Goal: Complete application form

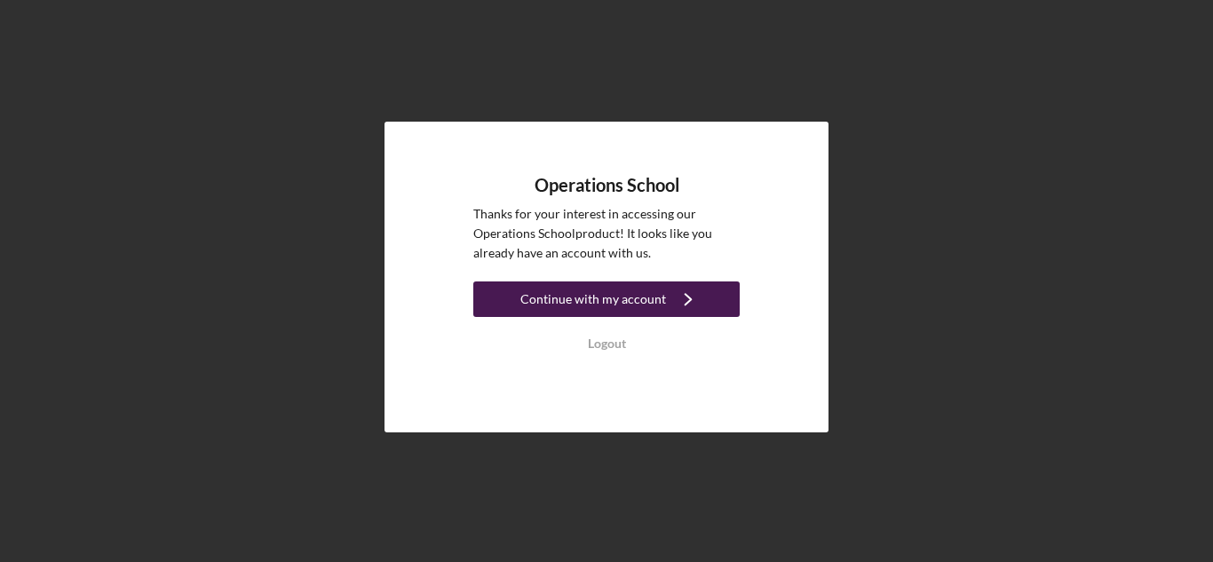
click at [593, 299] on div "Continue with my account" at bounding box center [593, 299] width 146 height 36
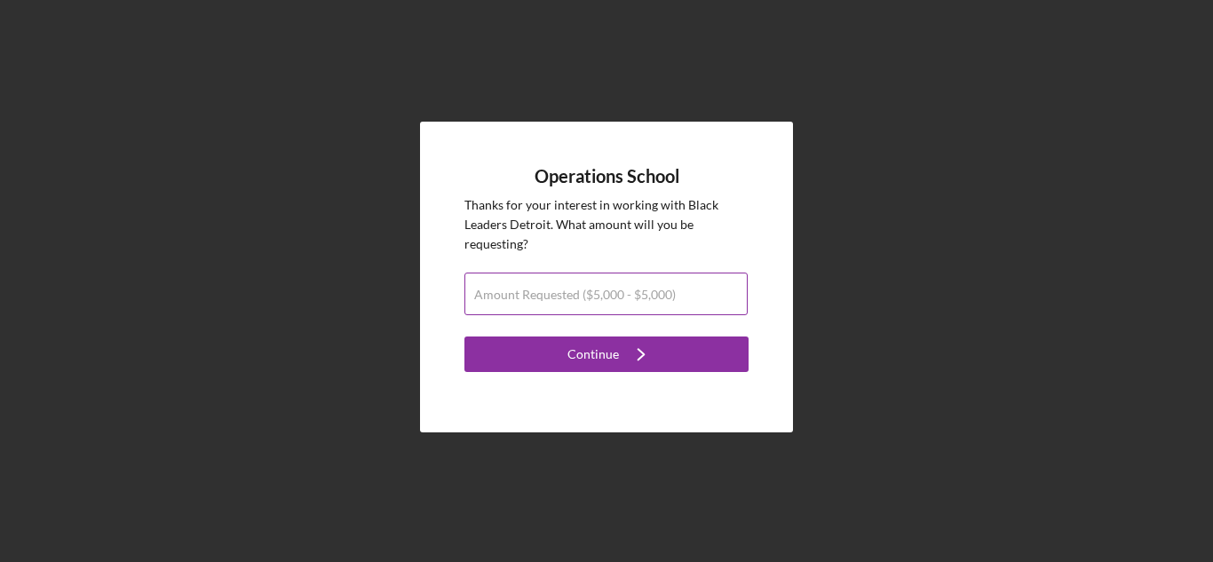
click at [561, 293] on label "Amount Requested ($5,000 - $5,000)" at bounding box center [575, 295] width 202 height 14
click at [561, 293] on input "Amount Requested ($5,000 - $5,000)" at bounding box center [605, 294] width 283 height 43
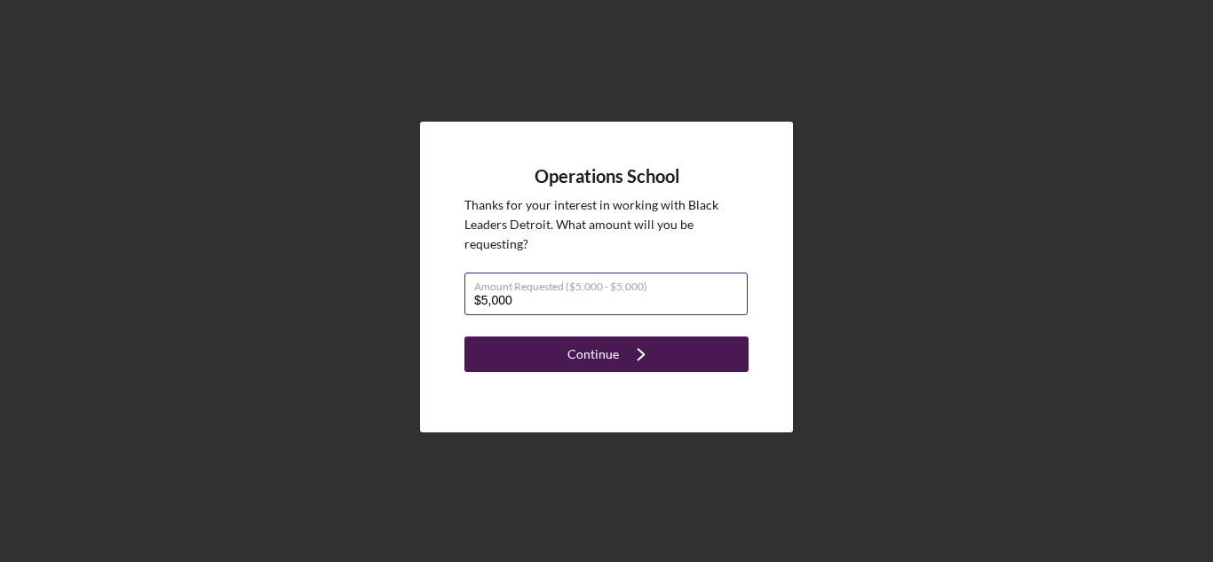
type input "$5,000"
click at [621, 368] on icon "Icon/Navigate" at bounding box center [641, 354] width 44 height 44
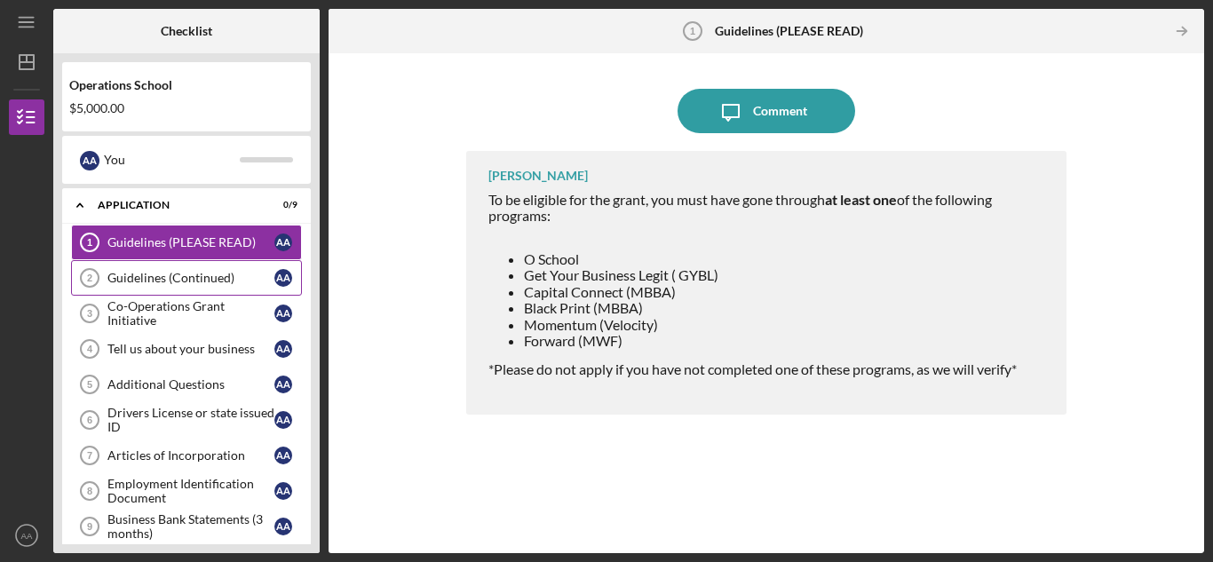
click at [204, 282] on div "Guidelines (Continued)" at bounding box center [190, 278] width 167 height 14
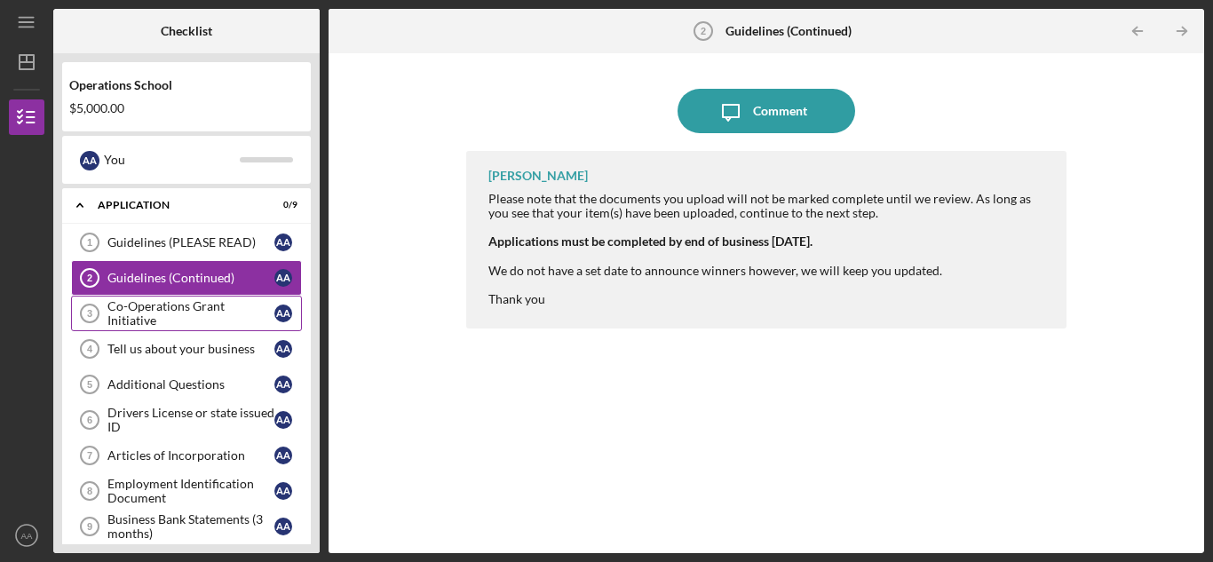
click at [191, 329] on link "Co-Operations Grant Initiative 3 Co-Operations Grant Initiative A A" at bounding box center [186, 314] width 231 height 36
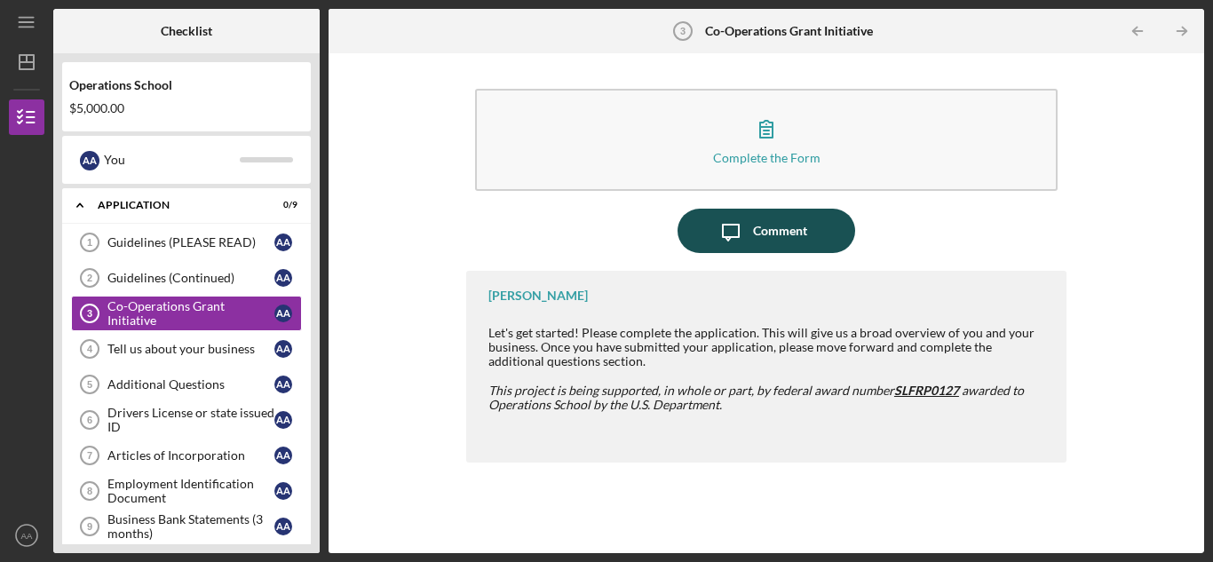
click at [735, 230] on icon "Icon/Message" at bounding box center [731, 231] width 44 height 44
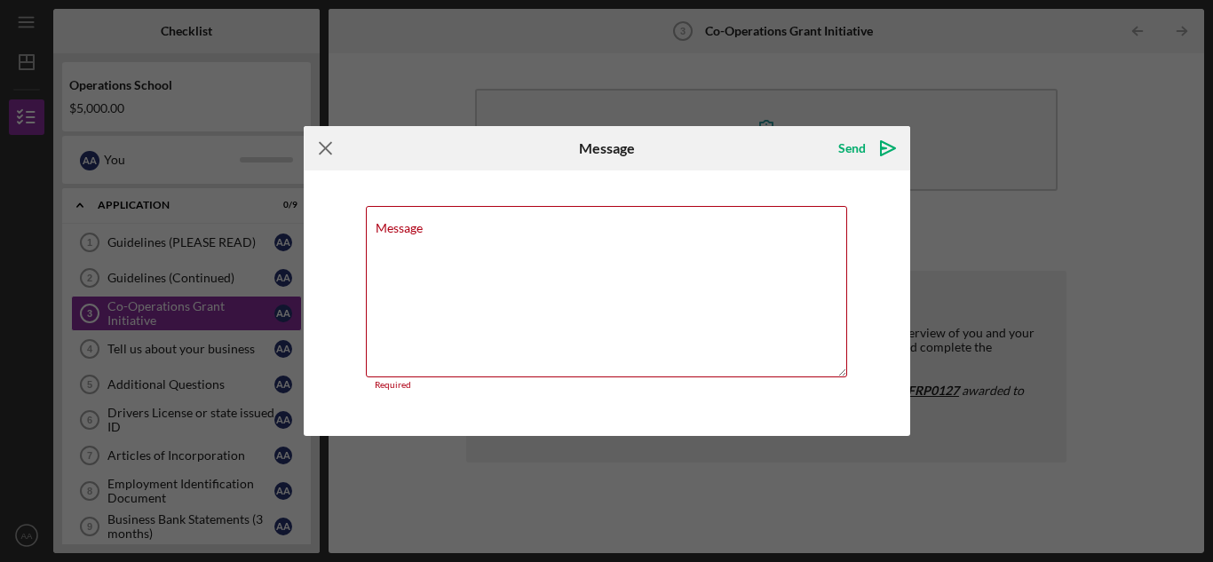
click at [330, 155] on icon "Icon/Menu Close" at bounding box center [326, 148] width 44 height 44
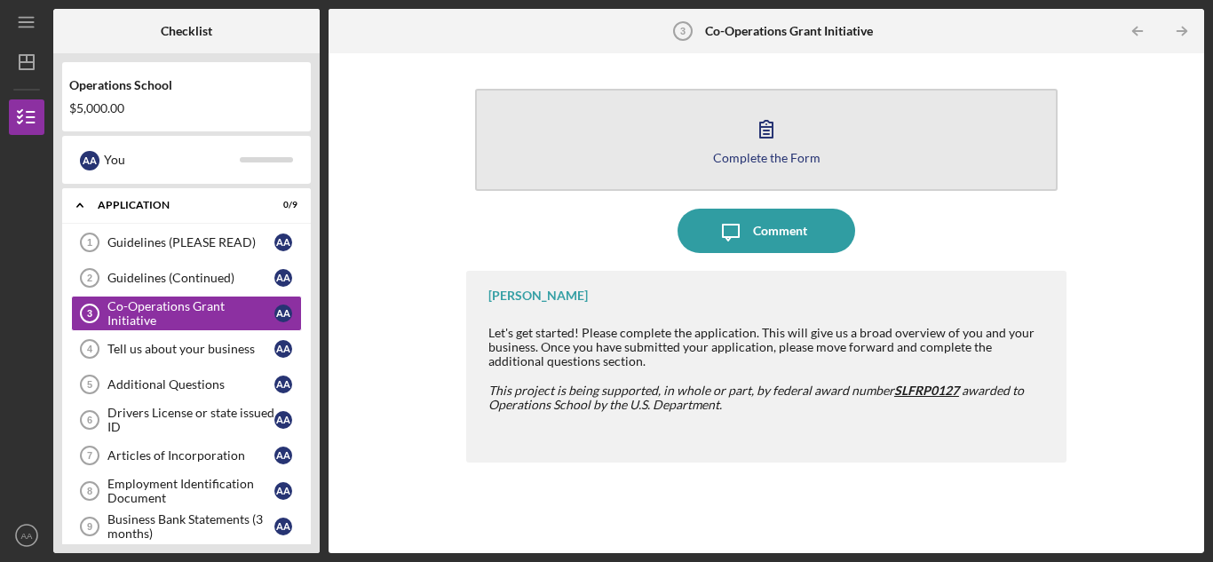
click at [724, 122] on button "Complete the Form Form" at bounding box center [766, 140] width 582 height 102
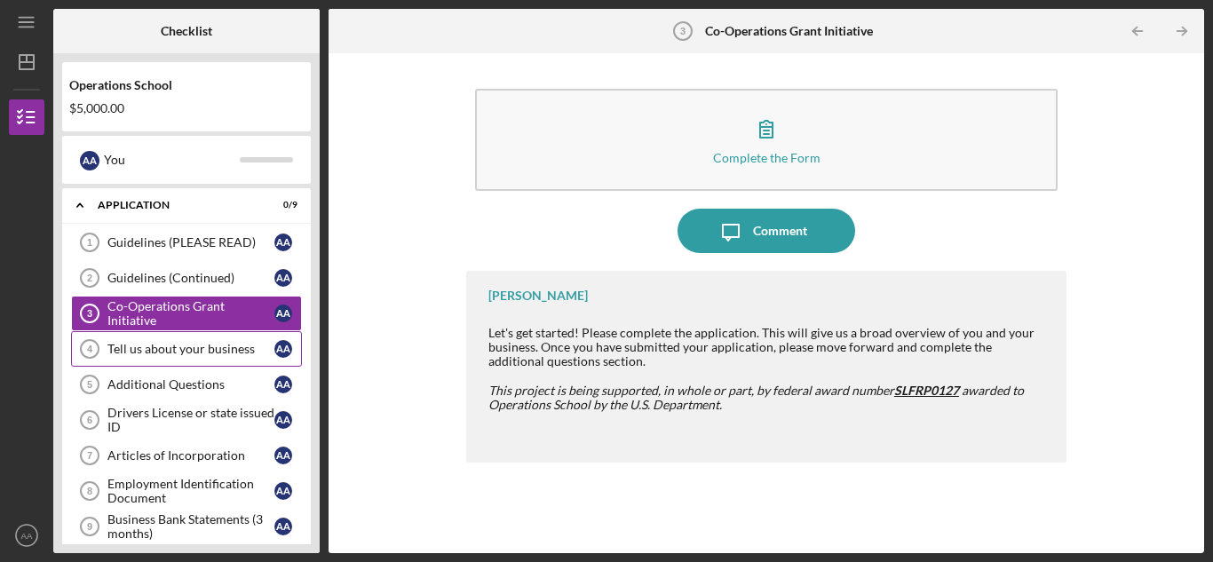
click at [146, 340] on link "Tell us about your business 4 Tell us about your business A A" at bounding box center [186, 349] width 231 height 36
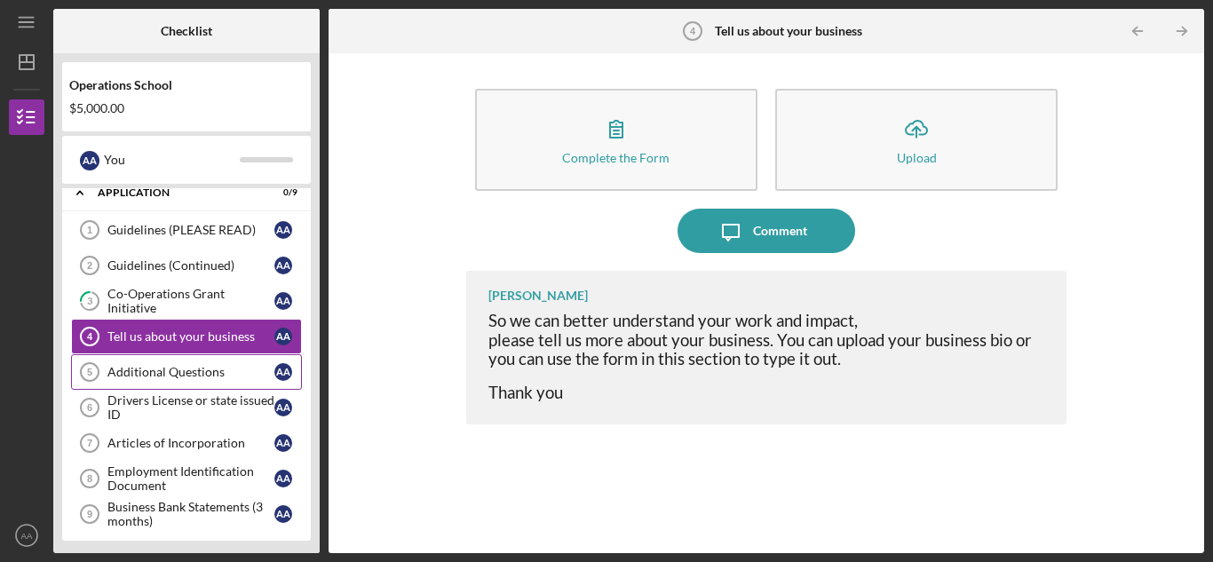
scroll to position [18, 0]
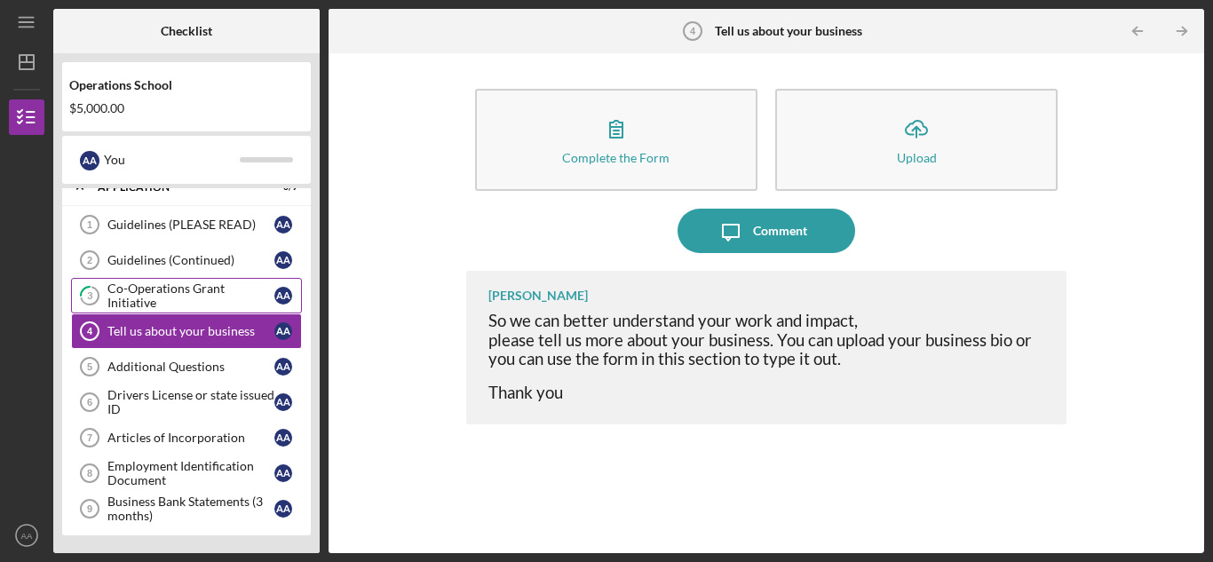
click at [223, 297] on div "Co-Operations Grant Initiative" at bounding box center [190, 295] width 167 height 28
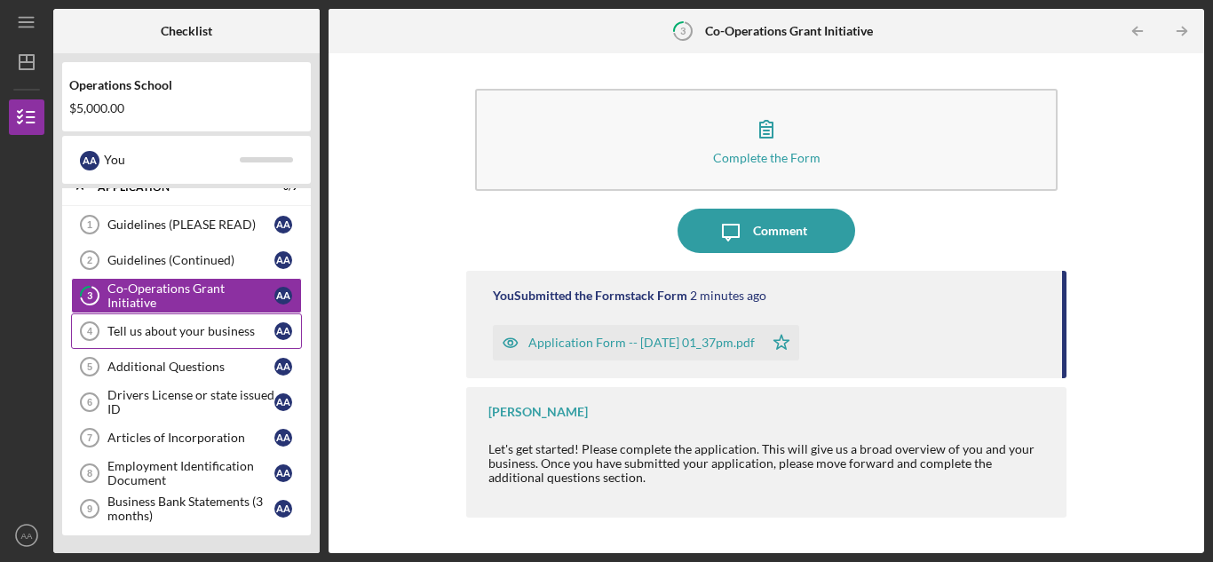
click at [171, 339] on link "Tell us about your business 4 Tell us about your business A A" at bounding box center [186, 331] width 231 height 36
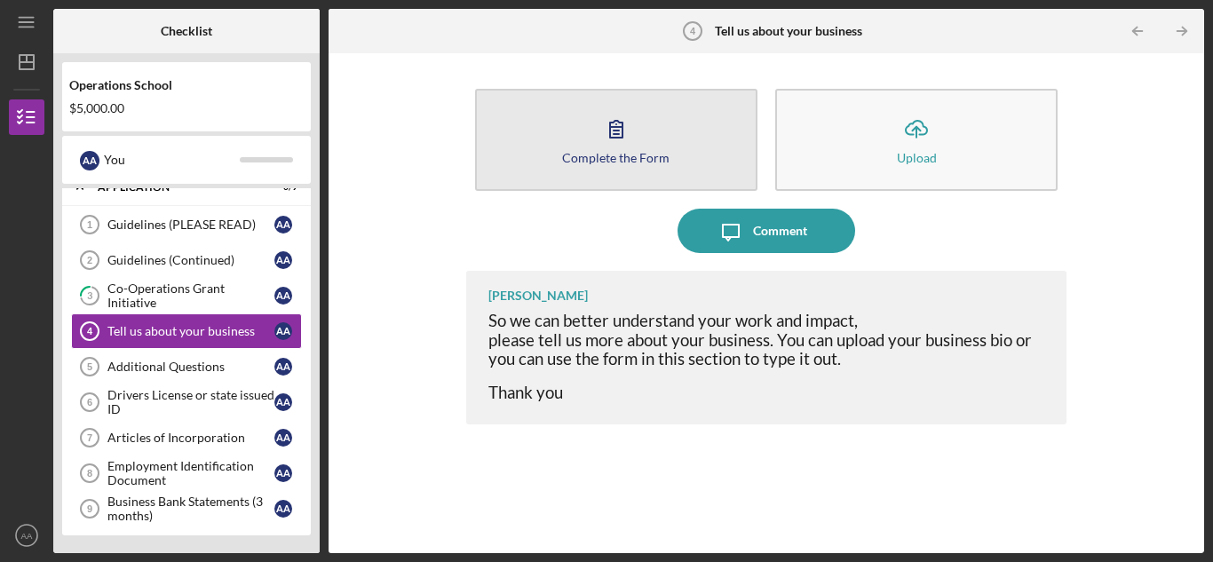
click at [671, 141] on button "Complete the Form Form" at bounding box center [616, 140] width 282 height 102
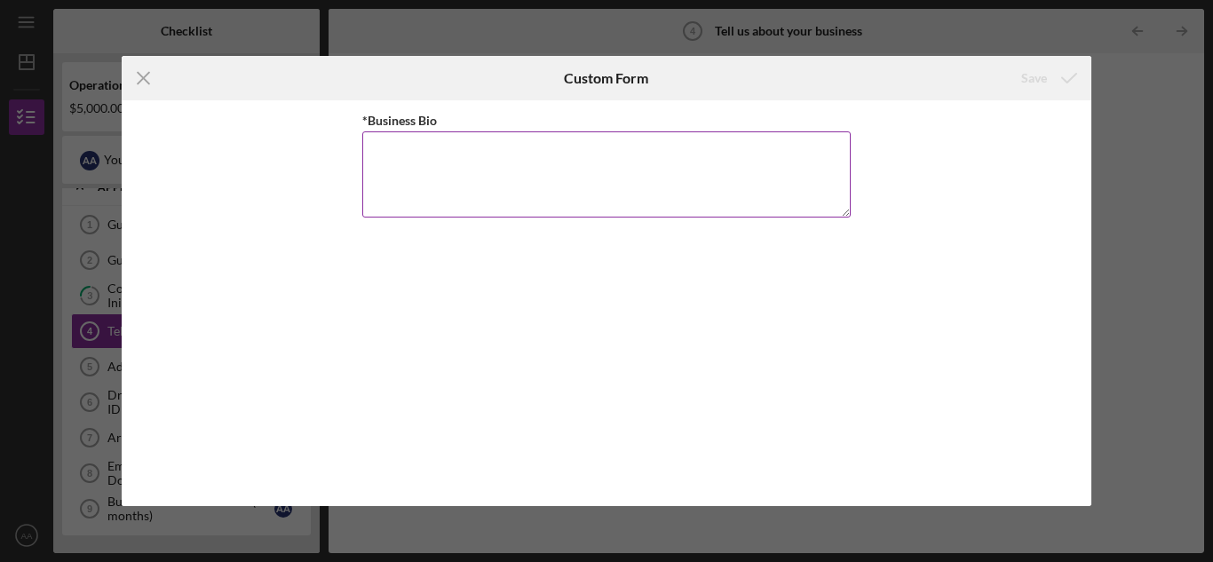
click at [582, 162] on textarea "*Business Bio" at bounding box center [606, 173] width 488 height 85
click at [441, 149] on textarea "*Business Bio" at bounding box center [606, 173] width 488 height 85
paste textarea "Tag Line: In [US_STATE] every 2-3 days a baby dies of SIDS or SUDS (In [US_STAT…"
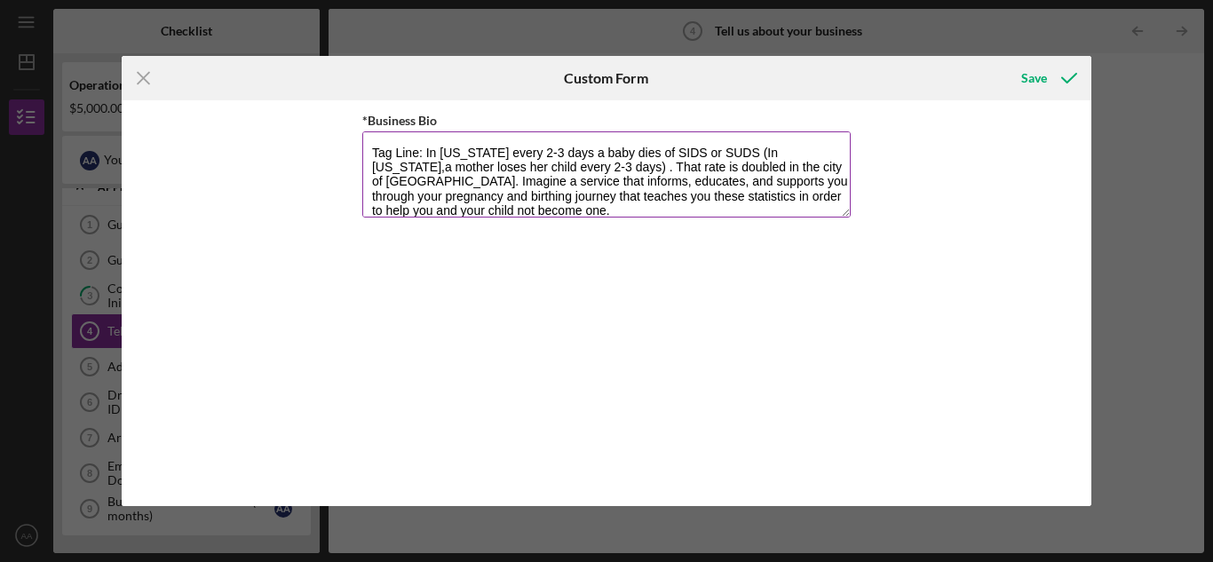
click at [426, 148] on textarea "Tag Line: In [US_STATE] every 2-3 days a baby dies of SIDS or SUDS (In [US_STAT…" at bounding box center [606, 173] width 488 height 85
drag, startPoint x: 691, startPoint y: 149, endPoint x: 551, endPoint y: 168, distance: 140.6
click at [551, 168] on textarea "In [US_STATE] every 2-3 days a baby dies of SIDS or SUDS (In [US_STATE],a mothe…" at bounding box center [606, 173] width 488 height 85
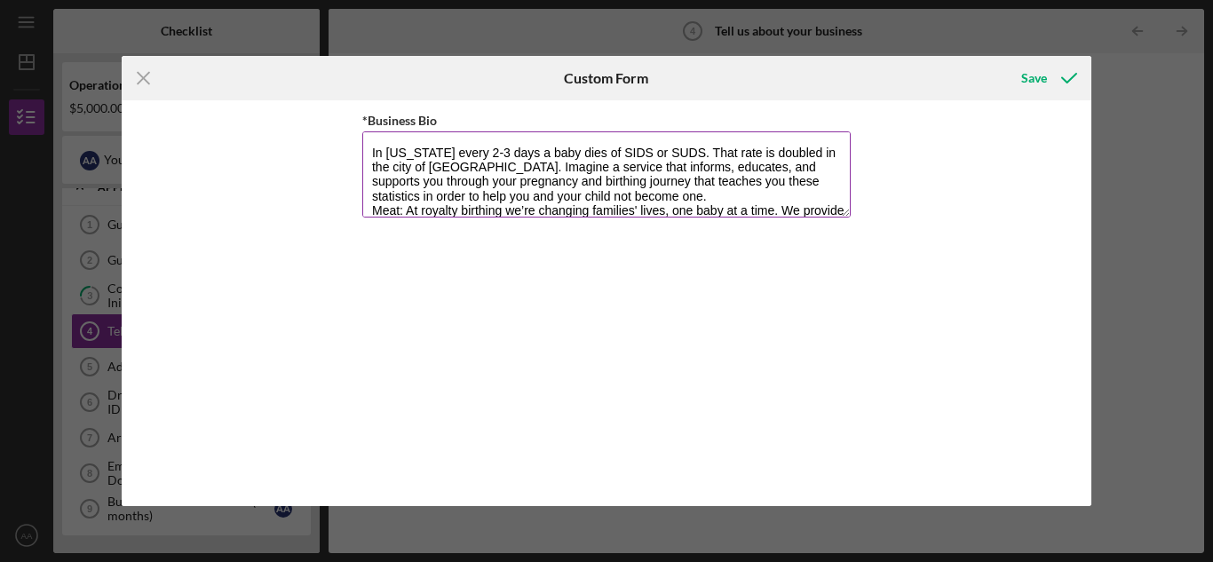
click at [406, 212] on textarea "In [US_STATE] every 2-3 days a baby dies of SIDS or SUDS. That rate is doubled …" at bounding box center [606, 173] width 488 height 85
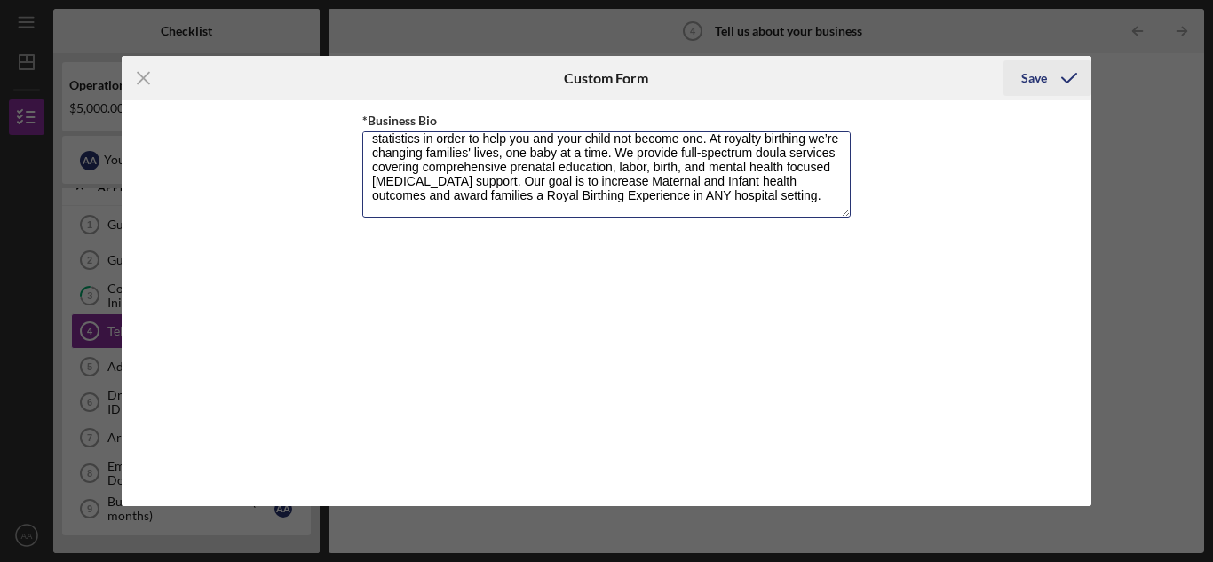
type textarea "In [US_STATE] every 2-3 days a baby dies of SIDS or SUDS. That rate is doubled …"
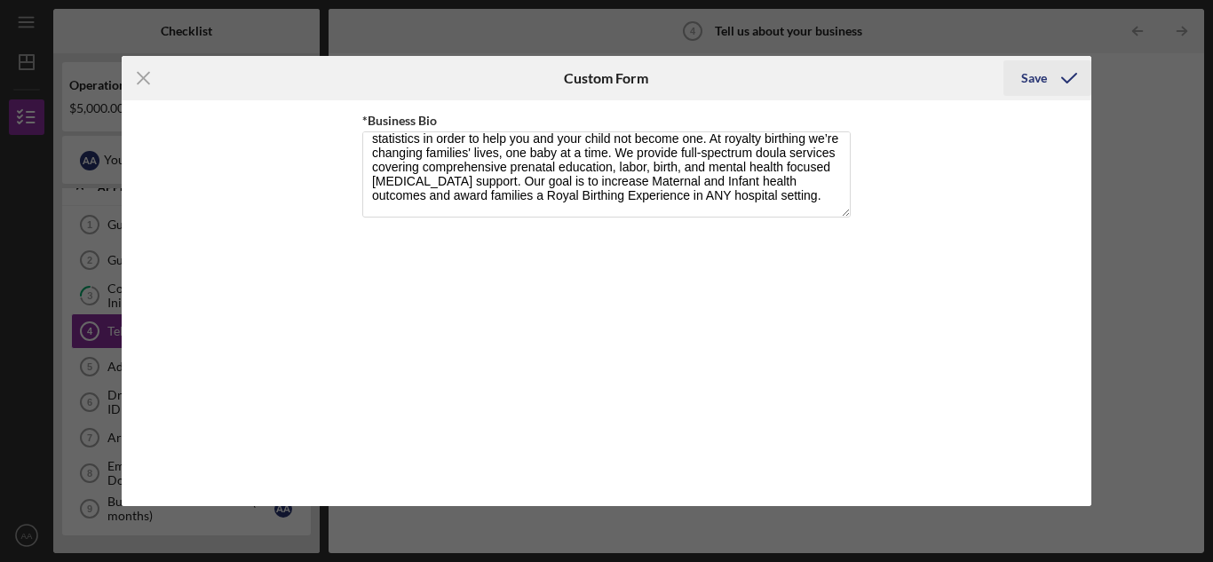
click at [1044, 83] on div "Save" at bounding box center [1034, 78] width 26 height 36
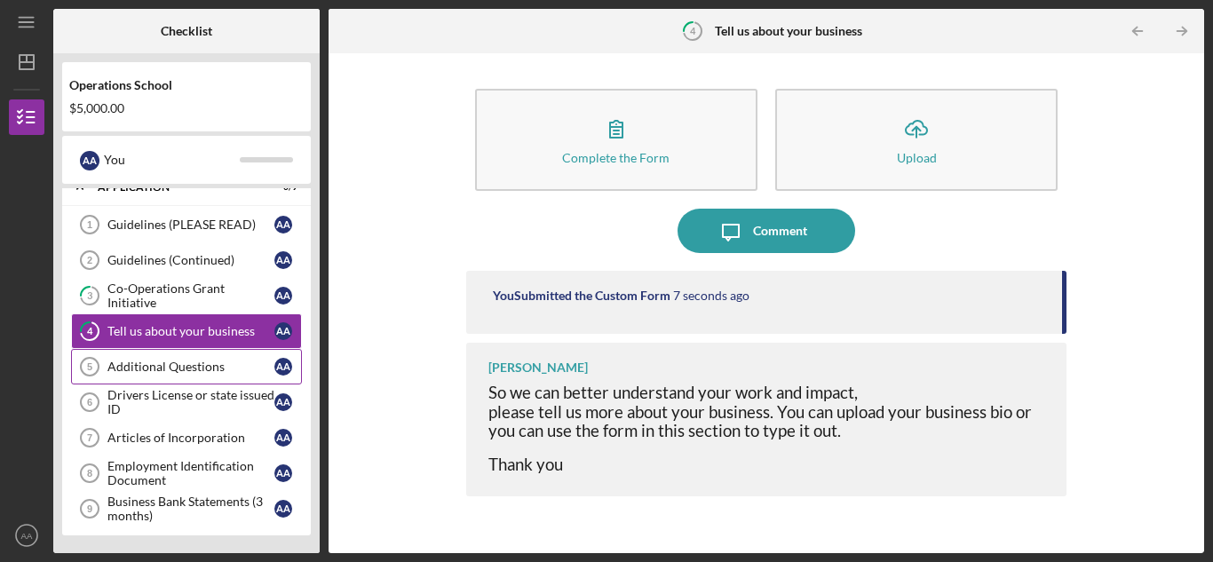
click at [141, 368] on div "Additional Questions" at bounding box center [190, 367] width 167 height 14
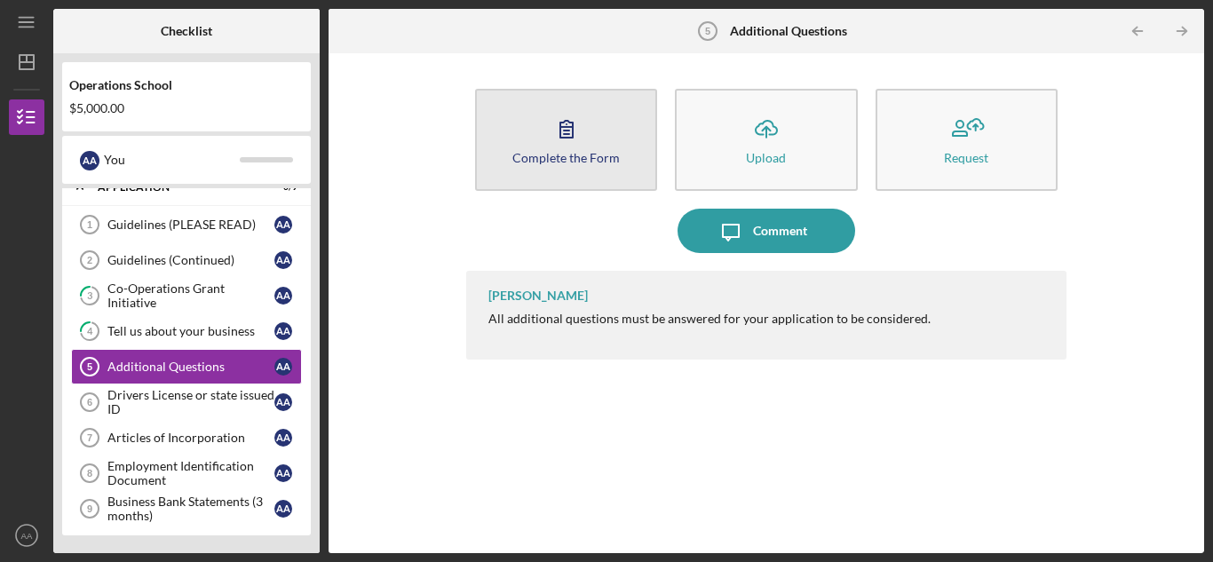
click at [587, 162] on div "Complete the Form" at bounding box center [565, 157] width 107 height 13
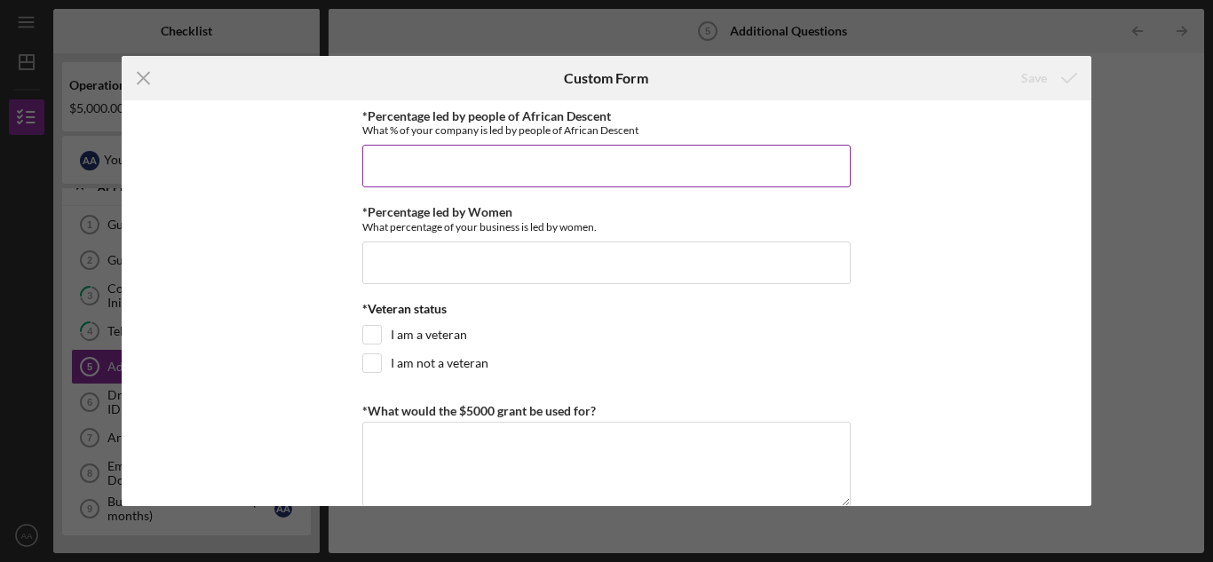
click at [492, 160] on input "*Percentage led by people of African Descent" at bounding box center [606, 166] width 488 height 43
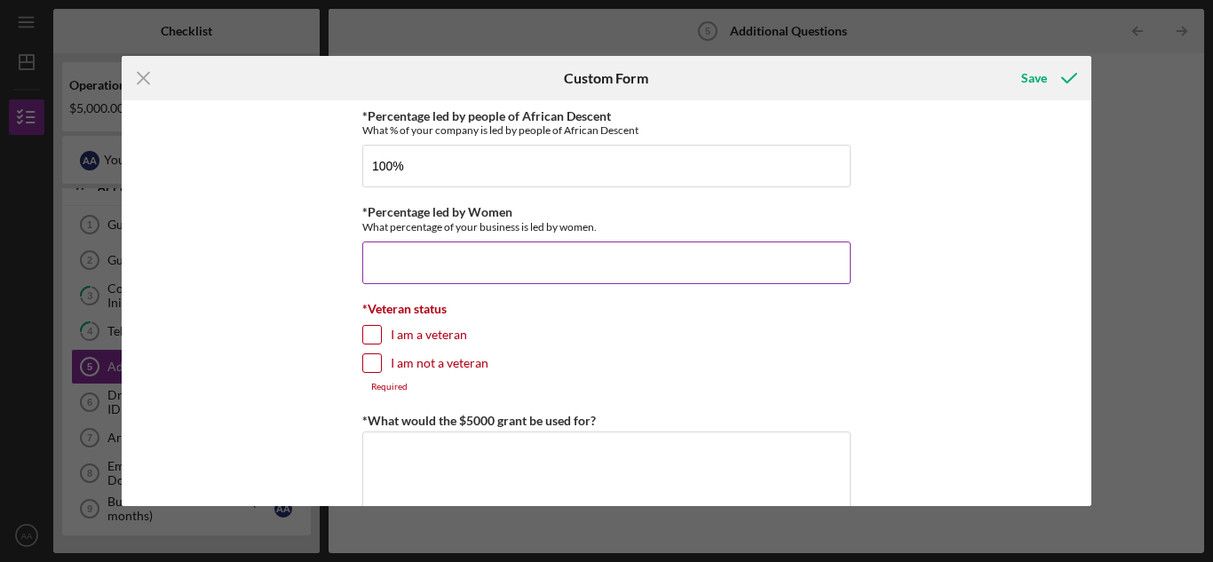
type input "100.00000%"
click at [435, 267] on input "*Percentage led by Women" at bounding box center [606, 263] width 488 height 43
type input "100.00000%"
click at [364, 365] on input "I am not a veteran" at bounding box center [372, 363] width 18 height 18
checkbox input "true"
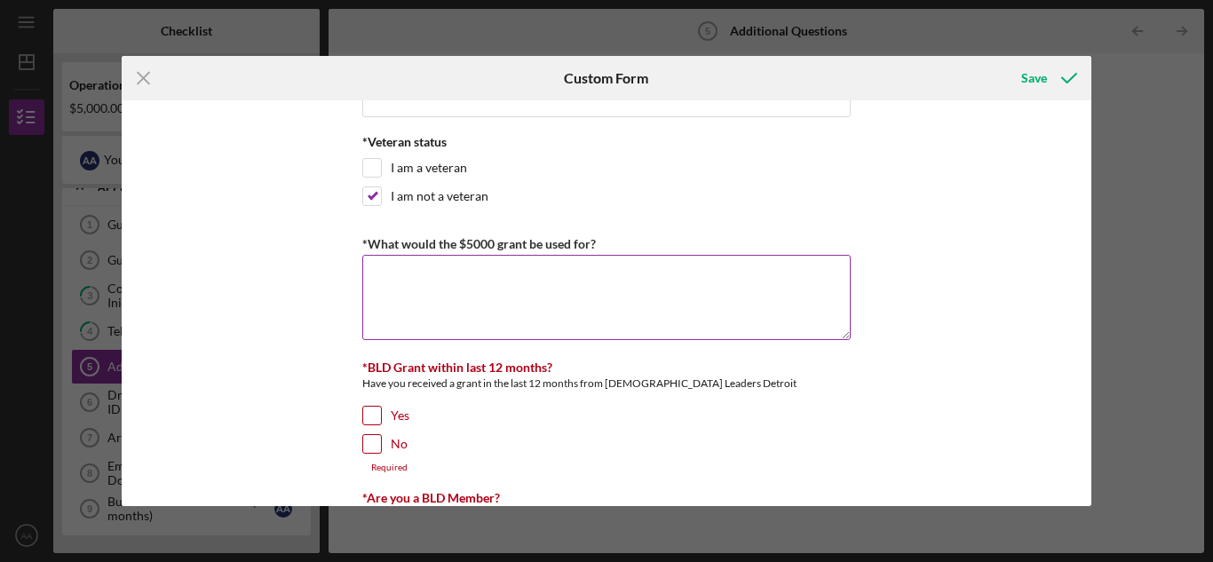
scroll to position [178, 0]
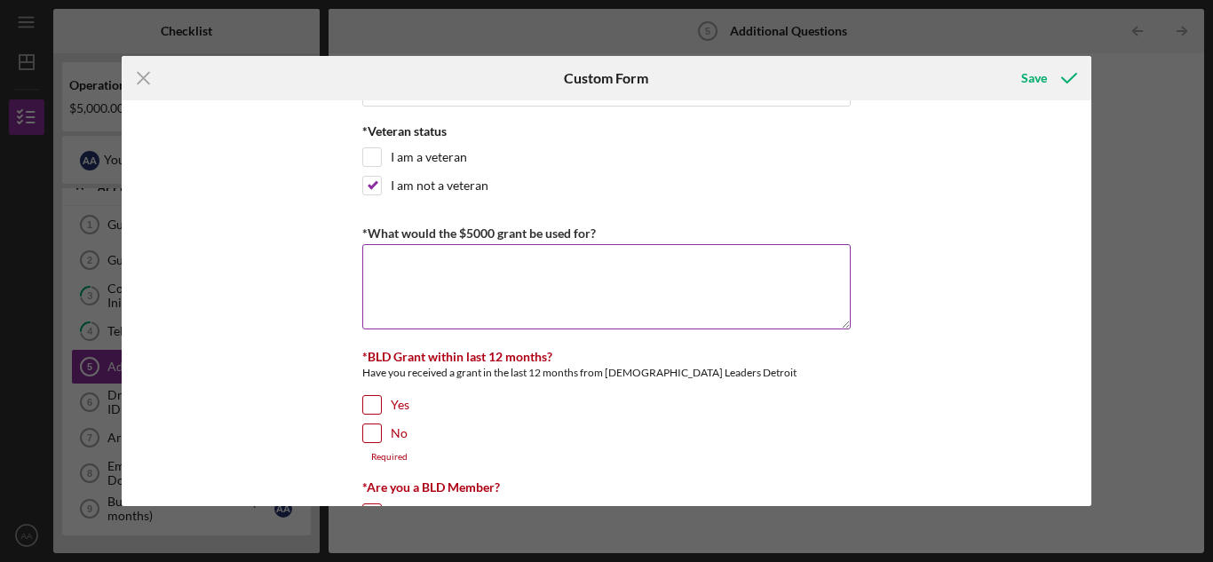
click at [381, 268] on textarea "*What would the $5000 grant be used for?" at bounding box center [606, 286] width 488 height 85
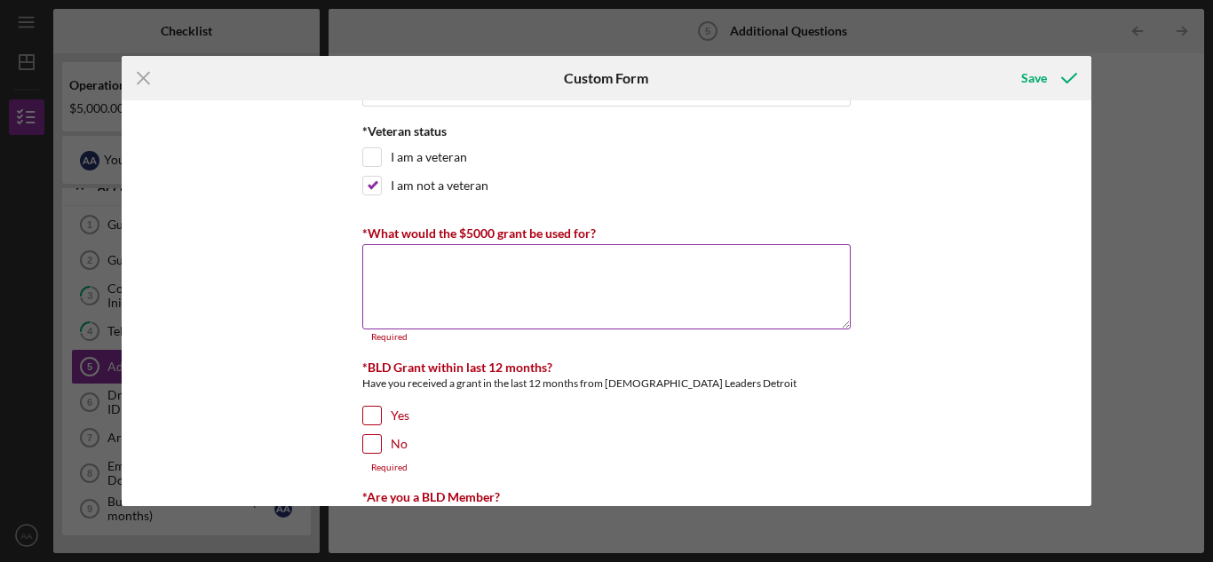
click at [405, 295] on textarea "*What would the $5000 grant be used for?" at bounding box center [606, 286] width 488 height 85
paste textarea "| Category | Description | Estimated Cost | | ------------------------ | ------…"
type textarea "| Category | Description | Estimated Cost | | ------------------------ | ------…"
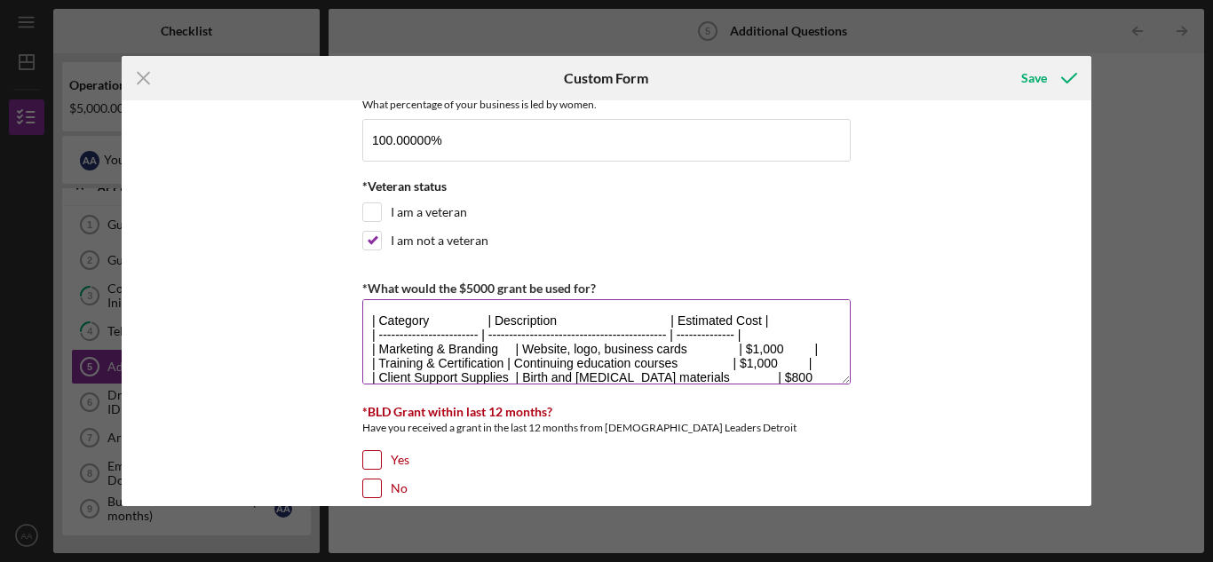
scroll to position [118, 0]
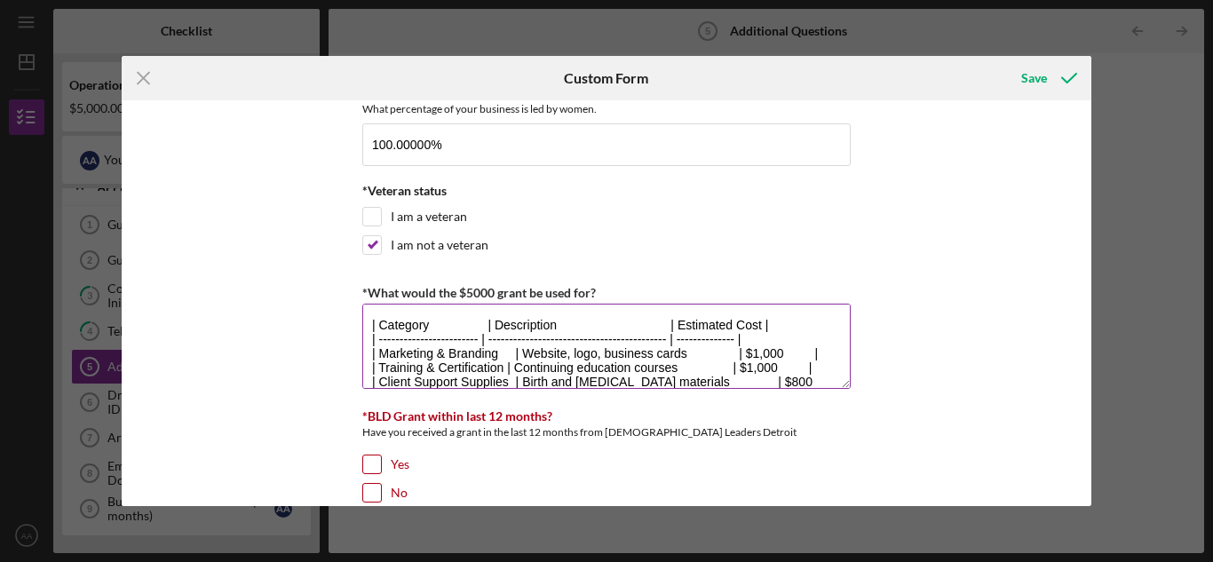
click at [424, 350] on textarea "| Category | Description | Estimated Cost | | ------------------------ | ------…" at bounding box center [606, 346] width 488 height 85
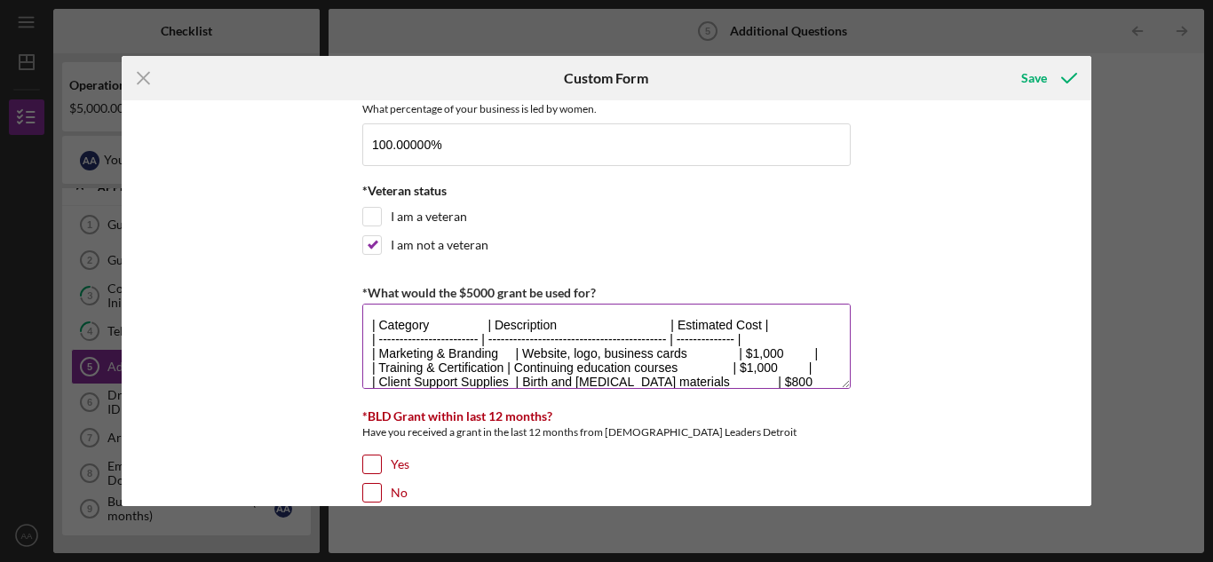
click at [370, 322] on textarea "| Category | Description | Estimated Cost | | ------------------------ | ------…" at bounding box center [606, 346] width 488 height 85
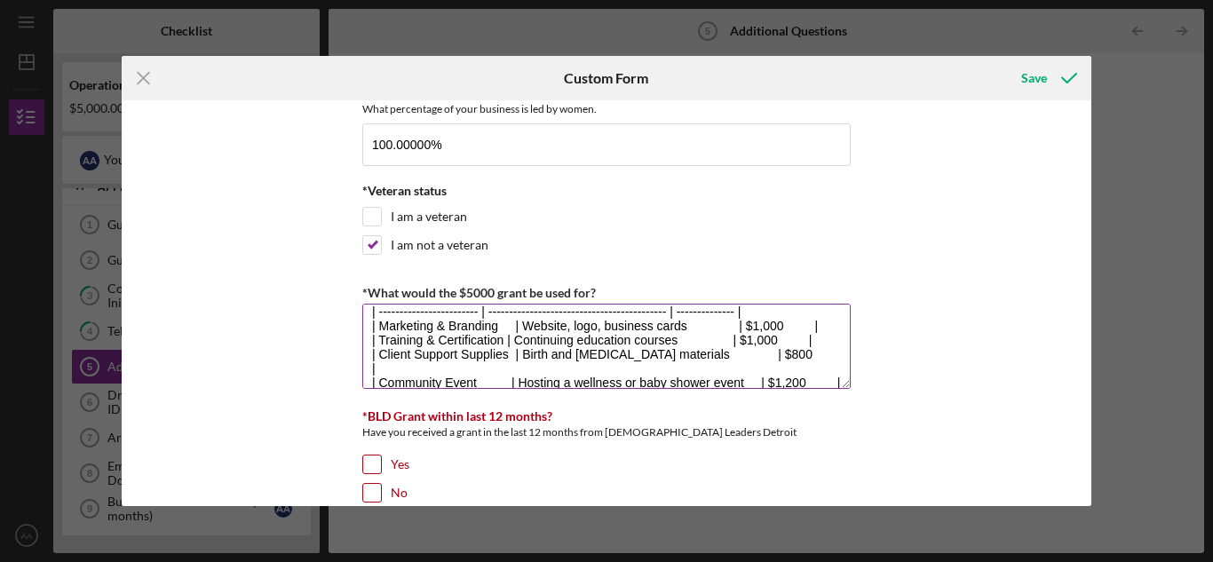
scroll to position [86, 0]
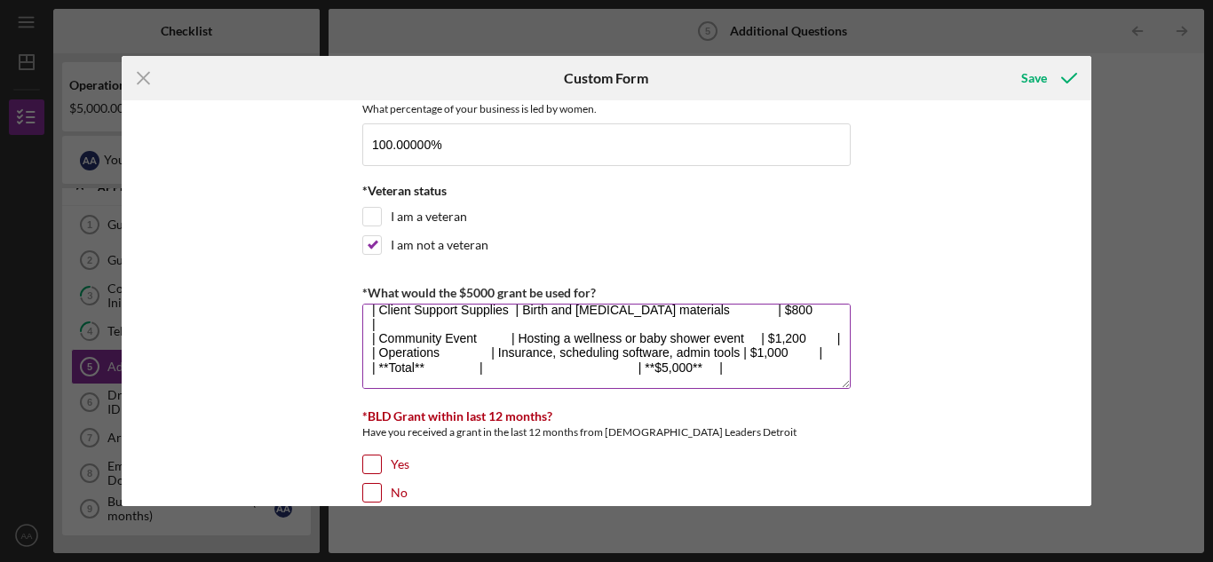
drag, startPoint x: 370, startPoint y: 322, endPoint x: 646, endPoint y: 385, distance: 283.3
click at [646, 385] on textarea "| Category | Description | Estimated Cost | | ------------------------ | ------…" at bounding box center [606, 346] width 488 height 85
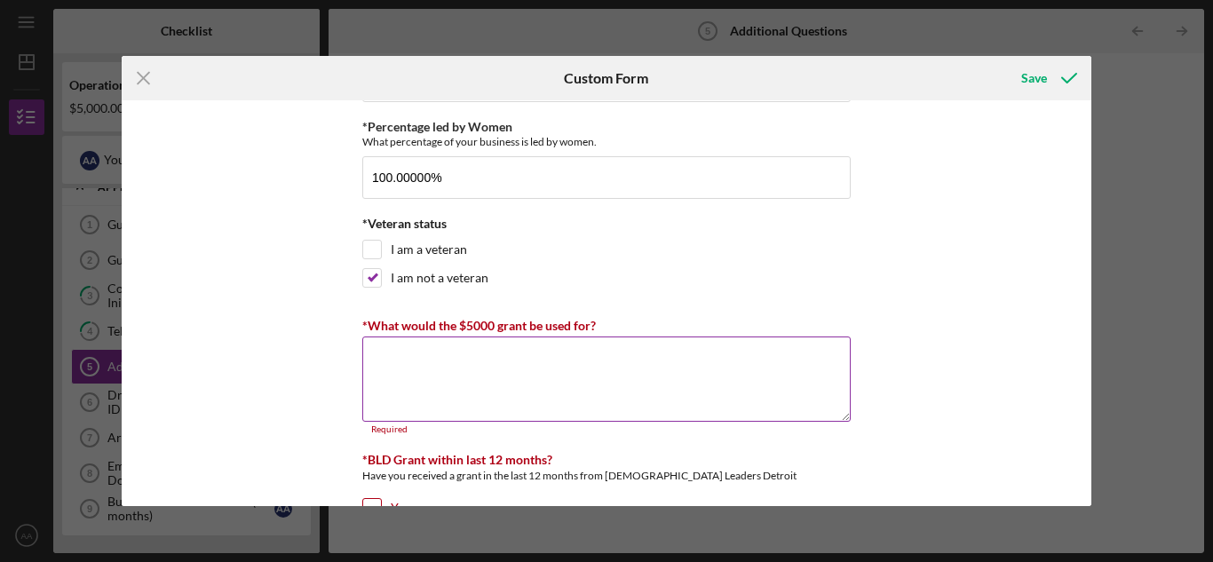
scroll to position [82, 0]
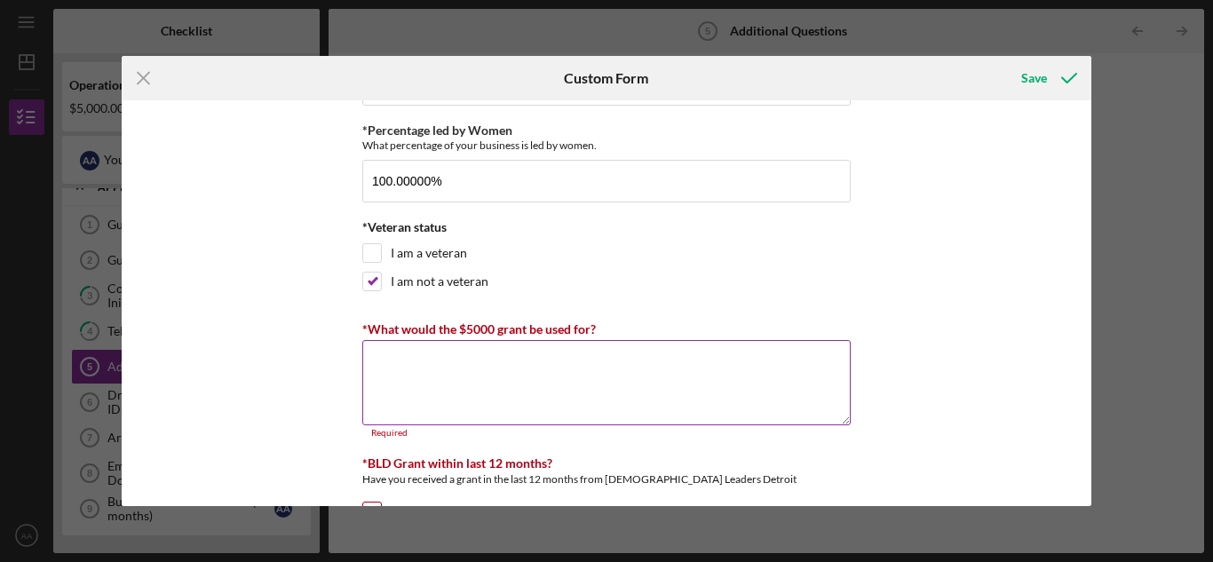
click at [447, 386] on textarea "*What would the $5000 grant be used for?" at bounding box center [606, 382] width 488 height 85
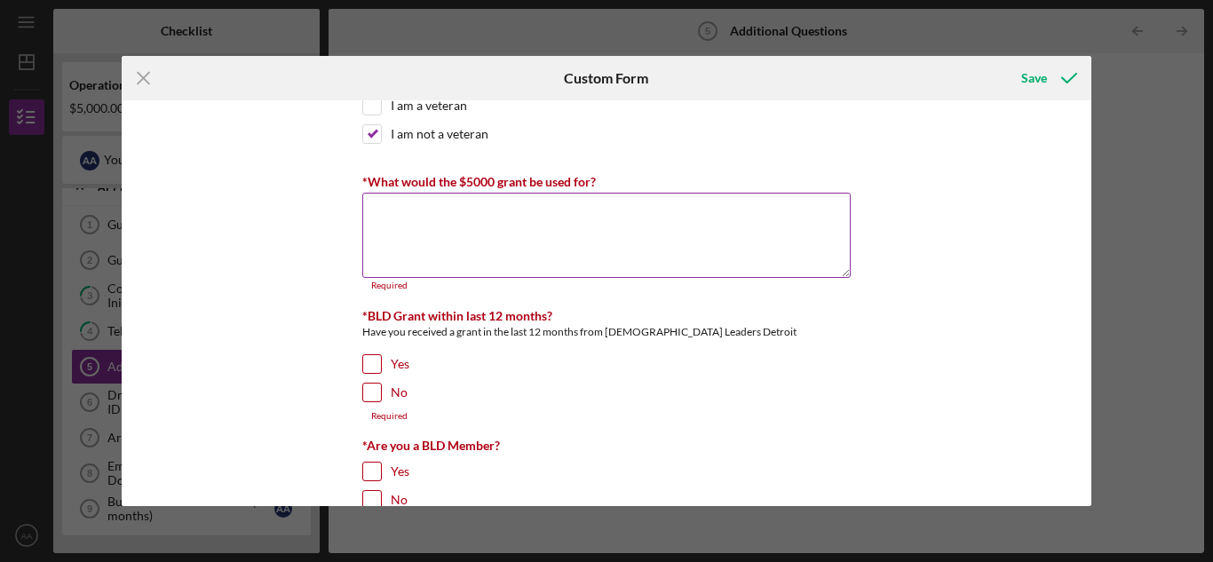
scroll to position [230, 0]
click at [367, 391] on input "No" at bounding box center [372, 392] width 18 height 18
checkbox input "true"
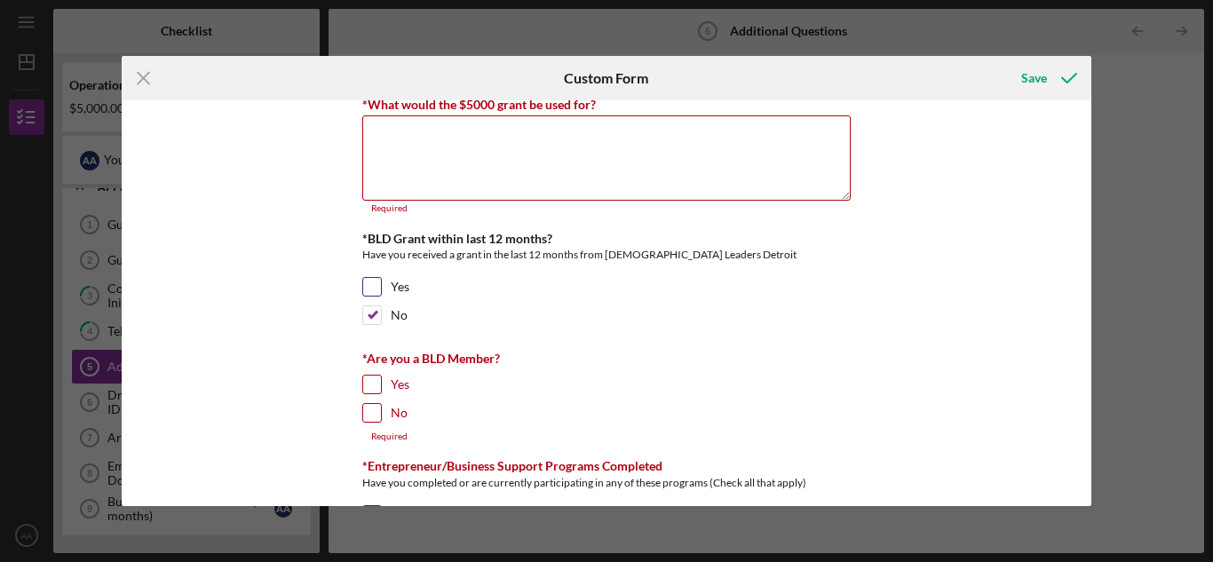
scroll to position [309, 0]
click at [373, 412] on input "No" at bounding box center [372, 410] width 18 height 18
checkbox input "true"
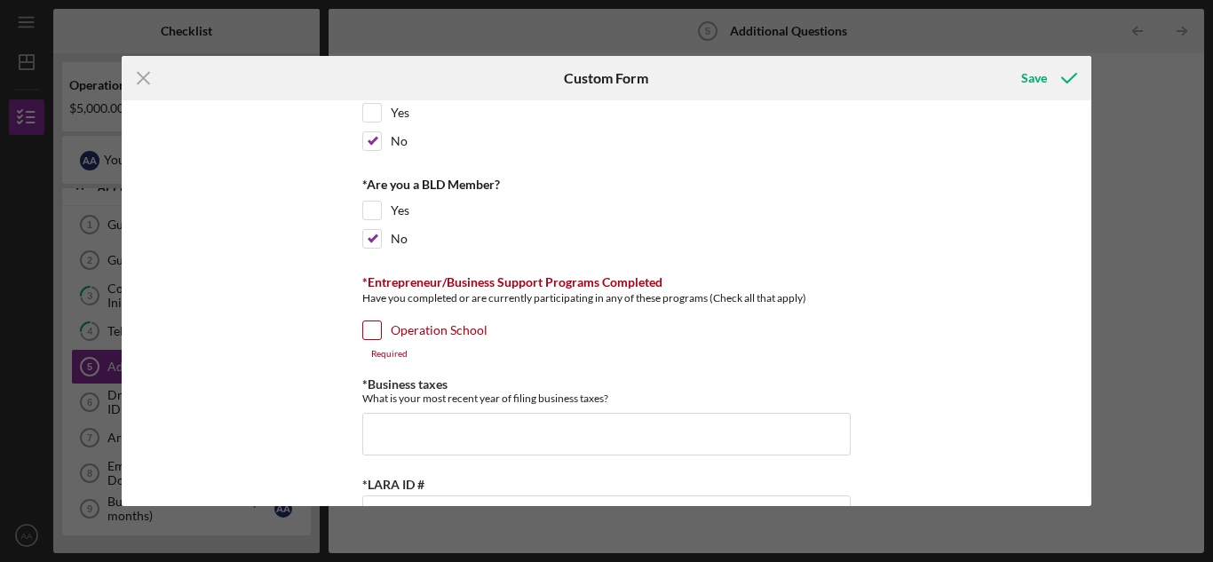
scroll to position [484, 0]
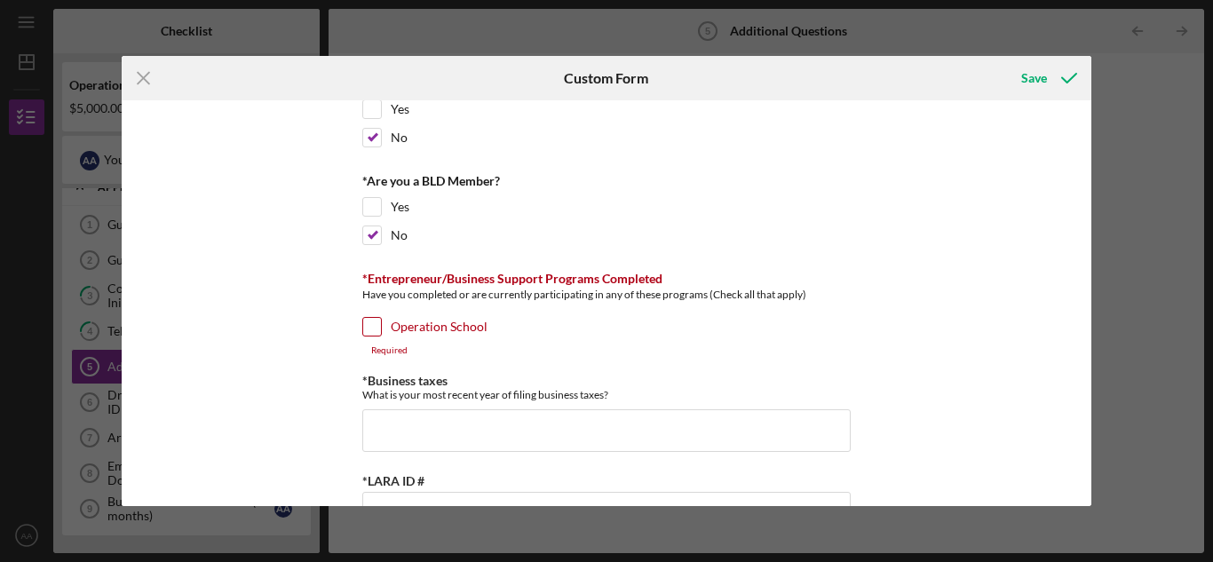
click at [369, 326] on input "Operation School" at bounding box center [372, 327] width 18 height 18
checkbox input "true"
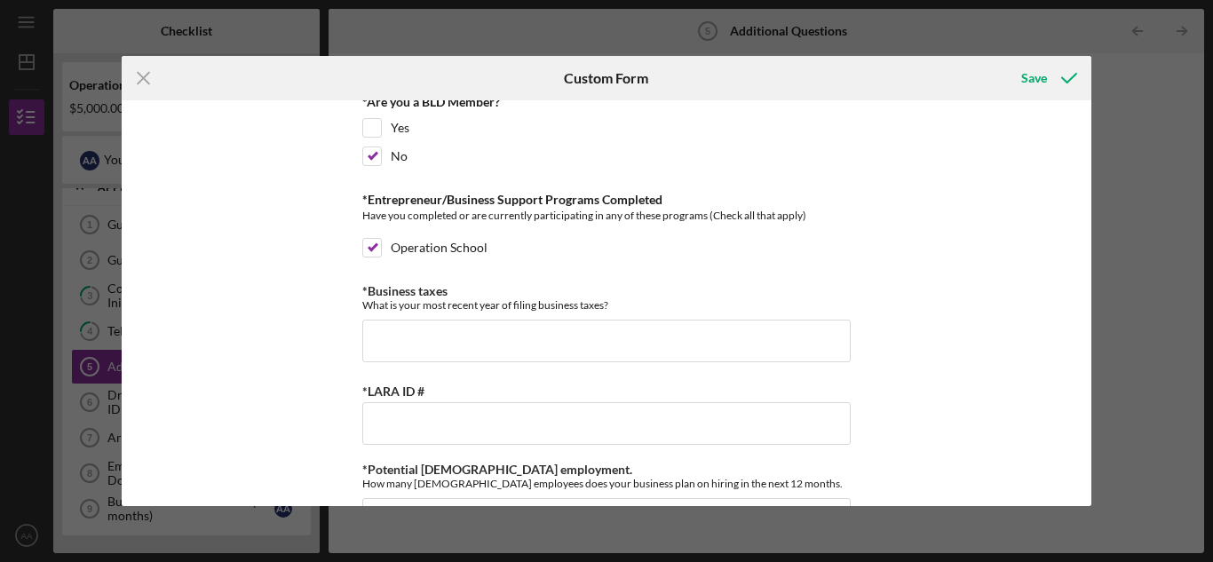
scroll to position [564, 0]
click at [471, 343] on input "*Business taxes" at bounding box center [606, 340] width 488 height 43
type input "2024"
click at [440, 416] on input "*LARA ID #" at bounding box center [606, 422] width 488 height 43
paste input "803184366"
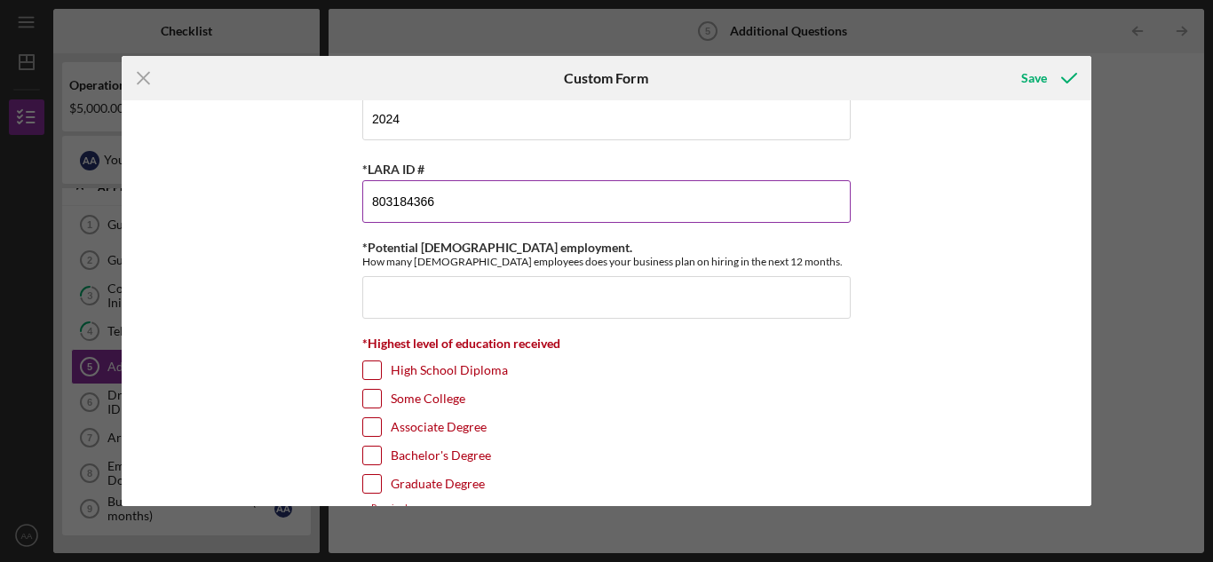
scroll to position [786, 0]
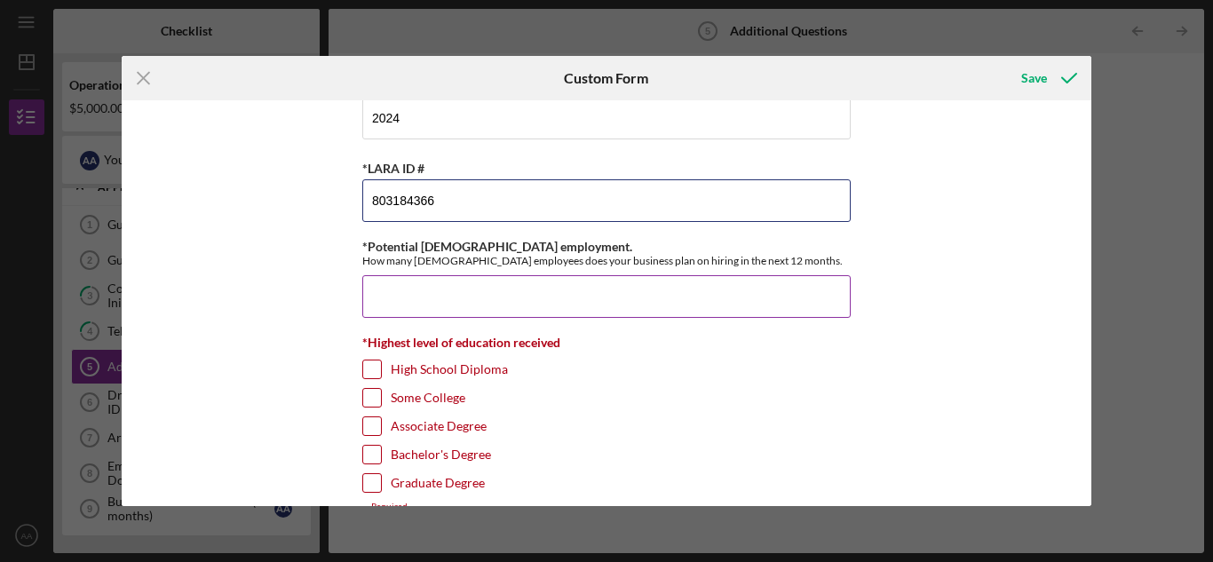
type input "803184366"
click at [497, 295] on input "*Potential [DEMOGRAPHIC_DATA] employment." at bounding box center [606, 296] width 488 height 43
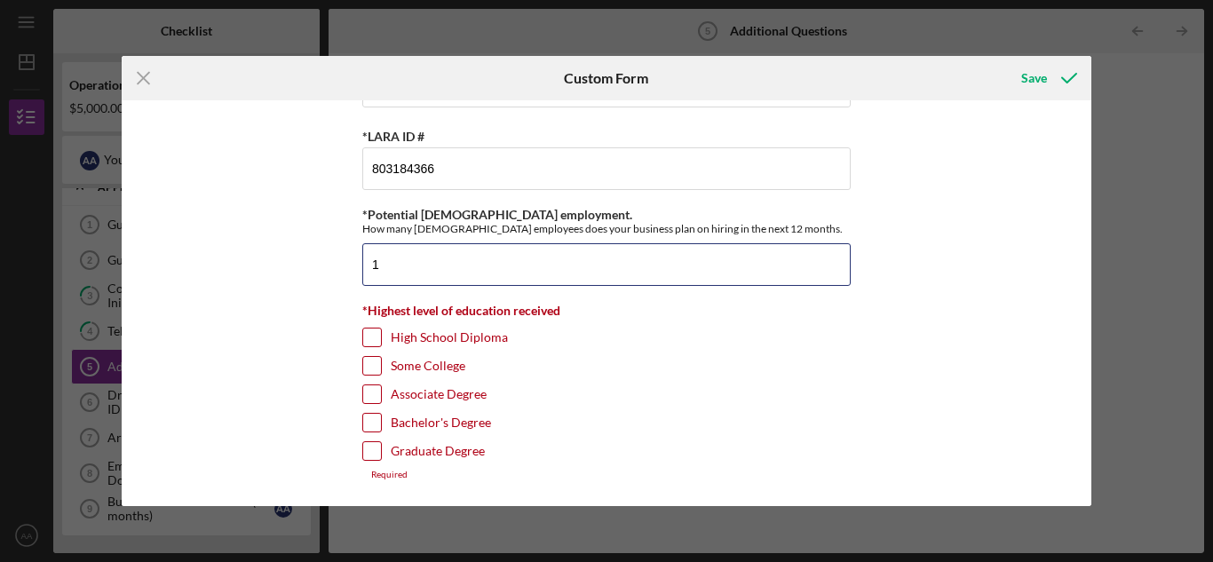
type input "1"
click at [372, 424] on input "Bachelor's Degree" at bounding box center [372, 423] width 18 height 18
checkbox input "true"
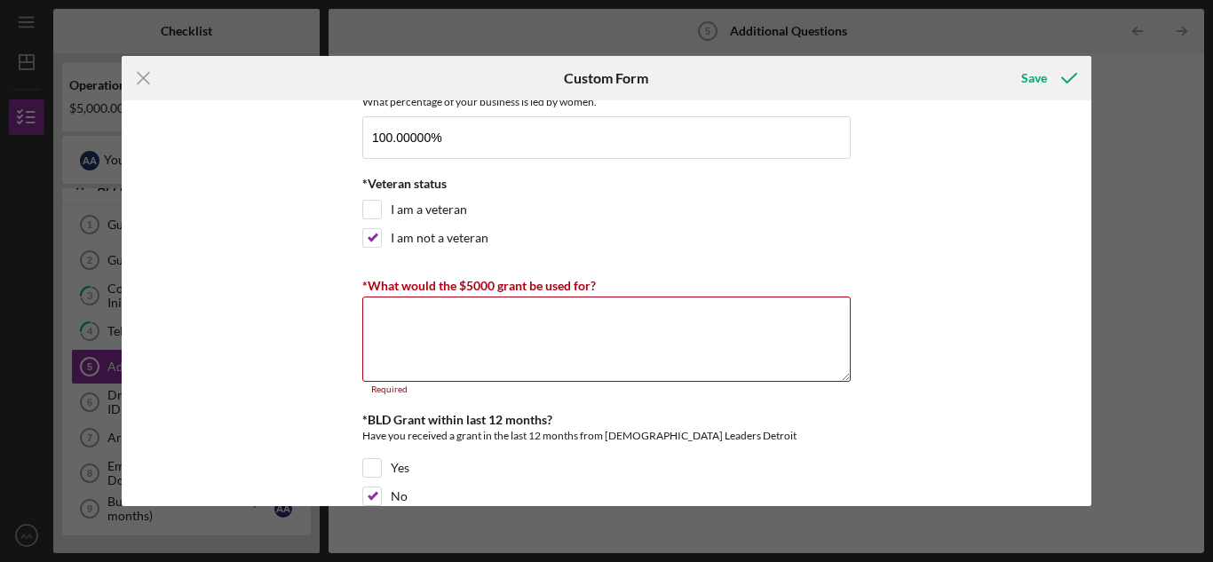
scroll to position [124, 0]
click at [424, 350] on textarea "*What would the $5000 grant be used for?" at bounding box center [606, 339] width 488 height 85
click at [380, 314] on textarea "*What would the $5000 grant be used for?" at bounding box center [606, 339] width 488 height 85
paste textarea "If awarded a $5,000 grant, the funding would be used to strengthen business ope…"
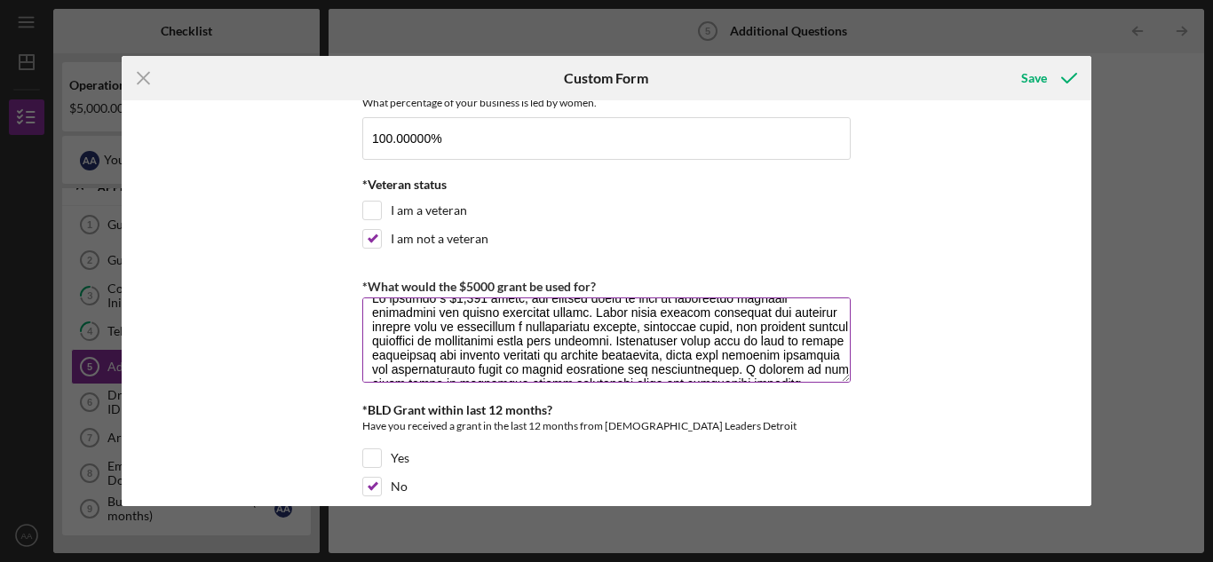
scroll to position [0, 0]
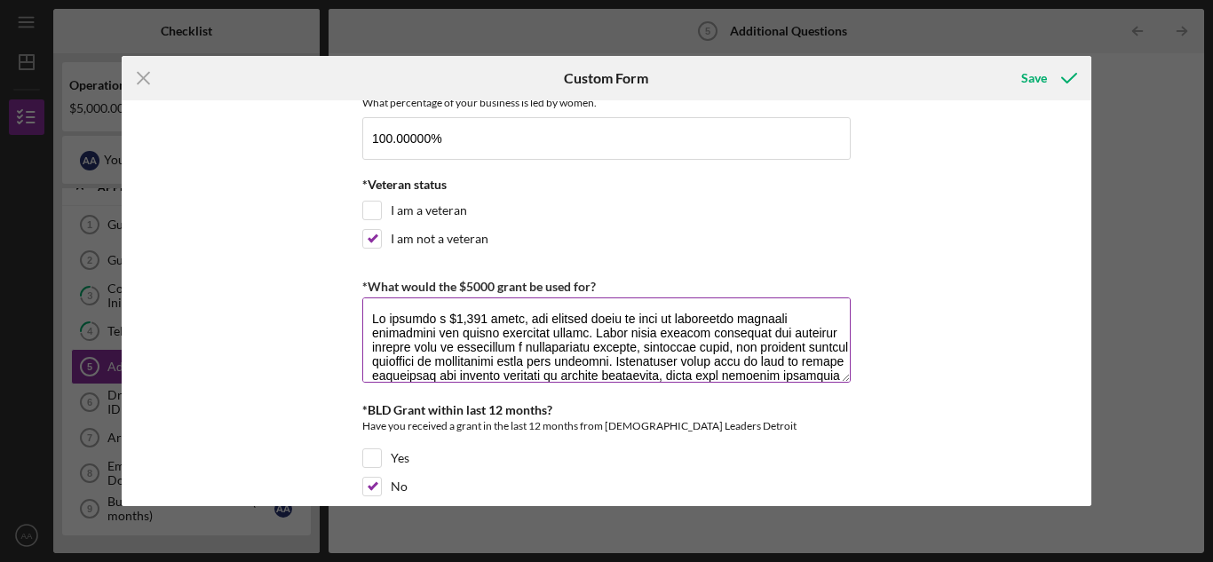
click at [574, 350] on textarea "*What would the $5000 grant be used for?" at bounding box center [606, 339] width 488 height 85
click at [368, 358] on textarea "*What would the $5000 grant be used for?" at bounding box center [606, 339] width 488 height 85
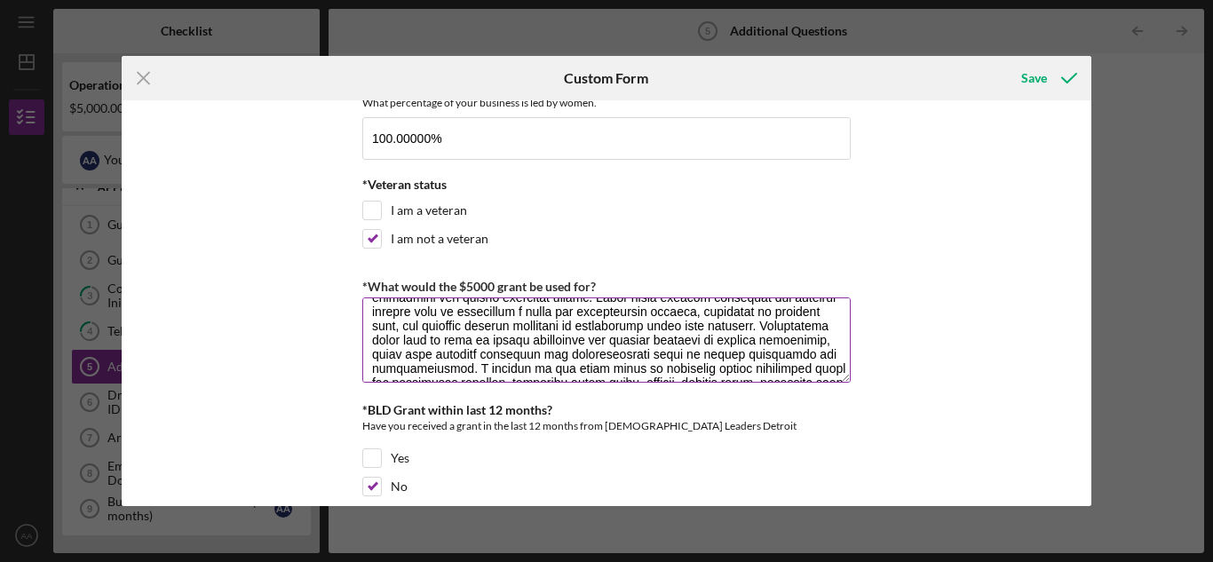
scroll to position [71, 0]
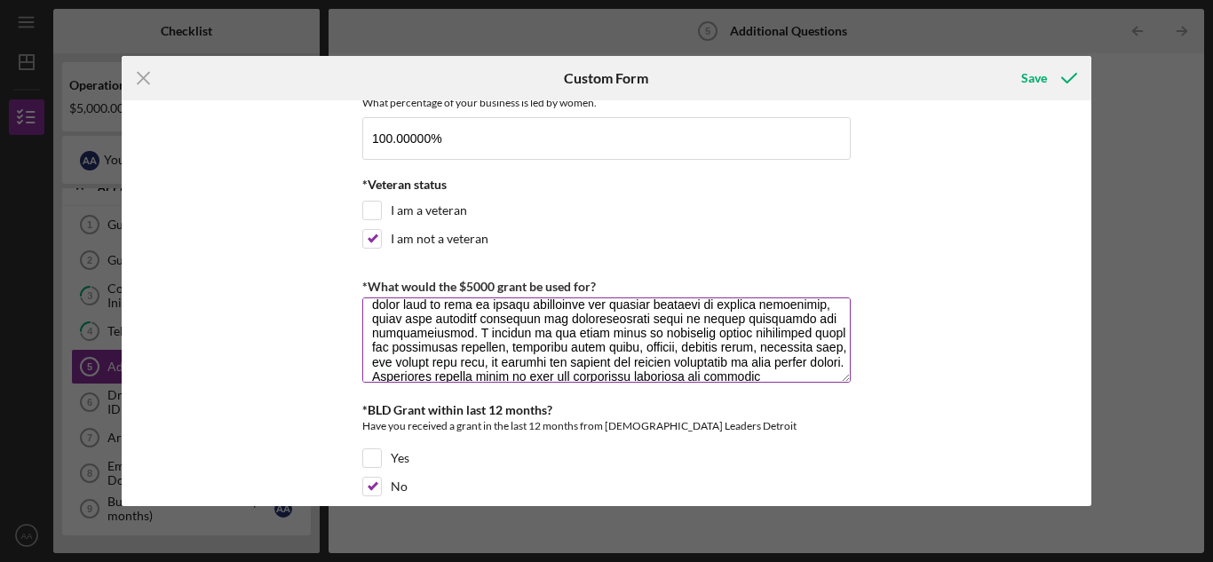
click at [650, 350] on textarea "*What would the $5000 grant be used for?" at bounding box center [606, 339] width 488 height 85
click at [659, 347] on textarea "*What would the $5000 grant be used for?" at bounding box center [606, 339] width 488 height 85
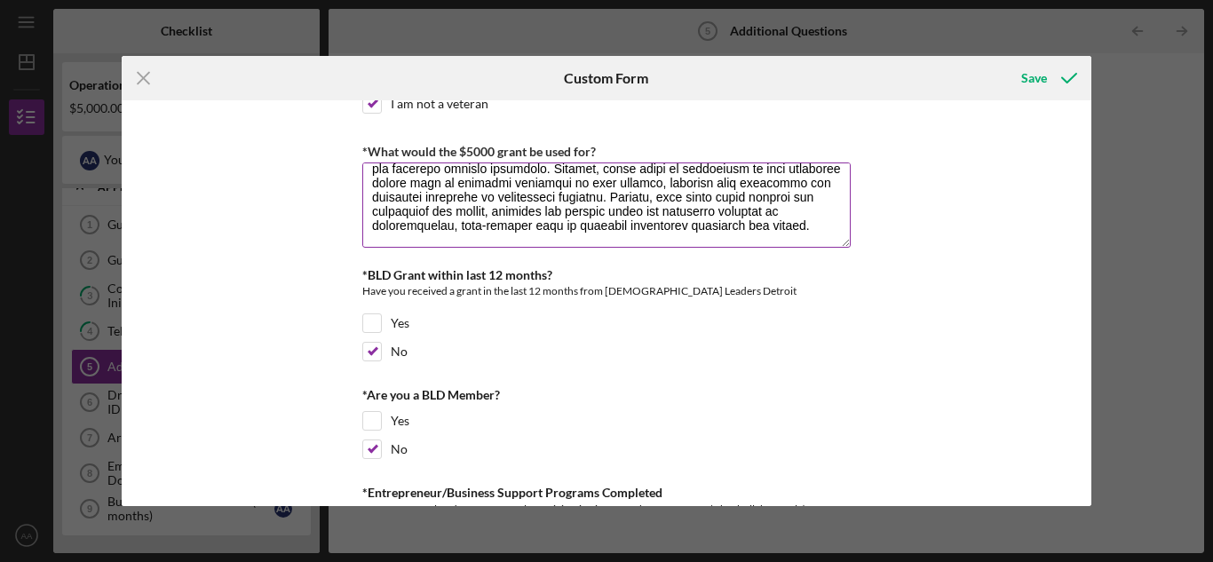
scroll to position [302, 0]
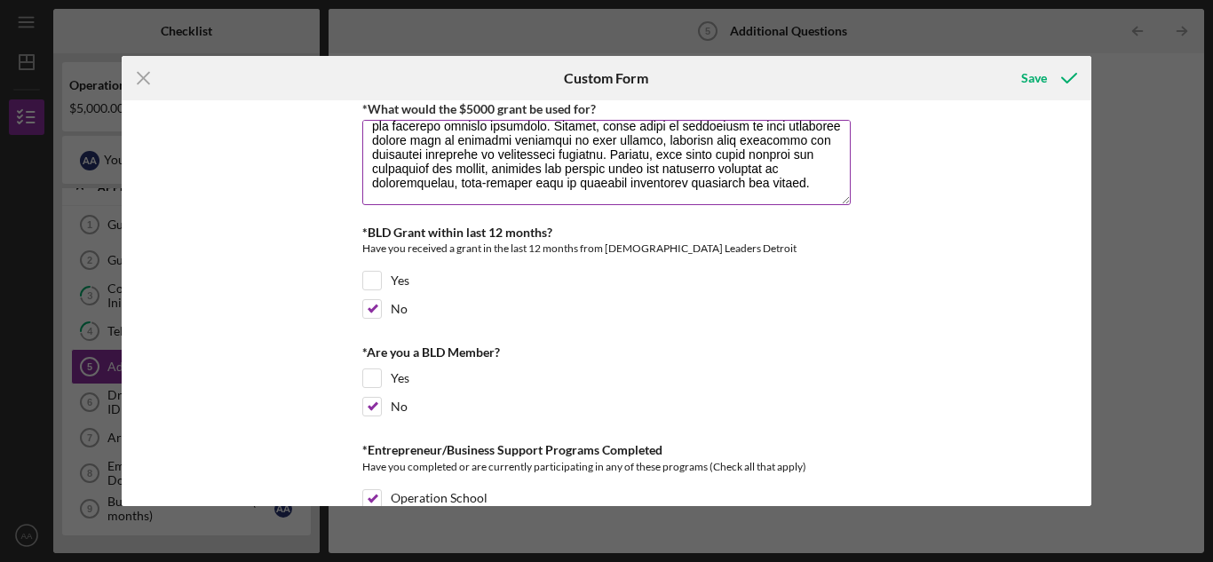
click at [575, 182] on textarea "*What would the $5000 grant be used for?" at bounding box center [606, 162] width 488 height 85
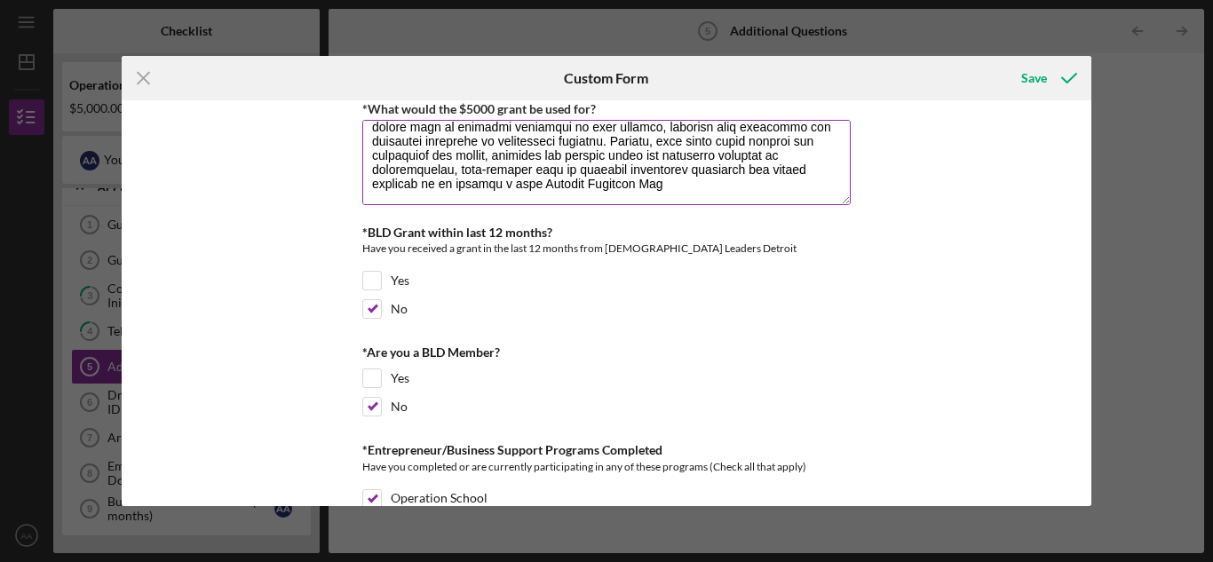
scroll to position [187, 0]
click at [377, 198] on textarea "*What would the $5000 grant be used for?" at bounding box center [606, 162] width 488 height 85
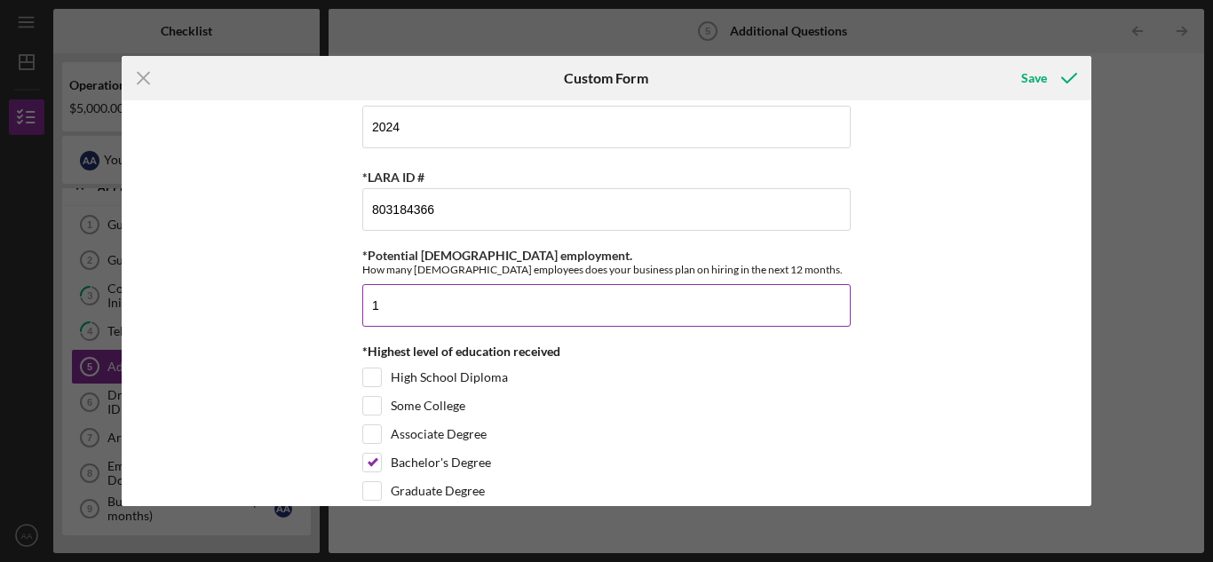
scroll to position [797, 0]
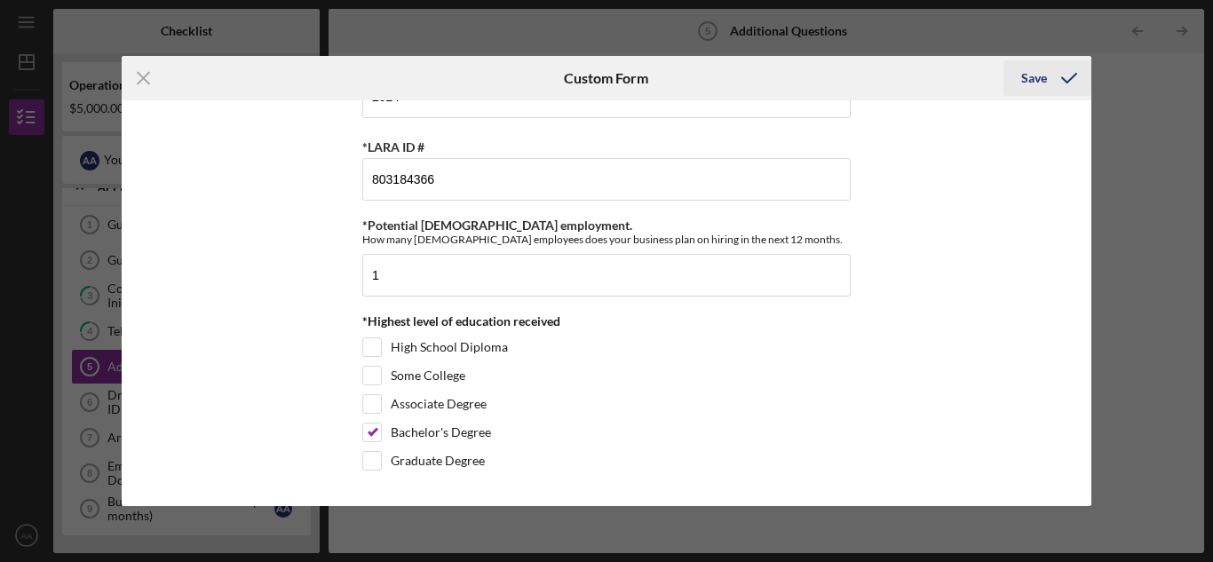
type textarea "If awarded a $5,000 grant, the funding would be used to strengthen business ope…"
click at [1046, 68] on div "Save" at bounding box center [1034, 78] width 26 height 36
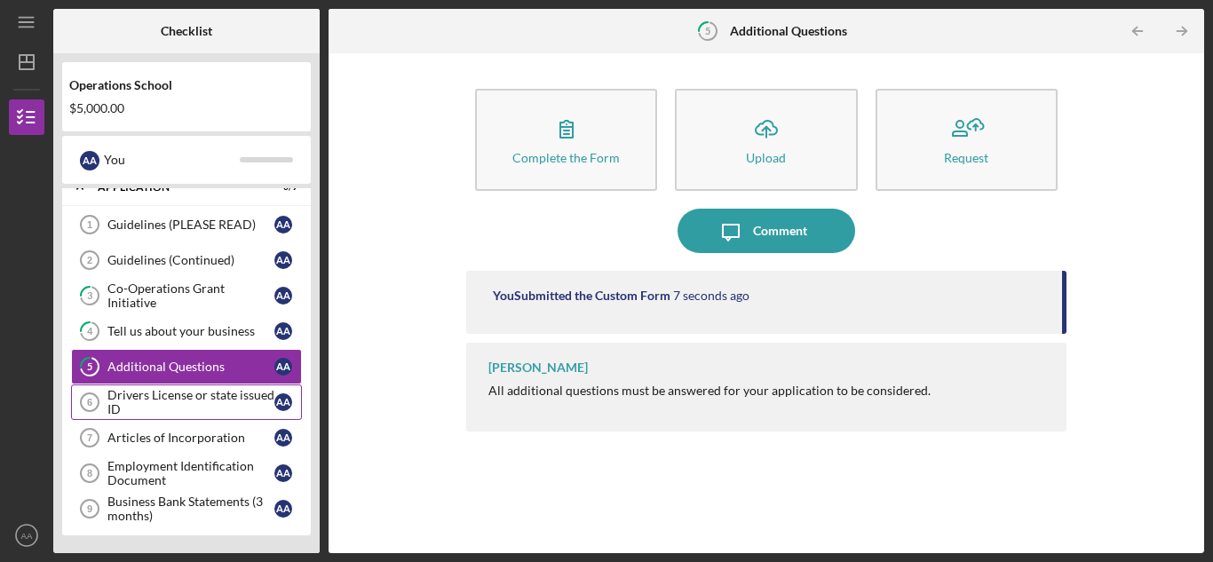
click at [131, 403] on div "Drivers License or state issued ID" at bounding box center [190, 402] width 167 height 28
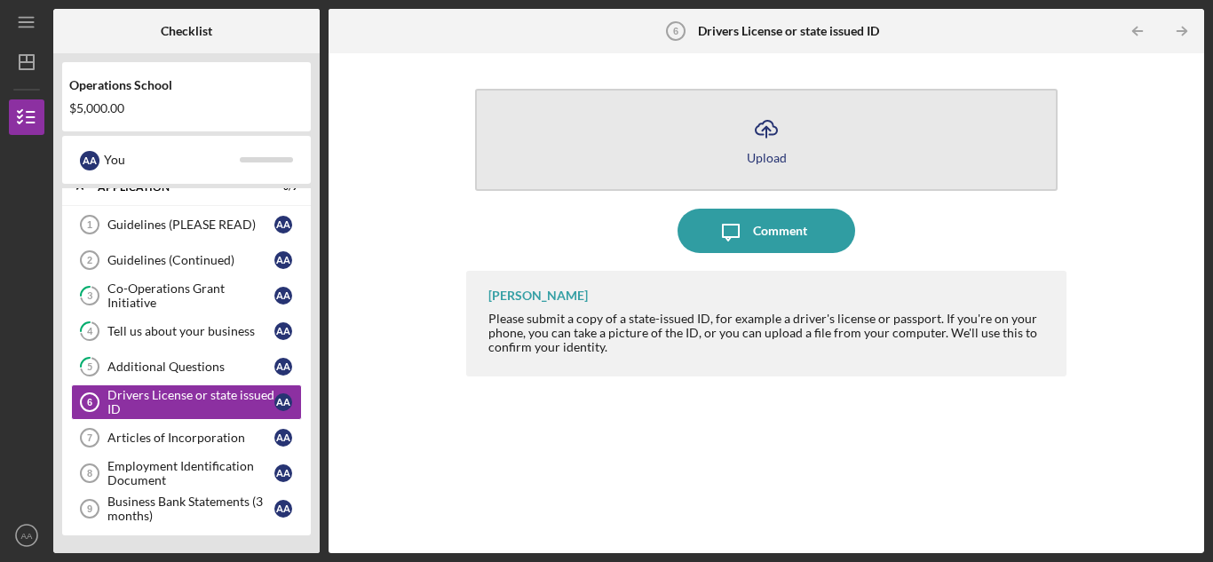
click at [755, 131] on icon "Icon/Upload" at bounding box center [766, 129] width 44 height 44
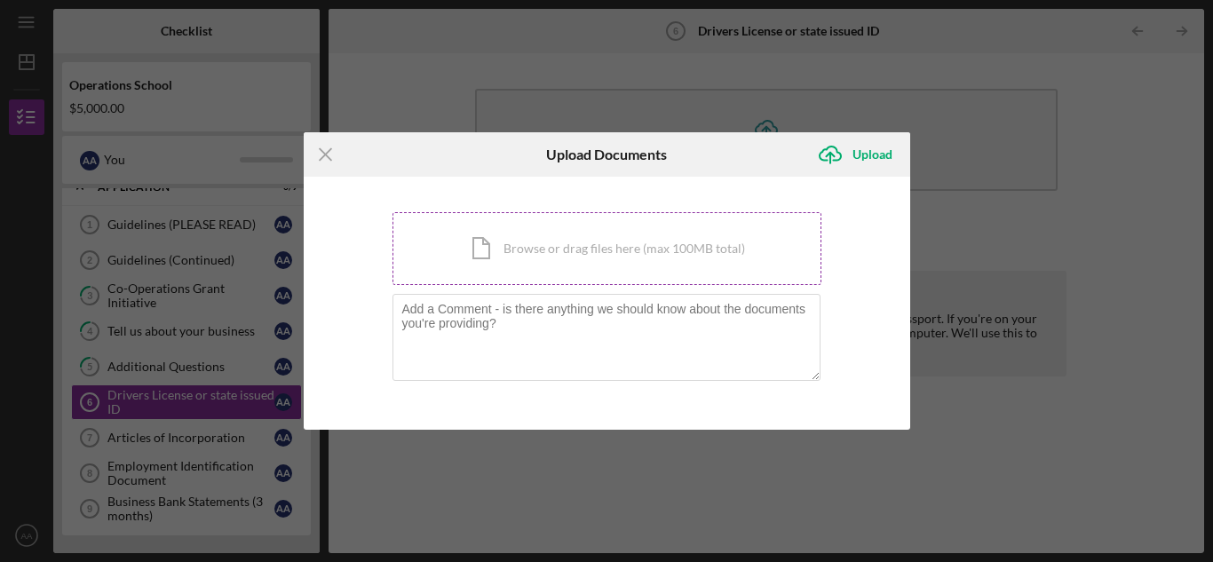
click at [570, 264] on div "Icon/Document Browse or drag files here (max 100MB total) Tap to choose files o…" at bounding box center [606, 248] width 429 height 73
click at [535, 264] on div "Icon/Document Browse or drag files here (max 100MB total) Tap to choose files o…" at bounding box center [606, 248] width 429 height 73
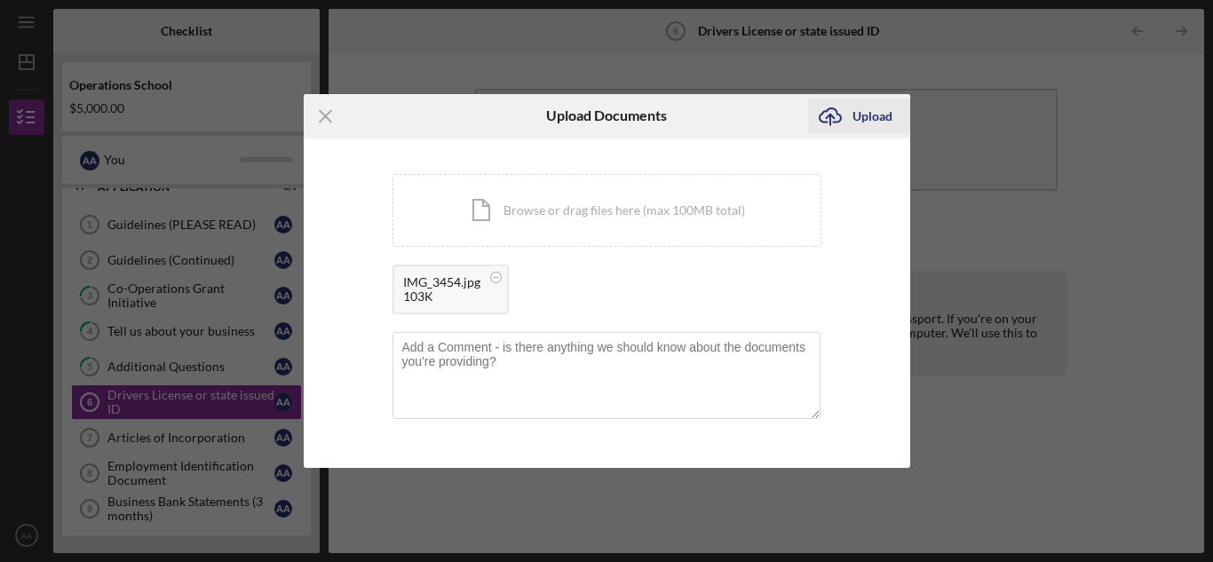
click at [842, 116] on icon "Icon/Upload" at bounding box center [830, 116] width 44 height 44
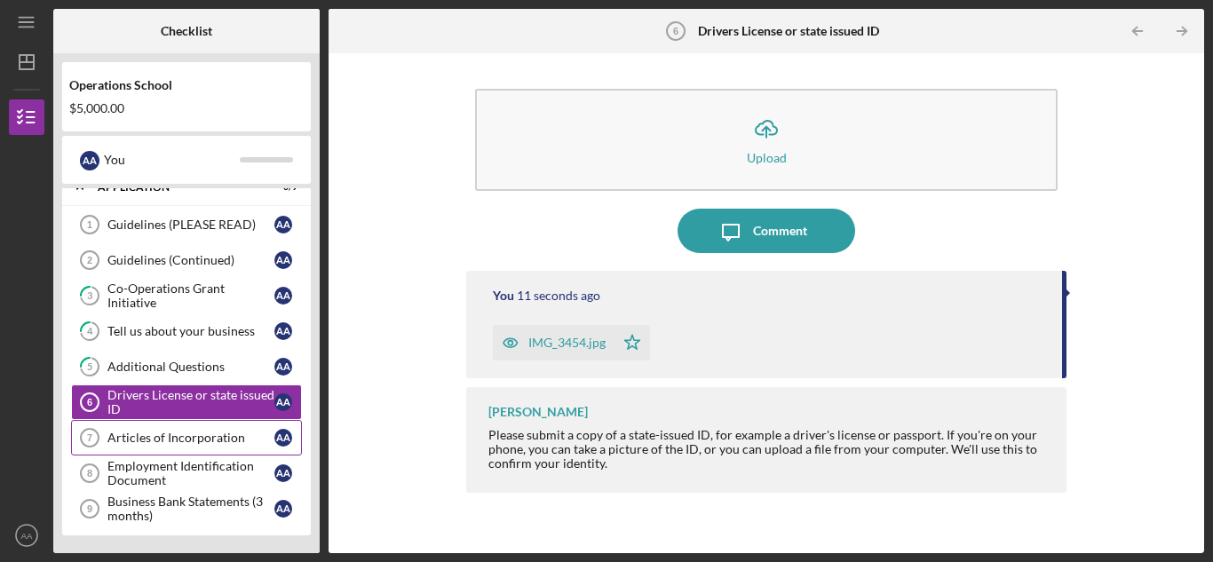
click at [196, 438] on div "Articles of Incorporation" at bounding box center [190, 438] width 167 height 14
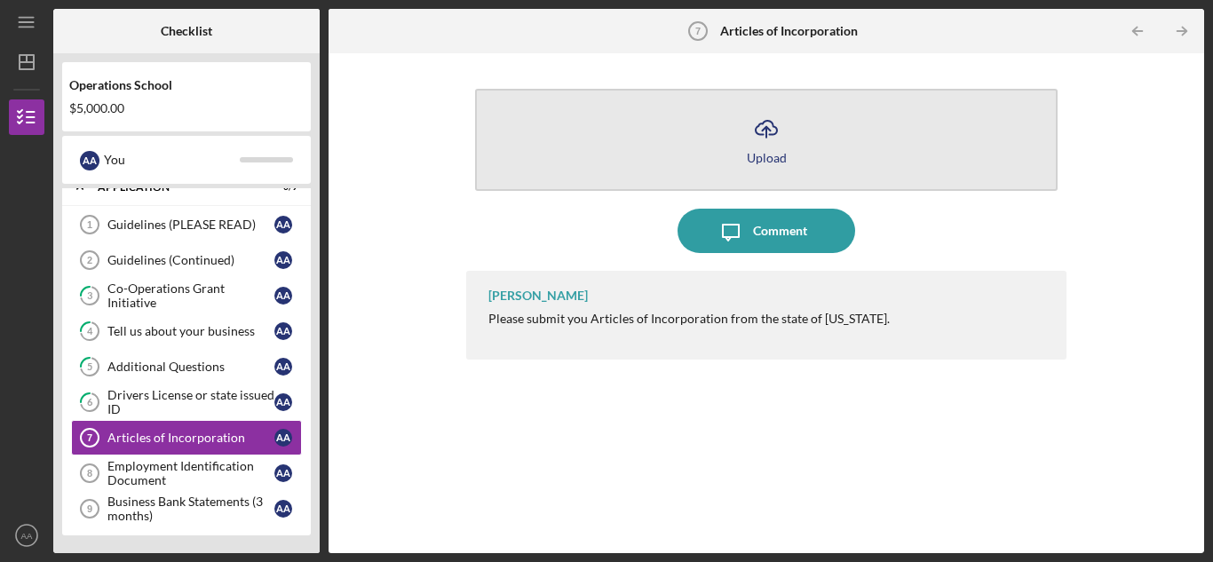
click at [761, 149] on button "Icon/Upload Upload" at bounding box center [766, 140] width 582 height 102
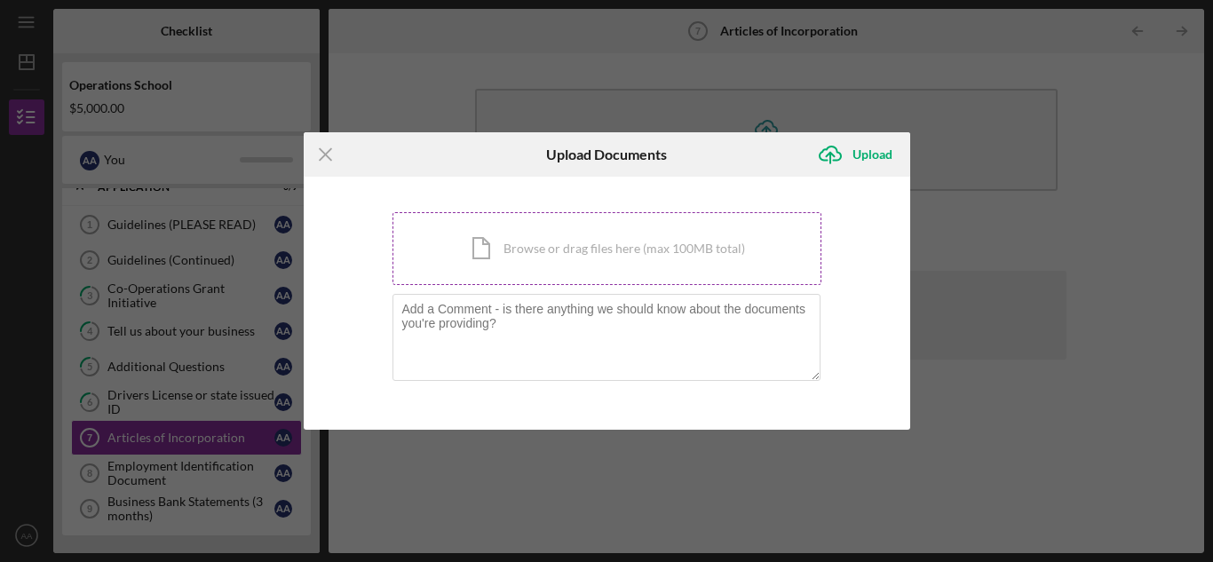
click at [601, 250] on div "Icon/Document Browse or drag files here (max 100MB total) Tap to choose files o…" at bounding box center [606, 248] width 429 height 73
click at [502, 232] on div "Icon/Document Browse or drag files here (max 100MB total) Tap to choose files o…" at bounding box center [606, 248] width 429 height 73
click at [493, 232] on div "Icon/Document Browse or drag files here (max 100MB total) Tap to choose files o…" at bounding box center [606, 248] width 429 height 73
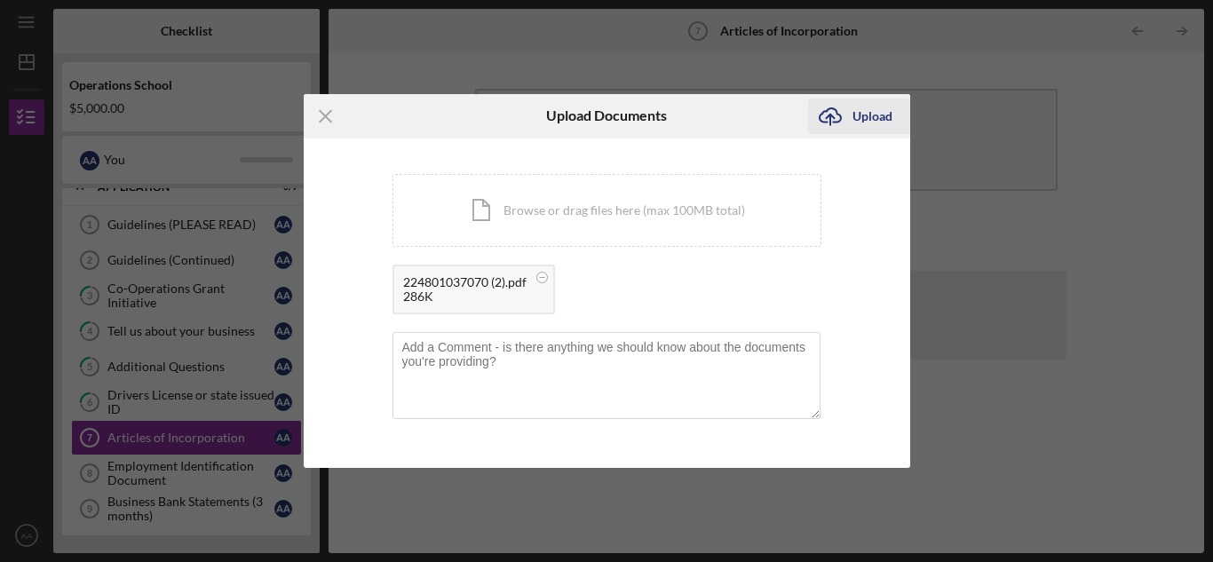
click at [859, 106] on div "Upload" at bounding box center [872, 117] width 40 height 36
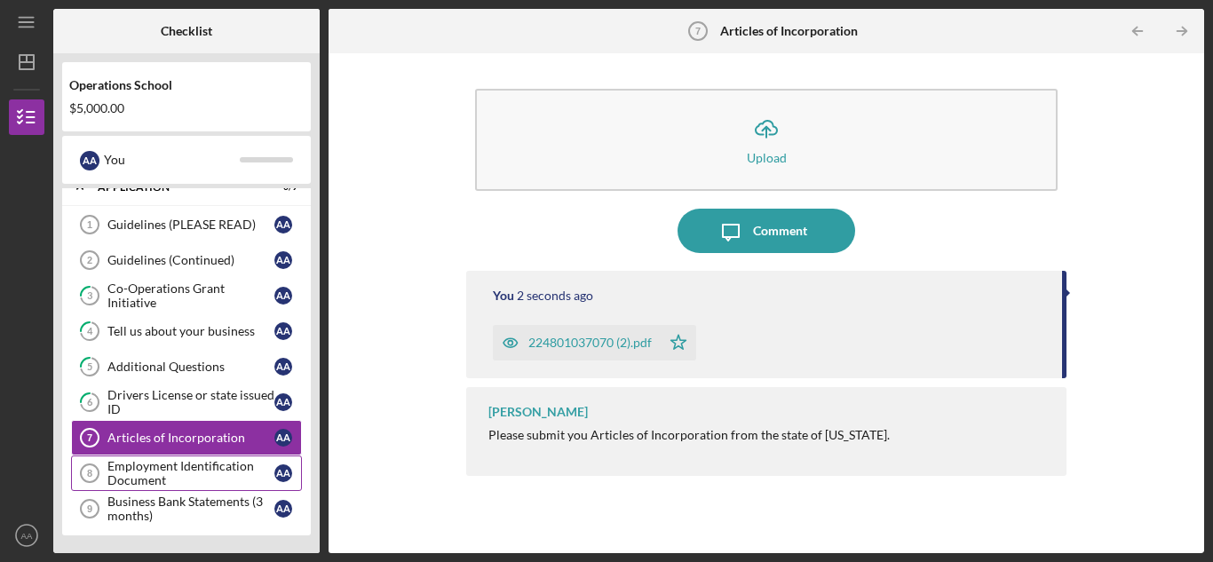
click at [189, 469] on div "Employment Identification Document" at bounding box center [190, 473] width 167 height 28
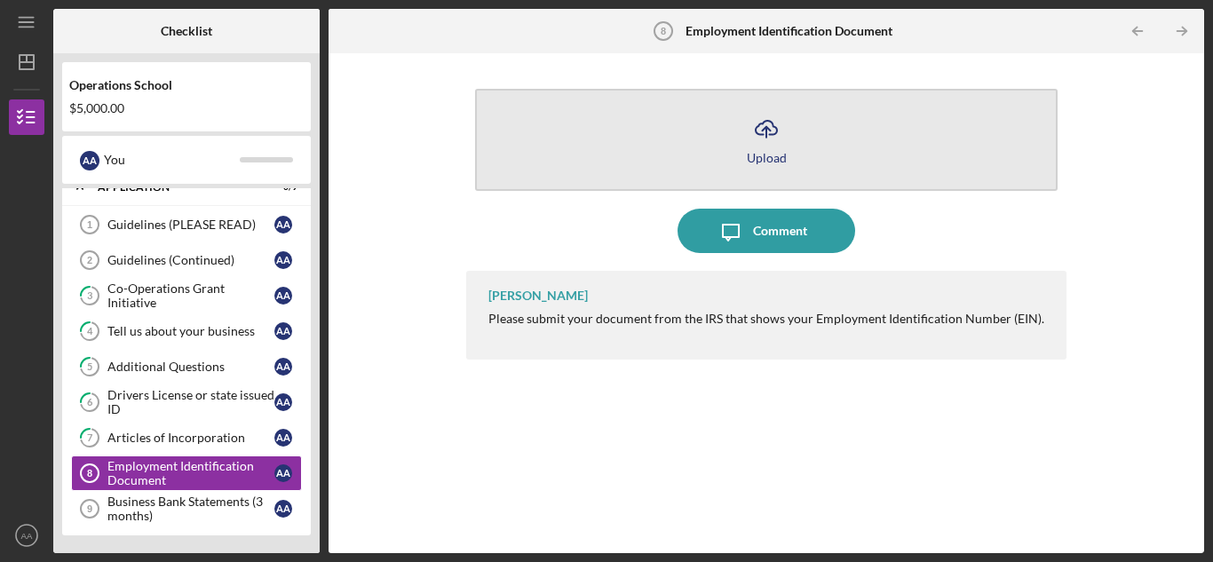
click at [840, 133] on button "Icon/Upload Upload" at bounding box center [766, 140] width 582 height 102
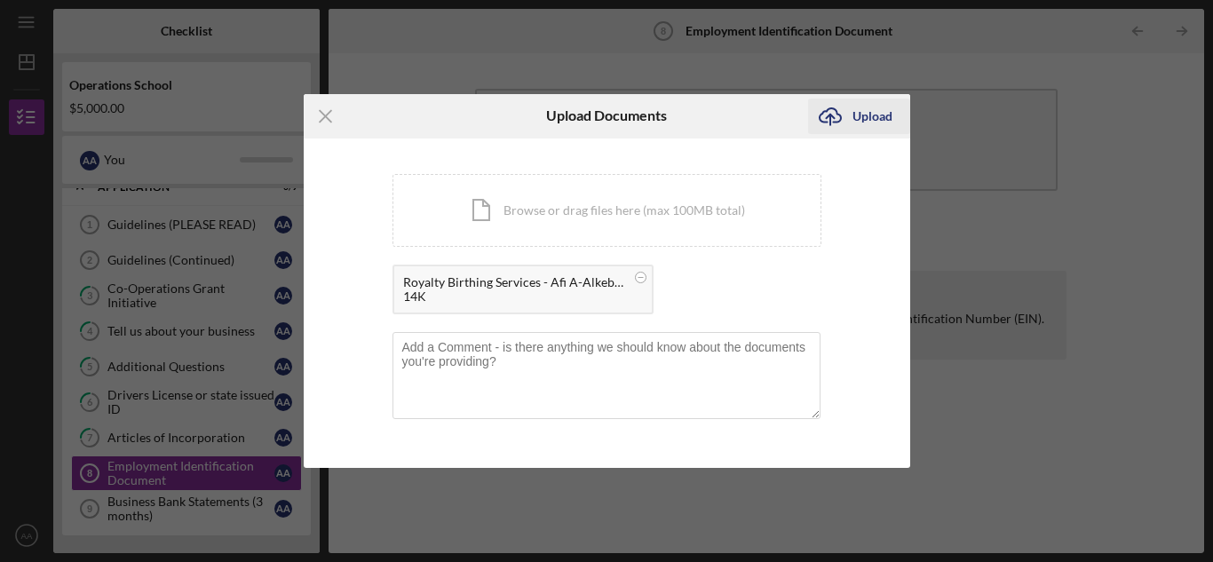
click at [876, 110] on div "Upload" at bounding box center [872, 117] width 40 height 36
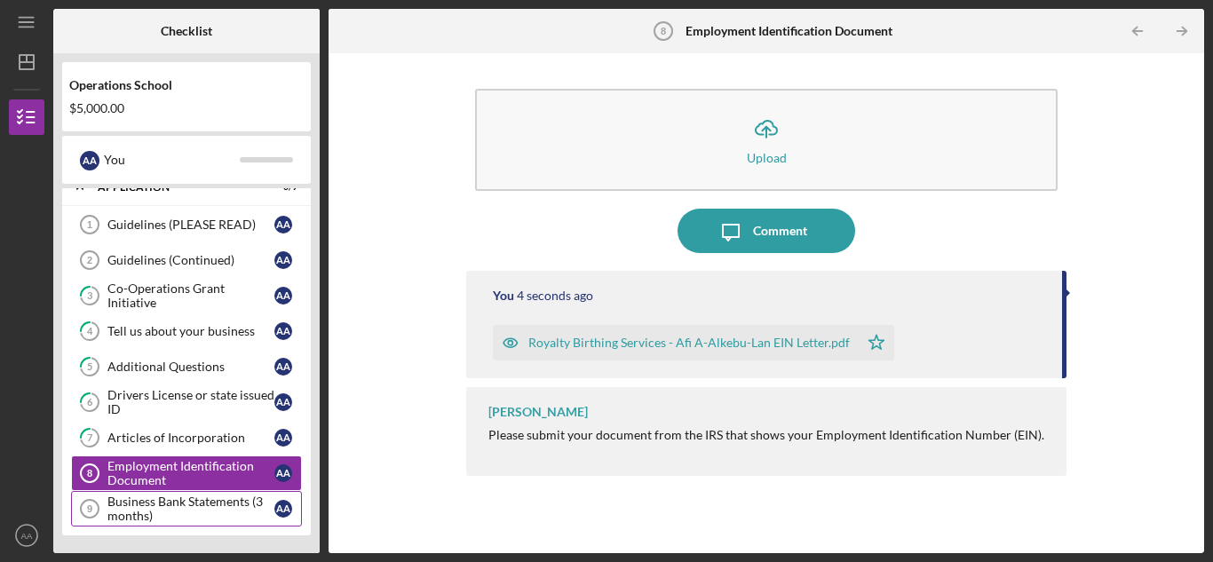
click at [167, 511] on div "Business Bank Statements (3 months)" at bounding box center [190, 509] width 167 height 28
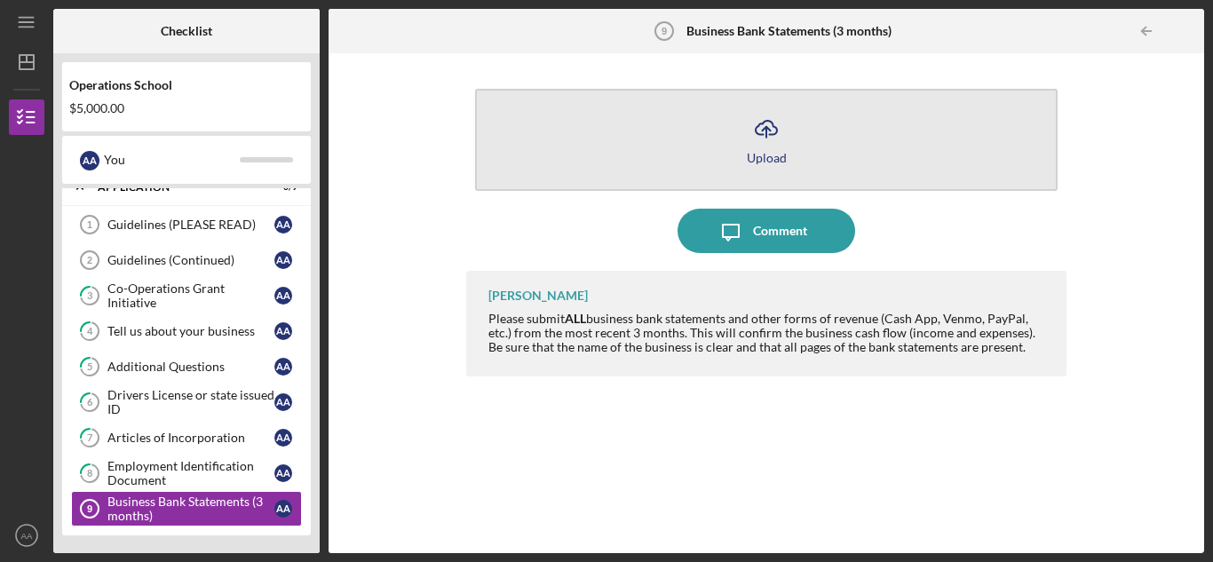
click at [763, 124] on icon "button" at bounding box center [766, 127] width 21 height 13
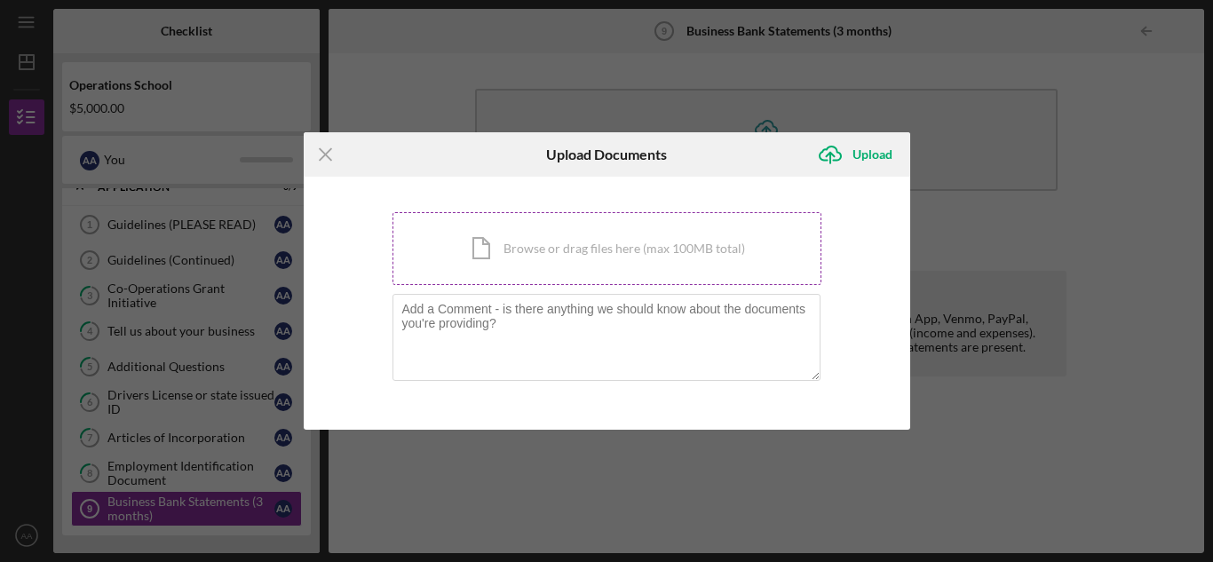
click at [607, 252] on div "Icon/Document Browse or drag files here (max 100MB total) Tap to choose files o…" at bounding box center [606, 248] width 429 height 73
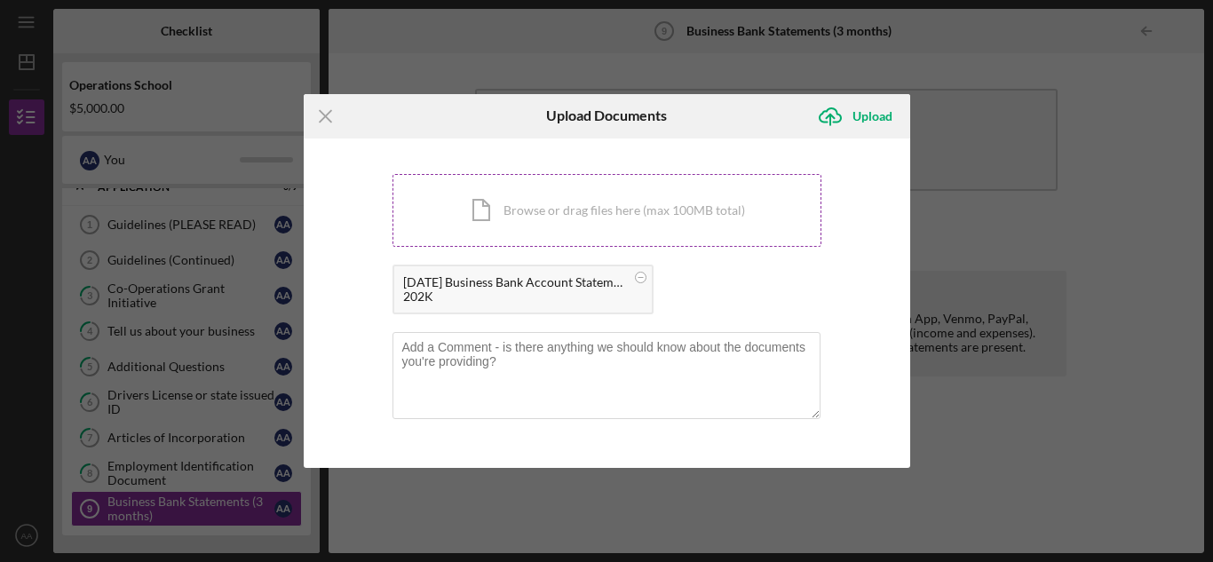
click at [614, 202] on div "Icon/Document Browse or drag files here (max 100MB total) Tap to choose files o…" at bounding box center [606, 210] width 429 height 73
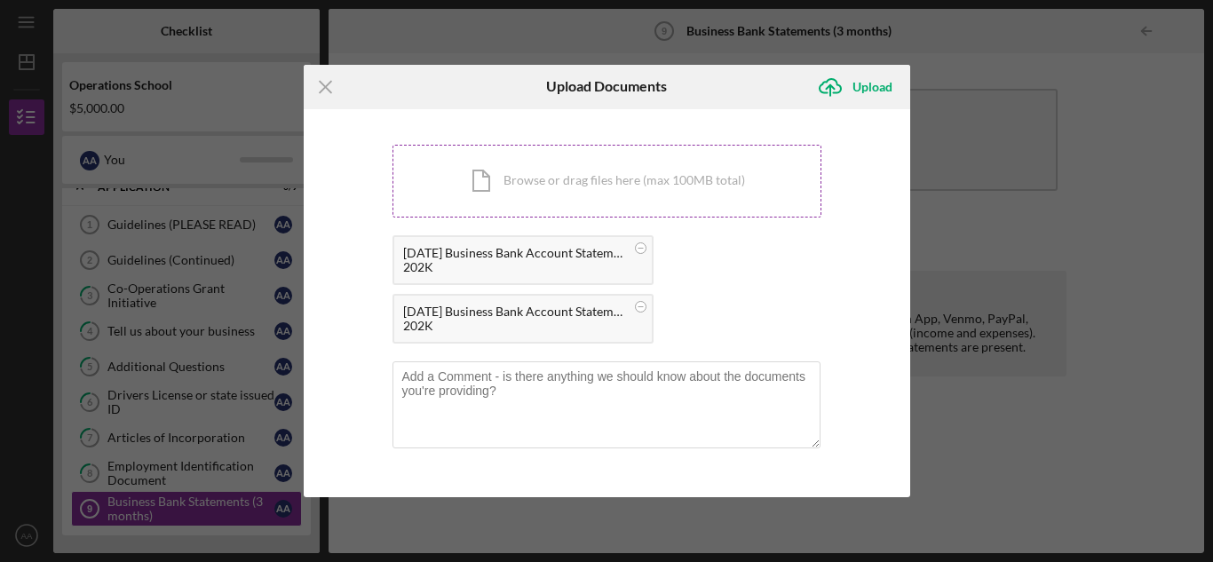
click at [648, 197] on div "Icon/Document Browse or drag files here (max 100MB total) Tap to choose files o…" at bounding box center [606, 181] width 429 height 73
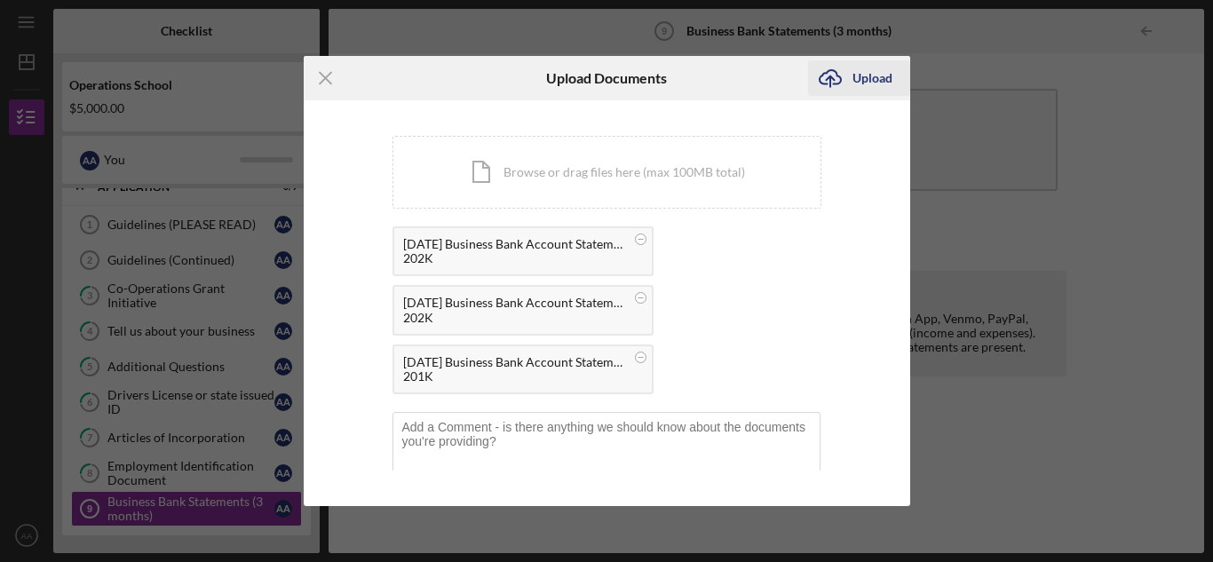
click at [844, 87] on icon "Icon/Upload" at bounding box center [830, 78] width 44 height 44
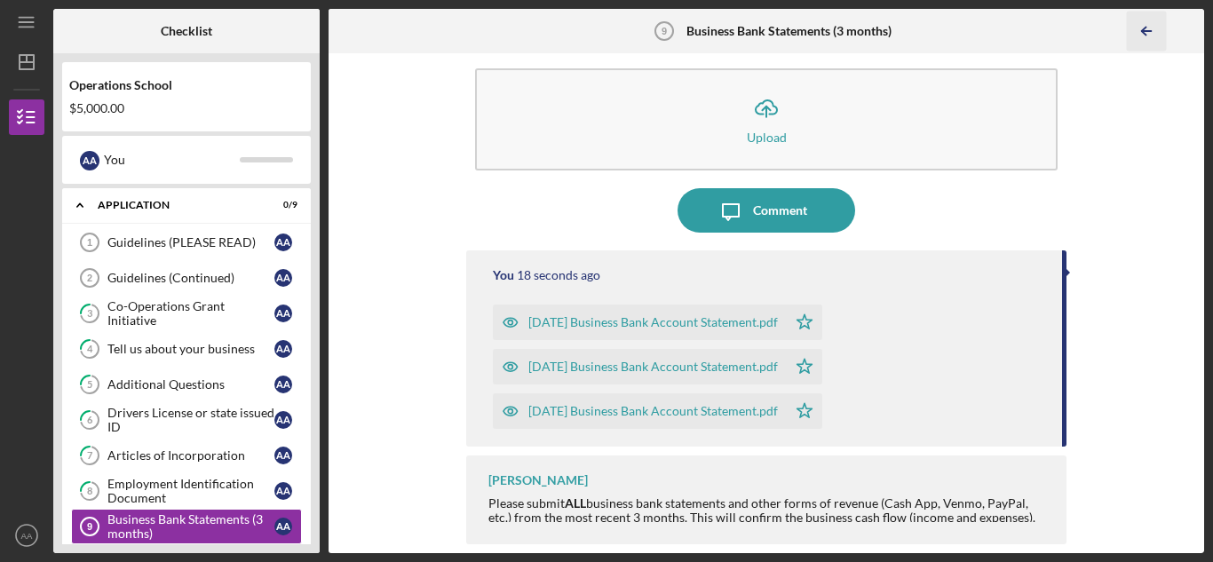
click at [1144, 36] on icon "Icon/Table Pagination Arrow" at bounding box center [1147, 32] width 40 height 40
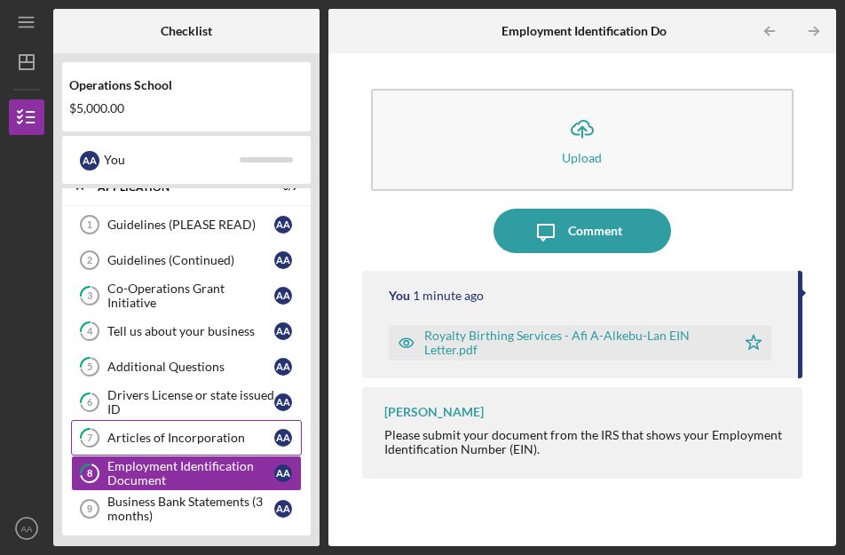
scroll to position [25, 0]
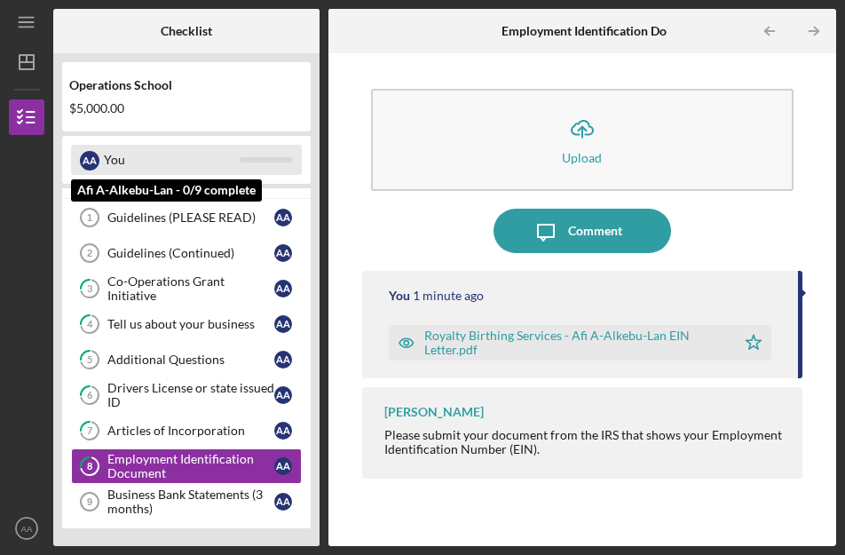
click at [250, 155] on div "A A You" at bounding box center [186, 160] width 231 height 30
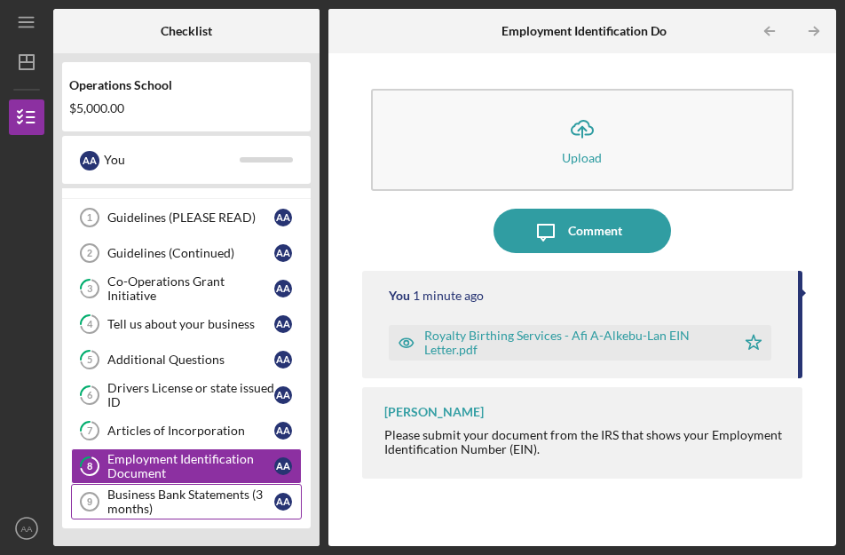
click at [216, 500] on div "Business Bank Statements (3 months)" at bounding box center [190, 501] width 167 height 28
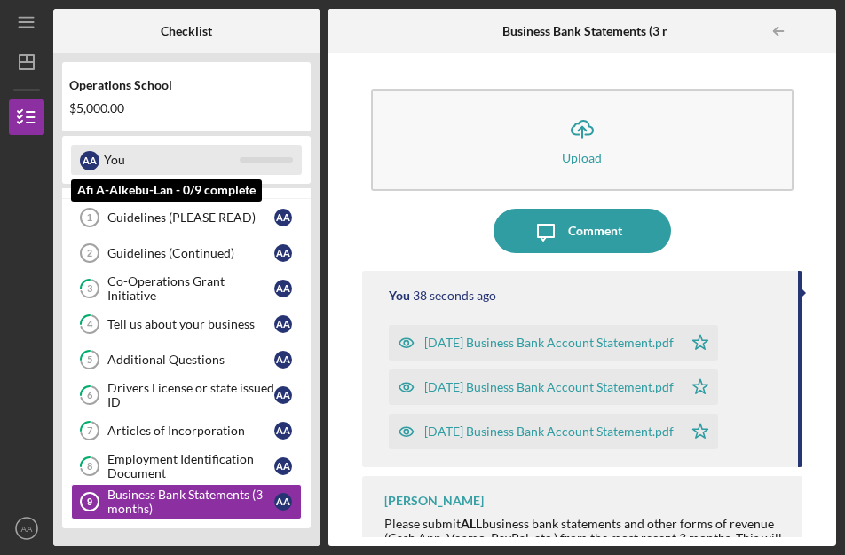
click at [244, 163] on div "A A You" at bounding box center [186, 160] width 231 height 30
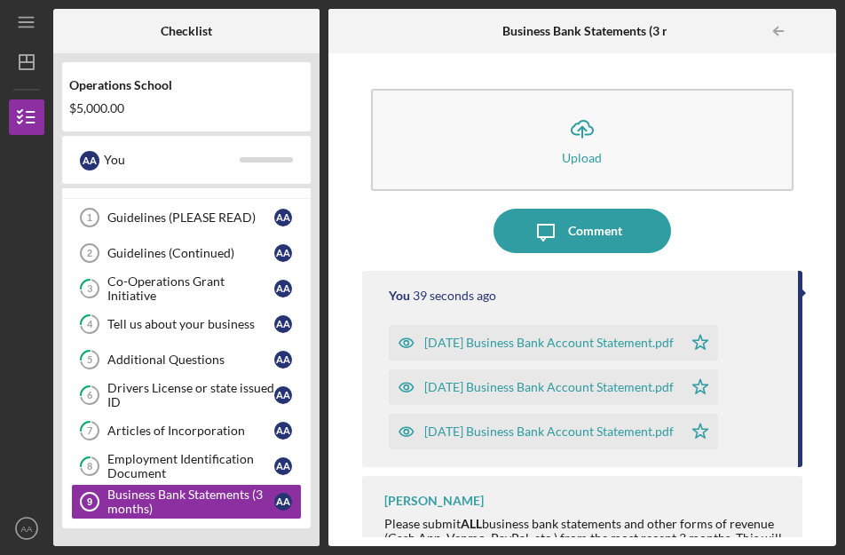
click at [242, 124] on div "Operations School $5,000.00" at bounding box center [186, 96] width 249 height 69
click at [33, 27] on line "button" at bounding box center [26, 27] width 14 height 0
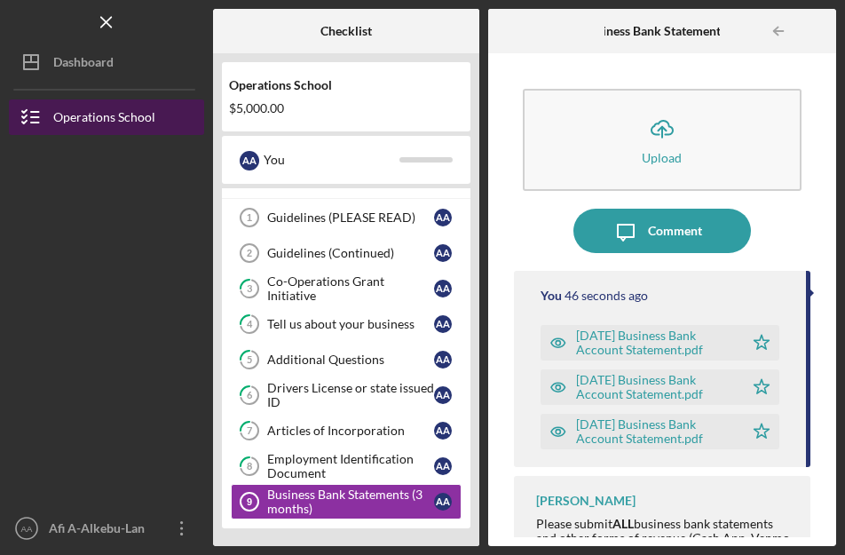
click at [141, 120] on div "Operations School" at bounding box center [104, 119] width 102 height 40
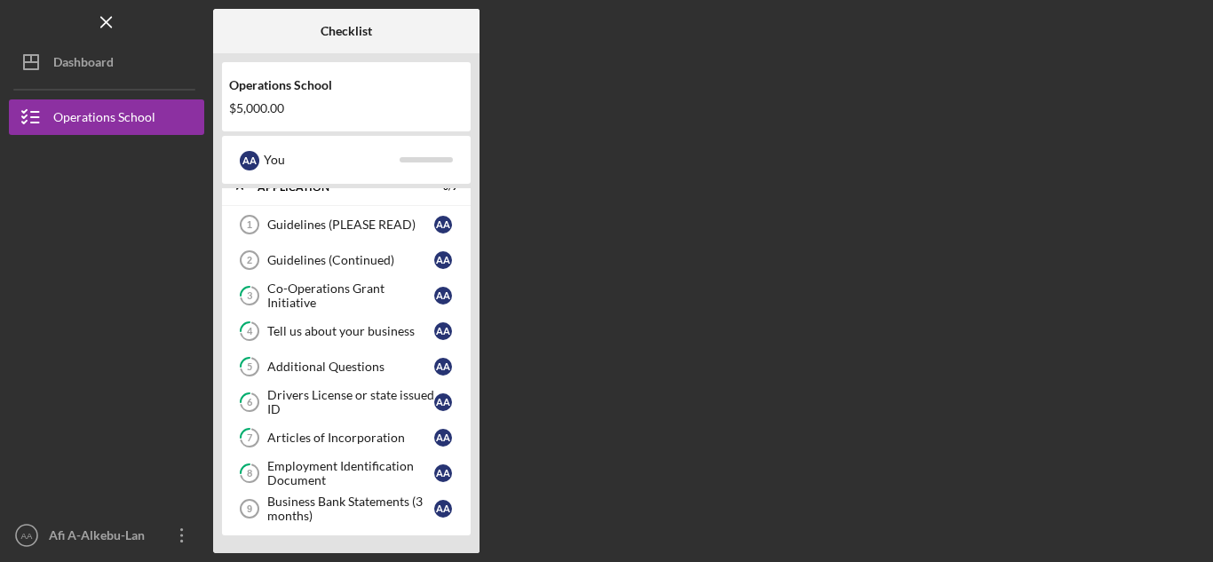
scroll to position [18, 0]
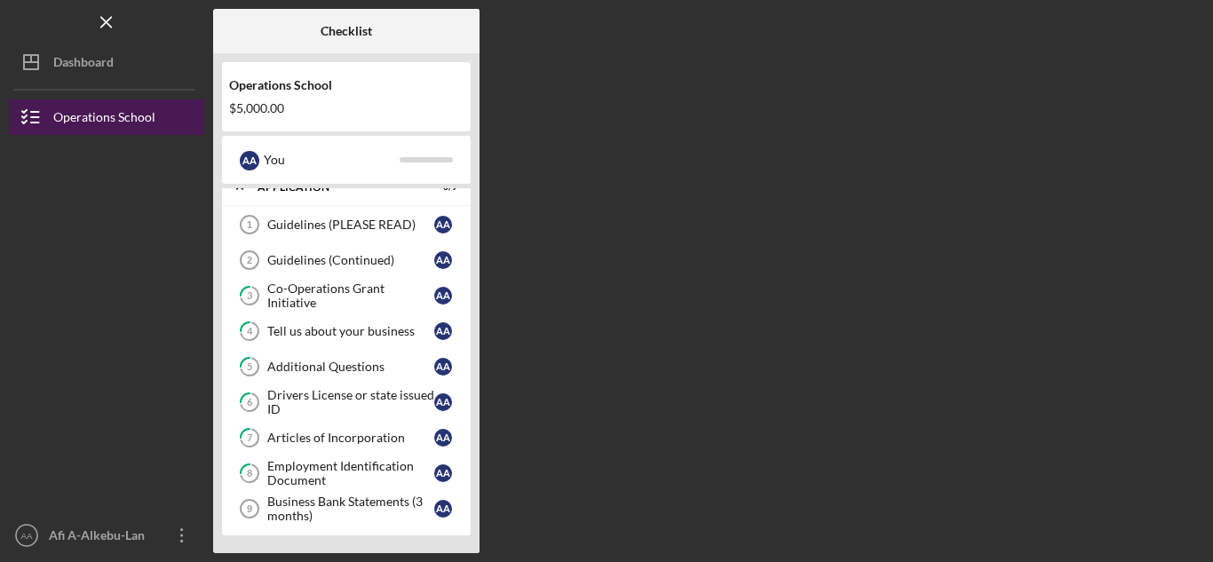
click at [116, 112] on div "Operations School" at bounding box center [104, 119] width 102 height 40
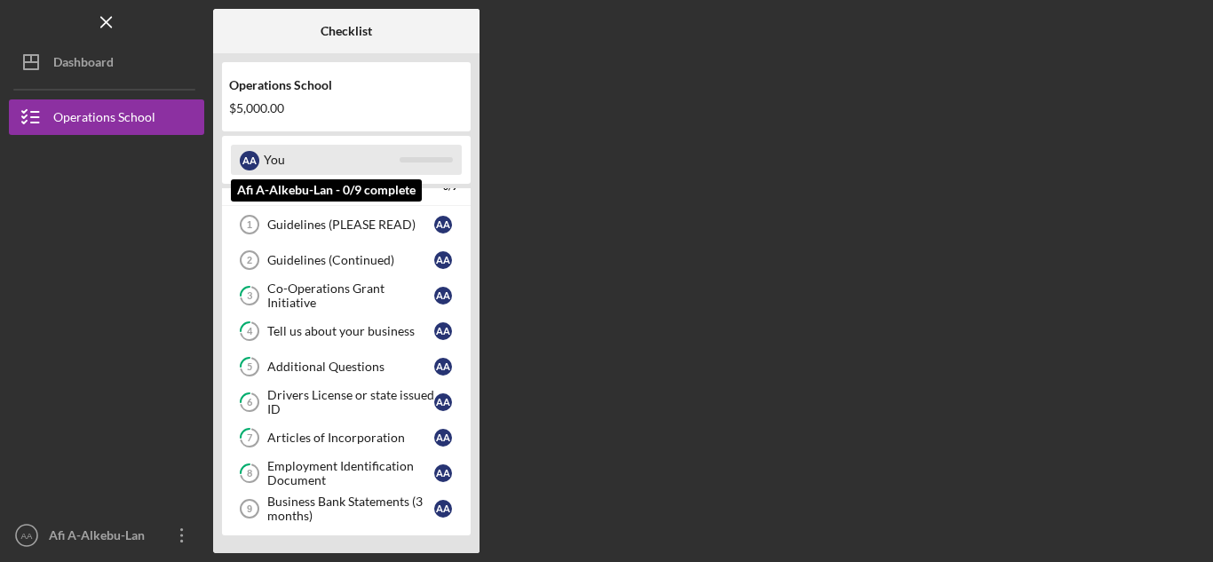
click at [417, 162] on div at bounding box center [426, 159] width 53 height 5
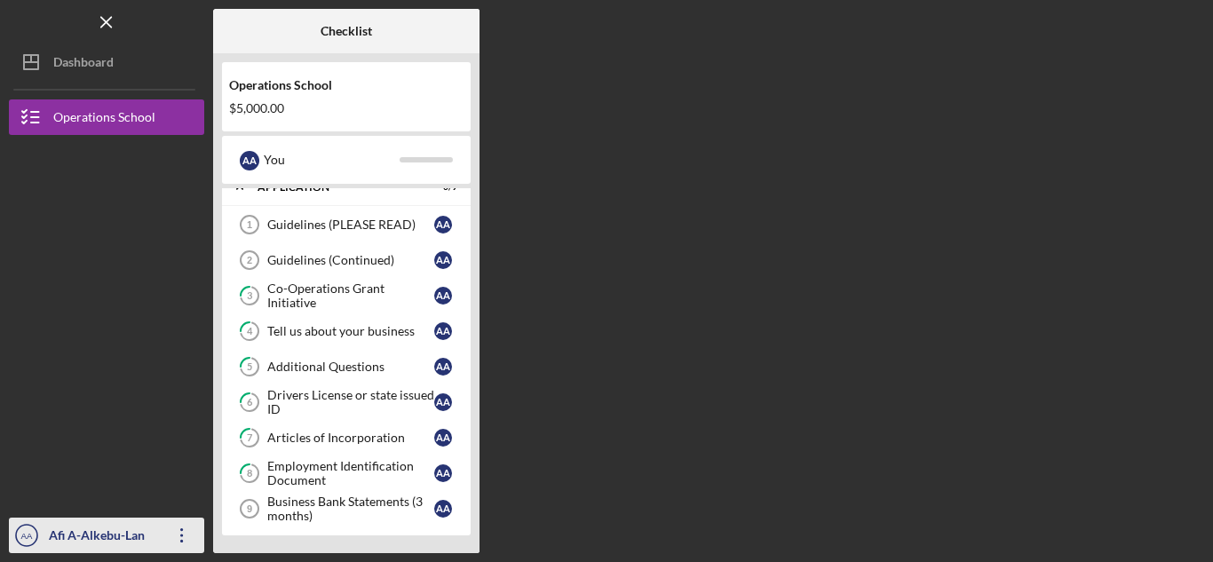
click at [185, 530] on icon "Icon/Overflow" at bounding box center [182, 535] width 44 height 44
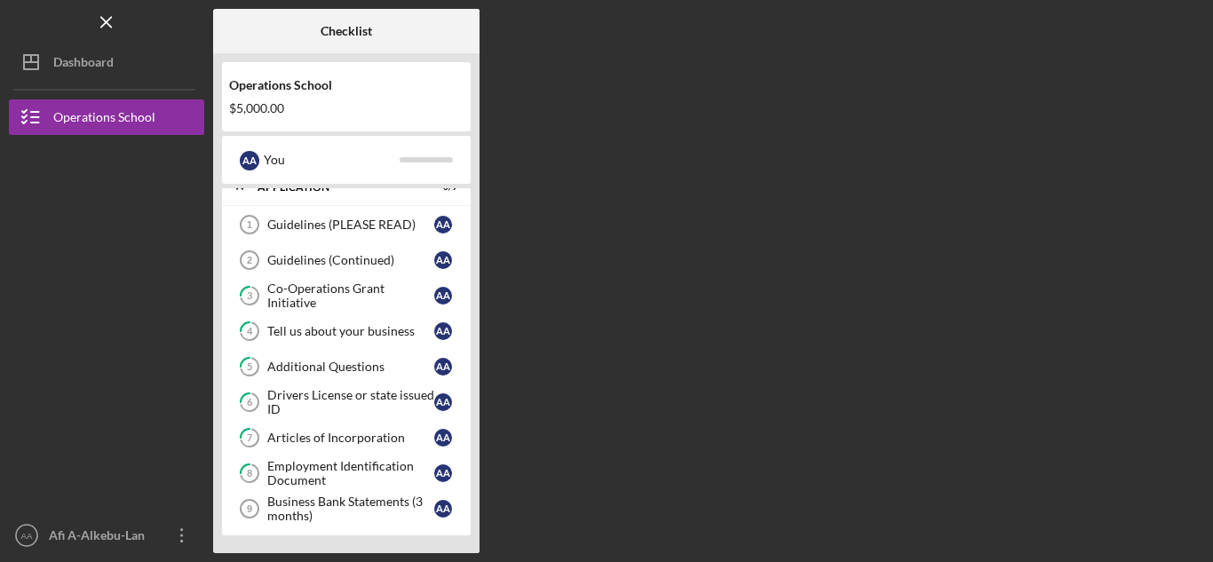
click at [137, 288] on div at bounding box center [106, 231] width 195 height 192
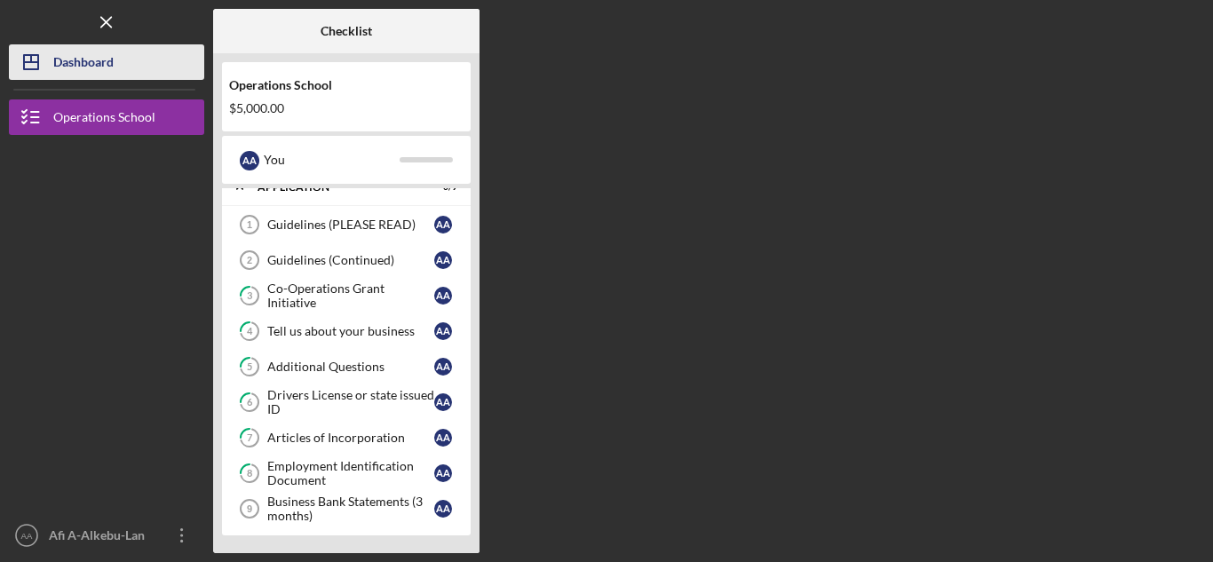
click at [116, 53] on button "Icon/Dashboard Dashboard" at bounding box center [106, 62] width 195 height 36
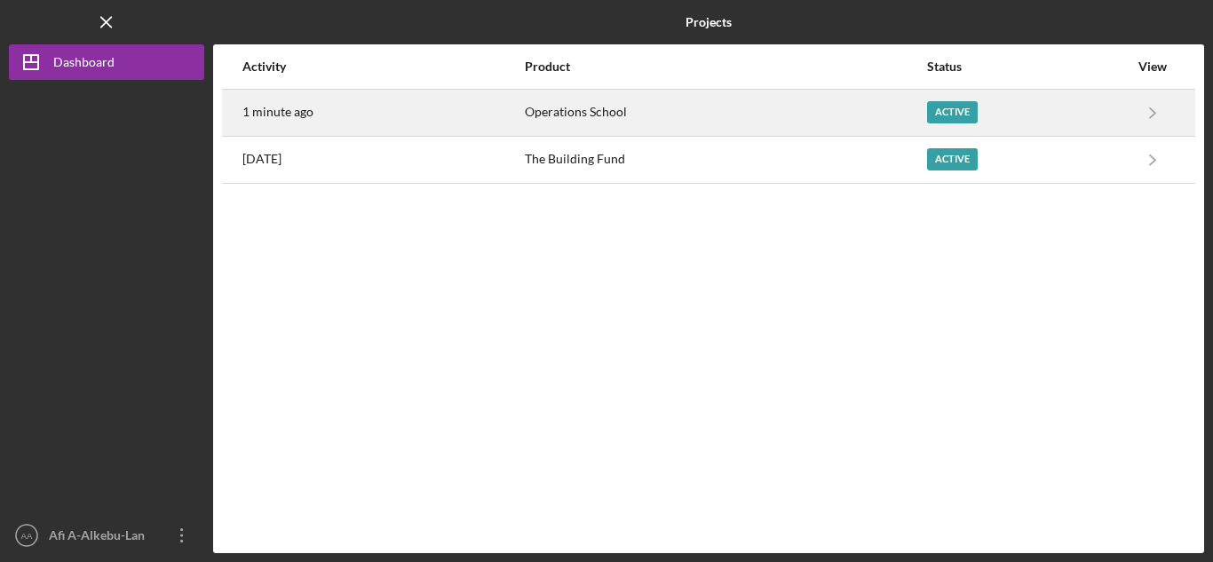
click at [732, 107] on div "Operations School" at bounding box center [725, 113] width 400 height 44
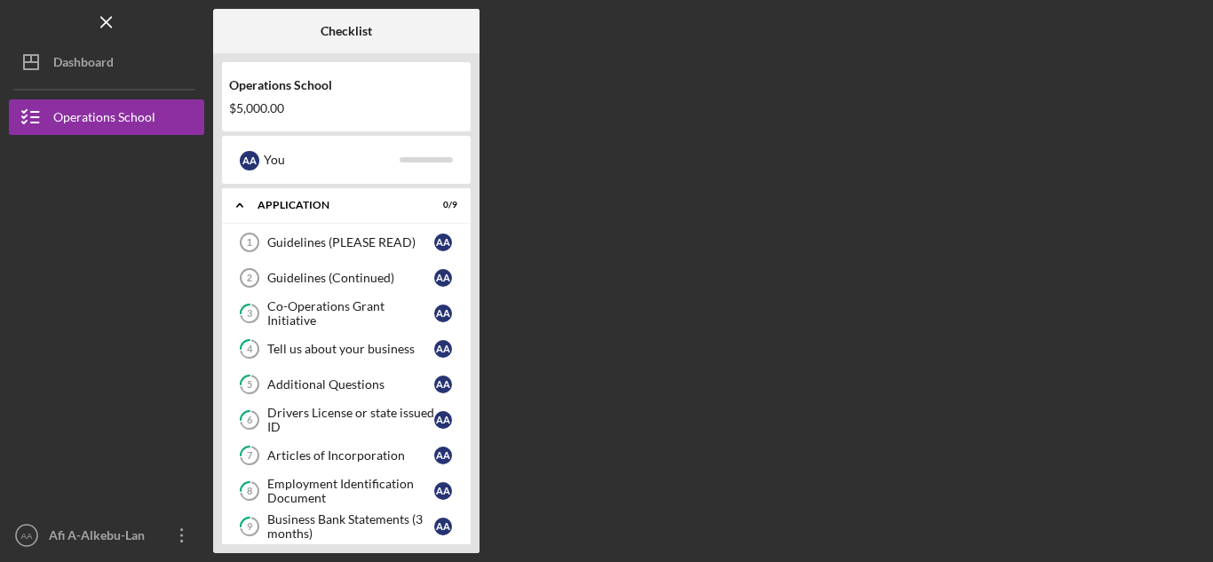
click at [827, 267] on div "Checklist Operations School $5,000.00 A A You Icon/Expander Application 0 / 9 G…" at bounding box center [708, 281] width 991 height 544
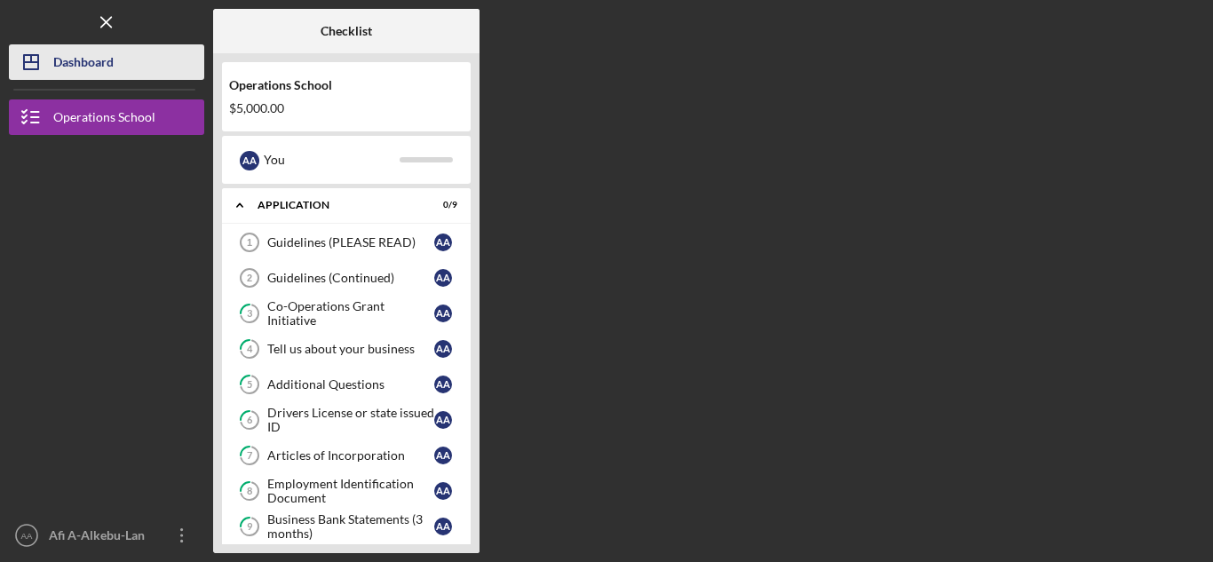
click at [71, 57] on div "Dashboard" at bounding box center [83, 64] width 60 height 40
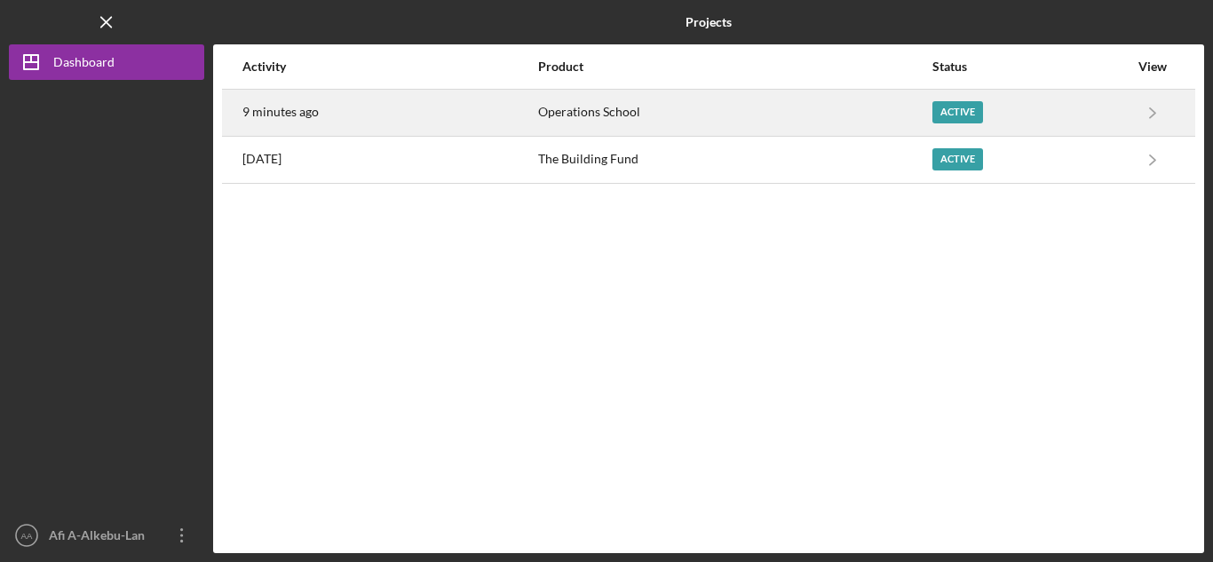
click at [554, 116] on div "Operations School" at bounding box center [734, 113] width 392 height 44
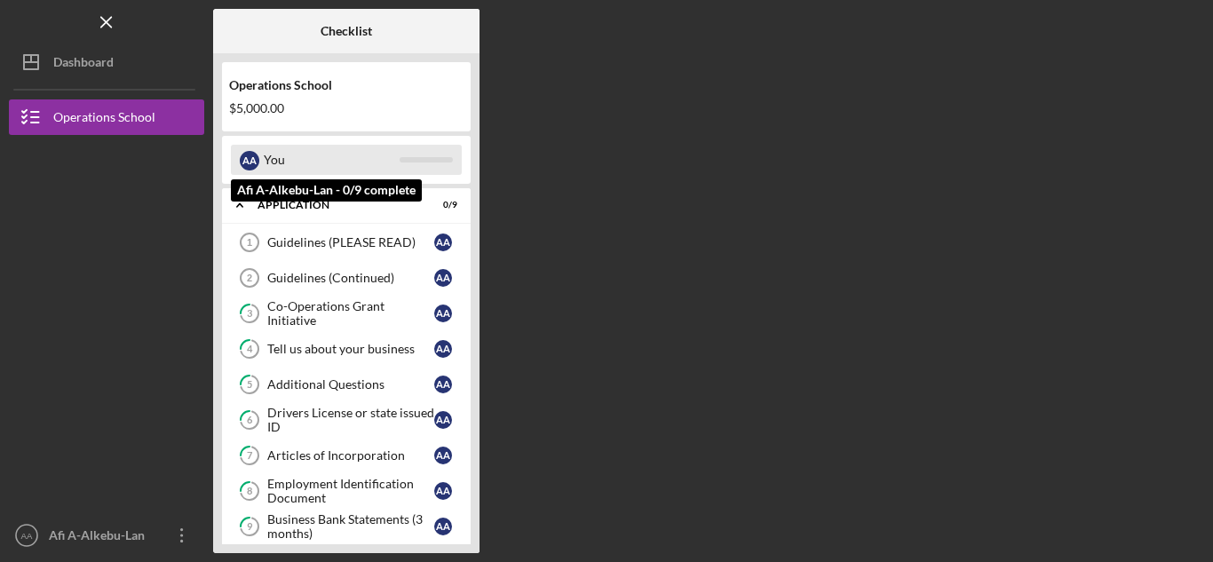
click at [407, 175] on div "A A You" at bounding box center [346, 160] width 231 height 30
click at [417, 155] on div "A A You" at bounding box center [346, 160] width 231 height 30
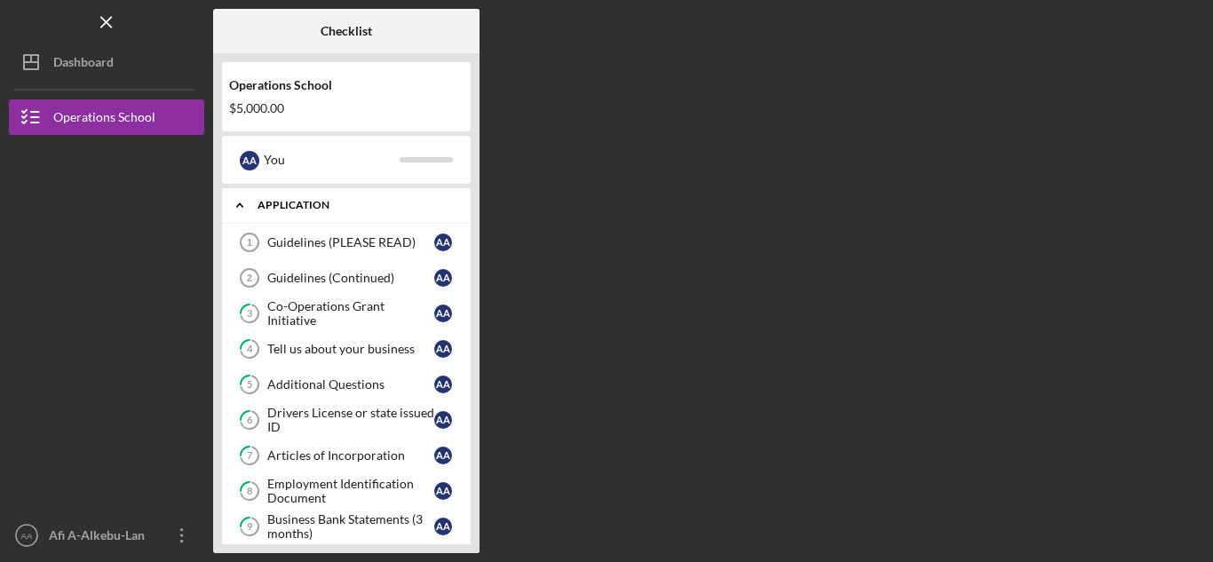
click at [234, 207] on icon "Icon/Expander" at bounding box center [240, 205] width 36 height 36
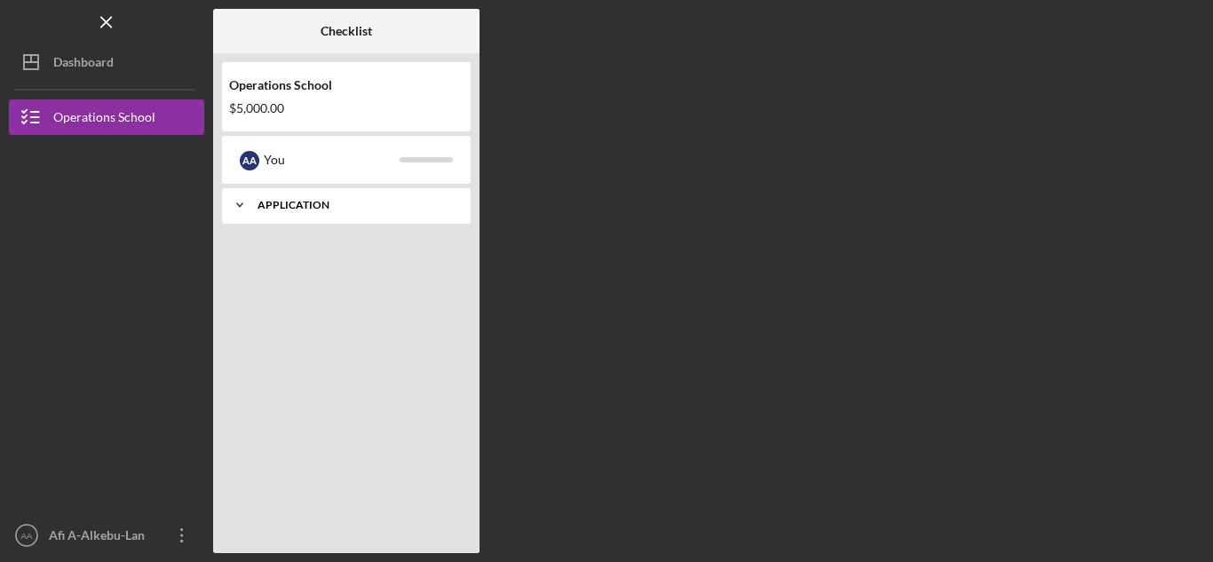
click at [368, 210] on div "Application" at bounding box center [353, 205] width 191 height 11
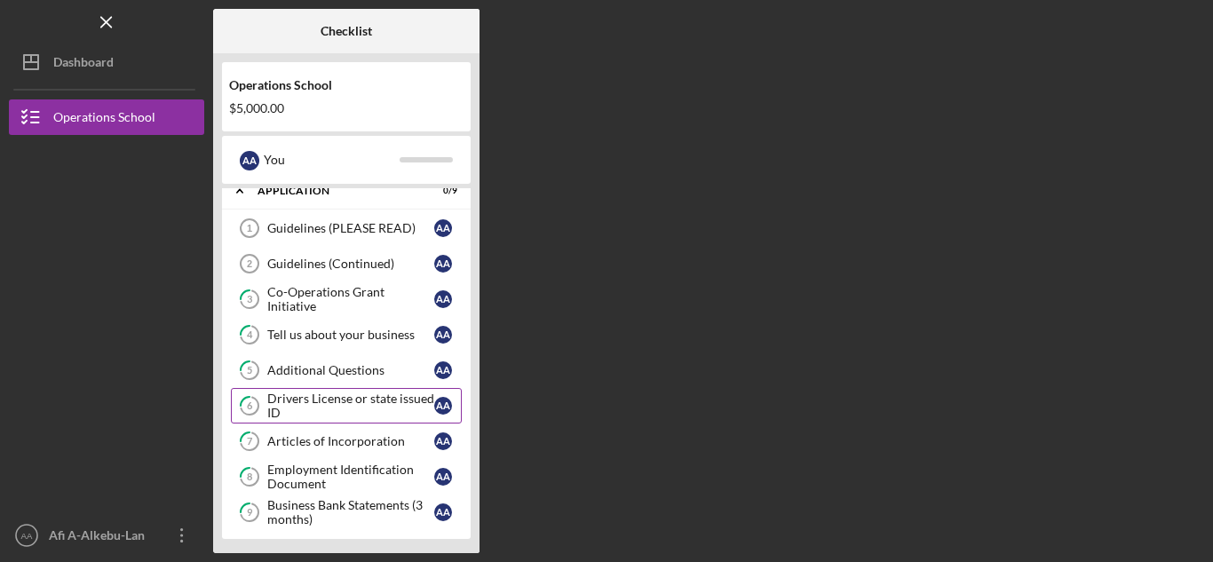
scroll to position [18, 0]
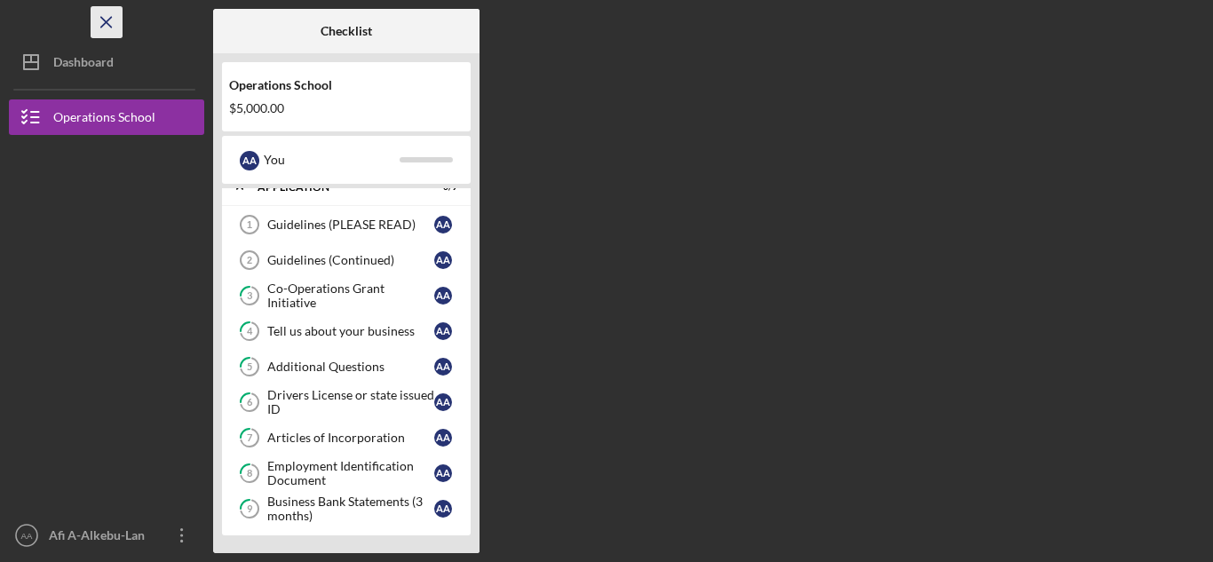
click at [109, 12] on icon "Icon/Menu Close" at bounding box center [107, 23] width 40 height 40
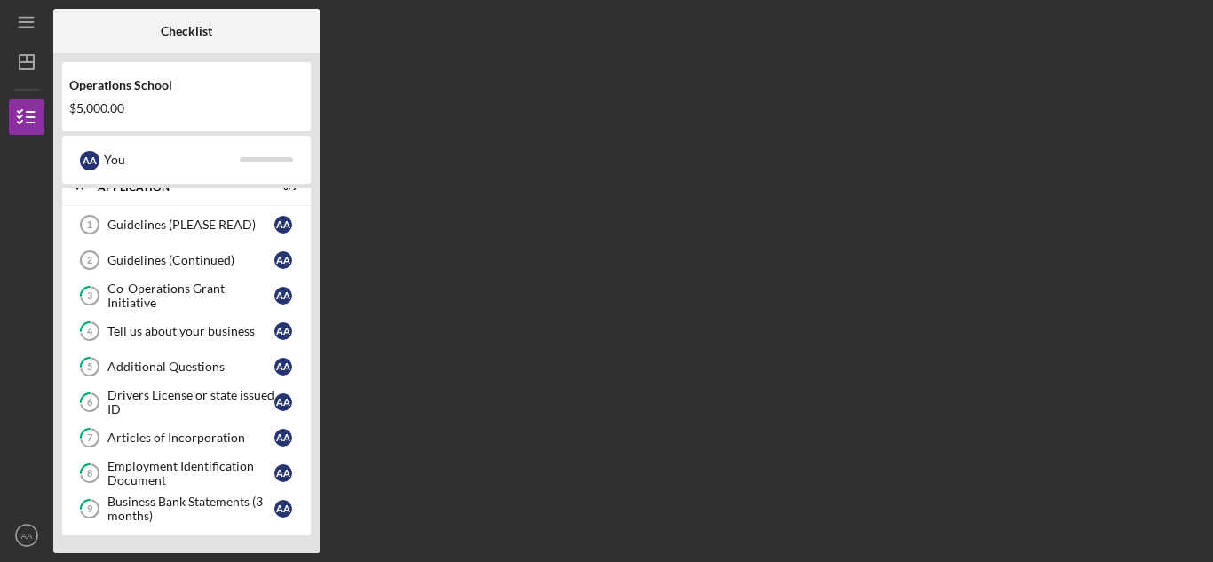
click at [15, 44] on div "Icon/Menu" at bounding box center [27, 22] width 36 height 44
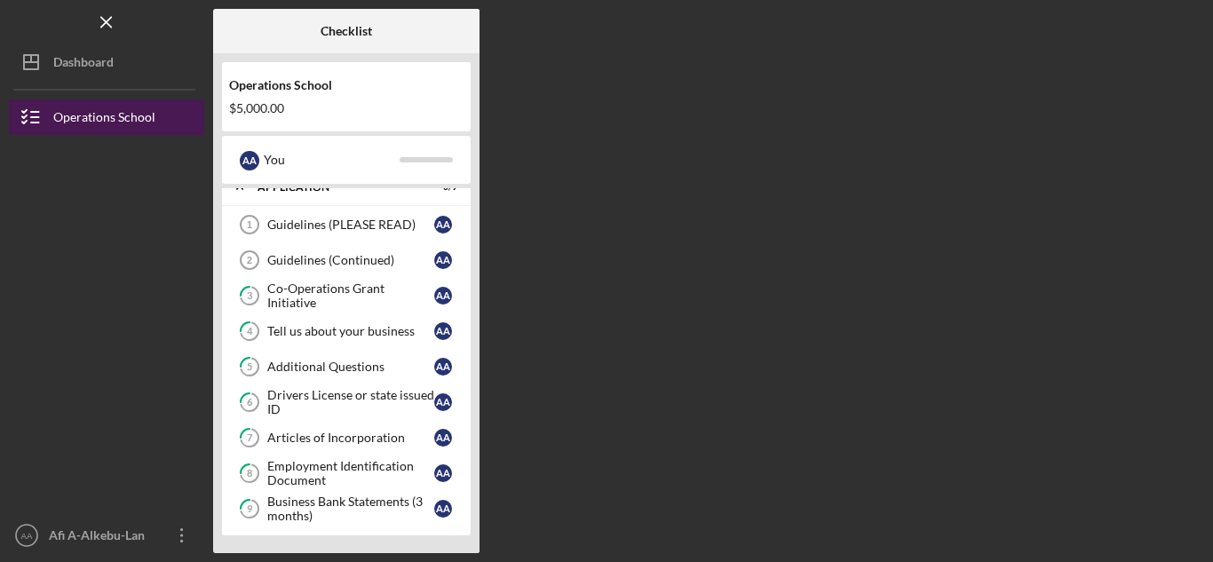
click at [110, 123] on div "Operations School" at bounding box center [104, 119] width 102 height 40
click at [110, 115] on div "Operations School" at bounding box center [104, 119] width 102 height 40
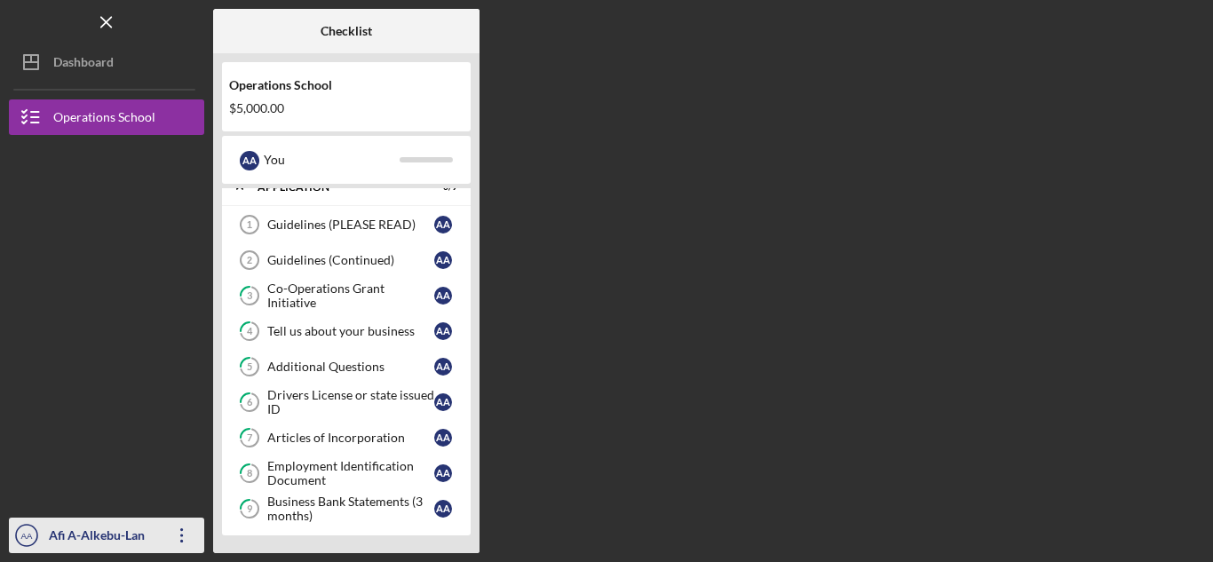
click at [180, 528] on icon "Icon/Overflow" at bounding box center [182, 535] width 44 height 44
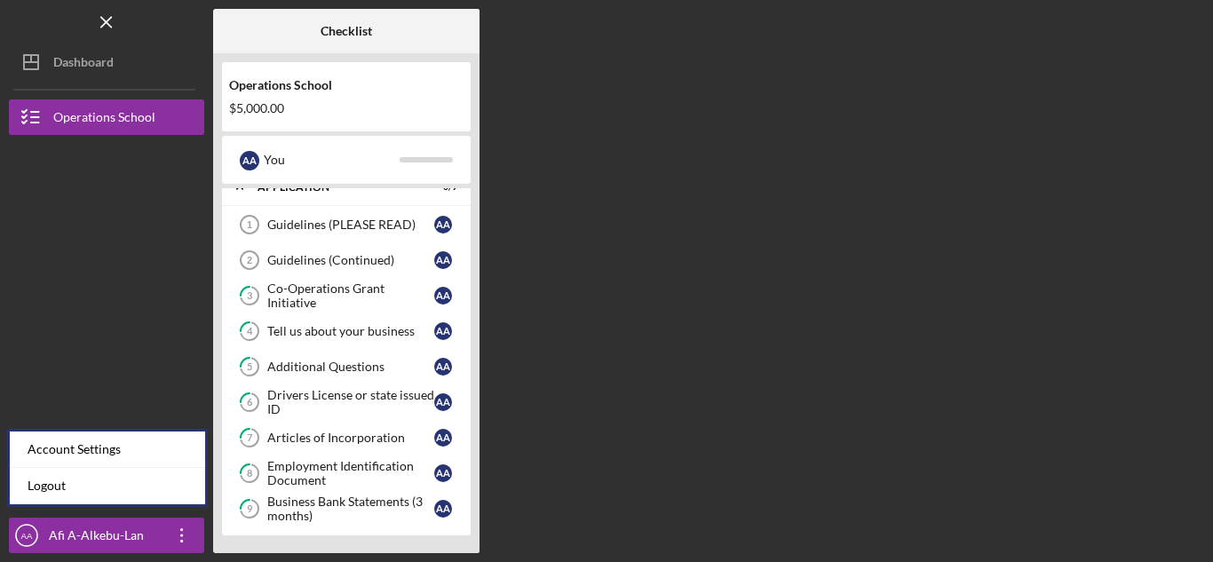
click at [645, 392] on div "Checklist Operations School $5,000.00 A A You Icon/Expander Application 0 / 9 G…" at bounding box center [708, 281] width 991 height 544
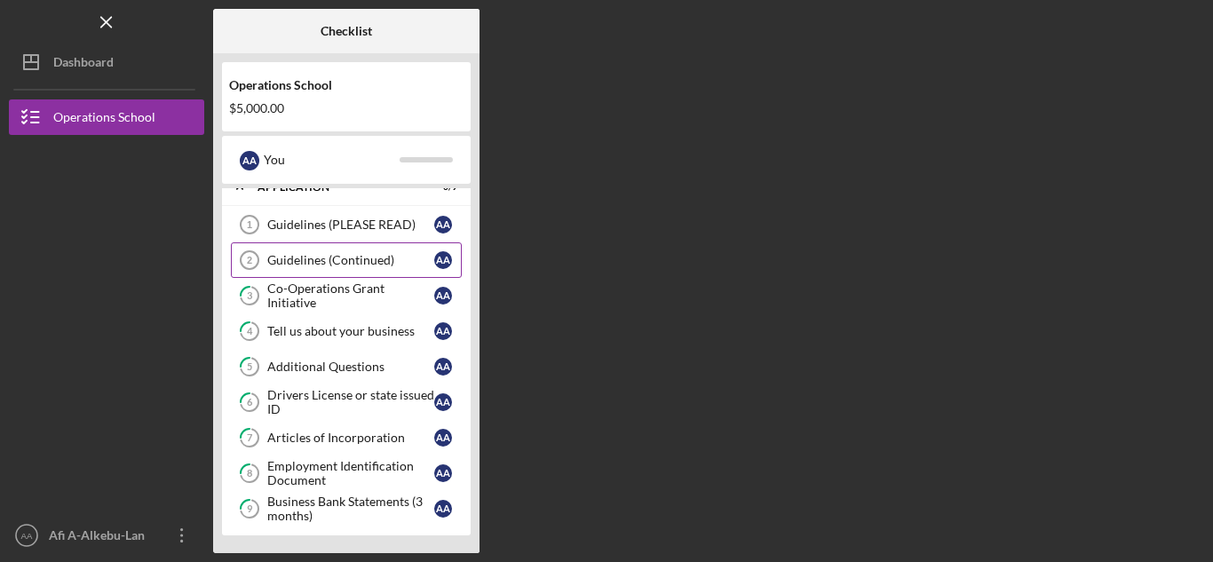
click at [387, 259] on div "Guidelines (Continued)" at bounding box center [350, 260] width 167 height 14
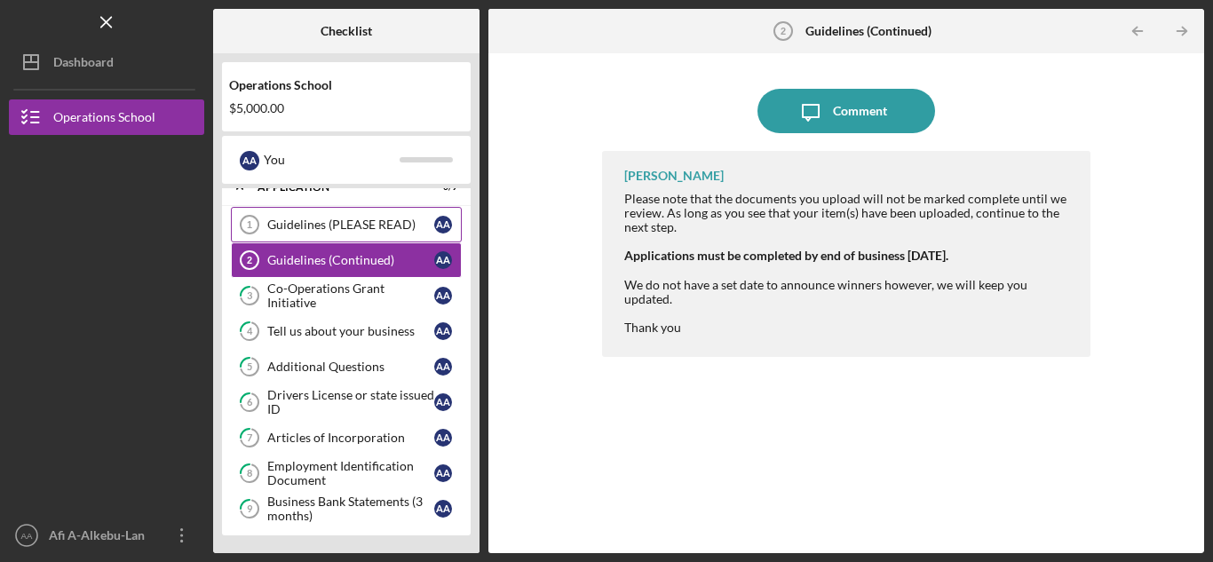
click at [318, 226] on div "Guidelines (PLEASE READ)" at bounding box center [350, 225] width 167 height 14
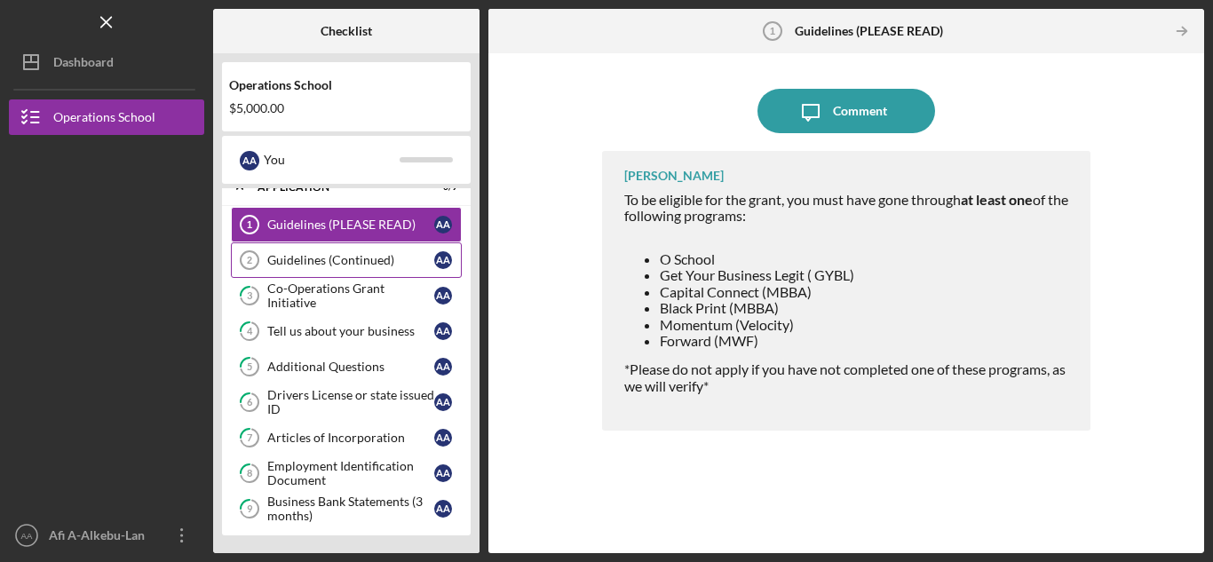
click at [353, 259] on div "Guidelines (Continued)" at bounding box center [350, 260] width 167 height 14
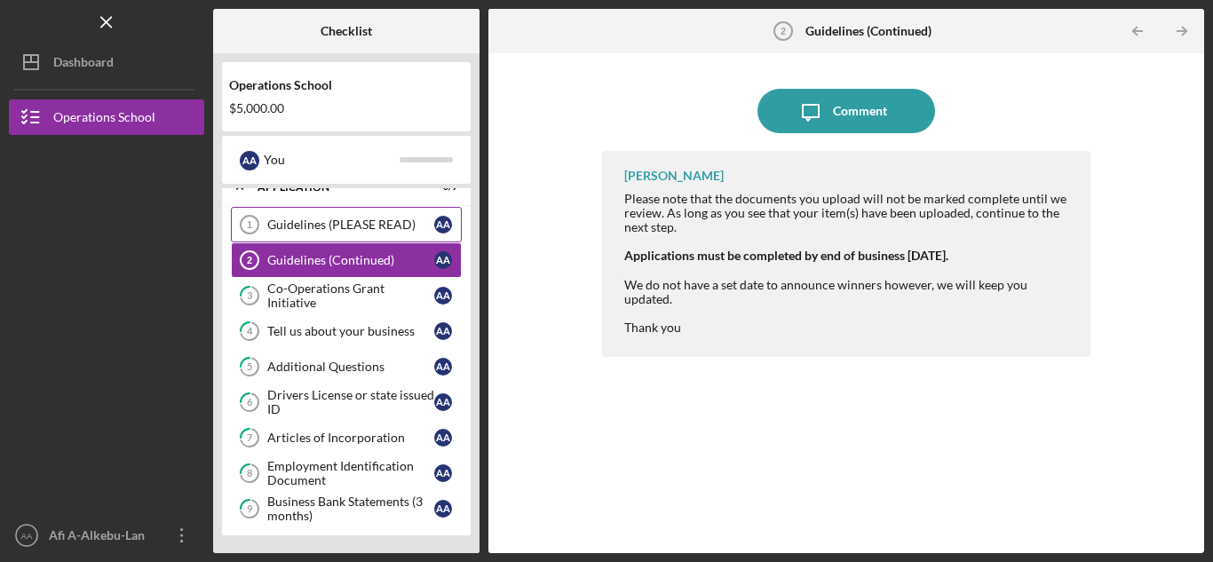
click at [373, 230] on div "Guidelines (PLEASE READ)" at bounding box center [350, 225] width 167 height 14
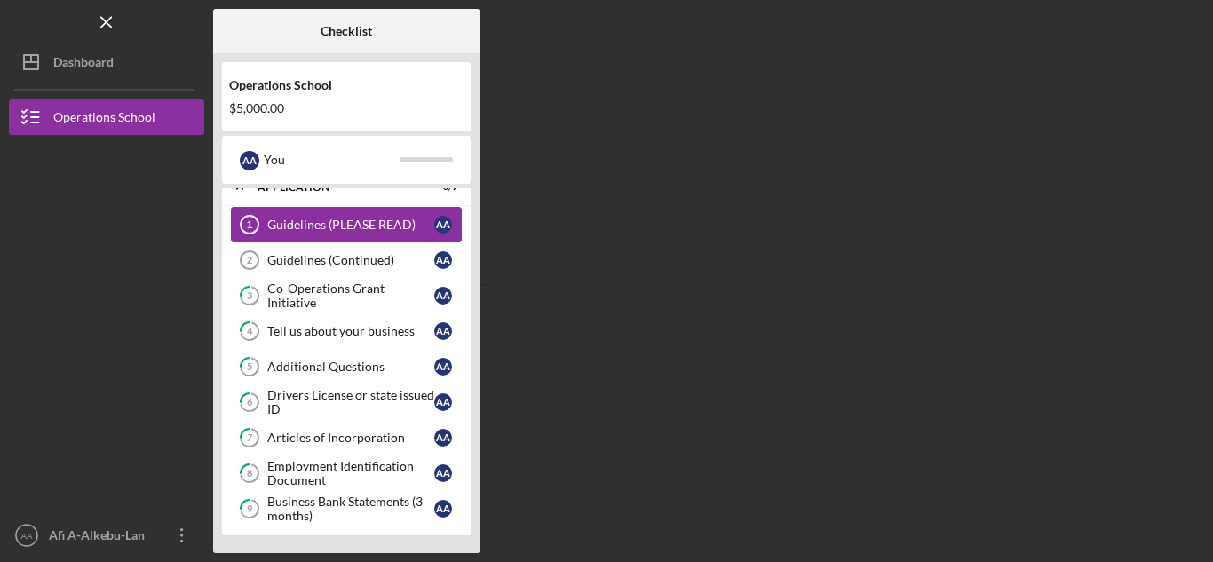
click at [365, 211] on link "Guidelines (PLEASE READ) 1 Guidelines (PLEASE READ) A A" at bounding box center [346, 225] width 231 height 36
click at [615, 194] on div "Checklist Operations School $5,000.00 A A You Icon/Expander Application 0 / 9 G…" at bounding box center [708, 281] width 991 height 544
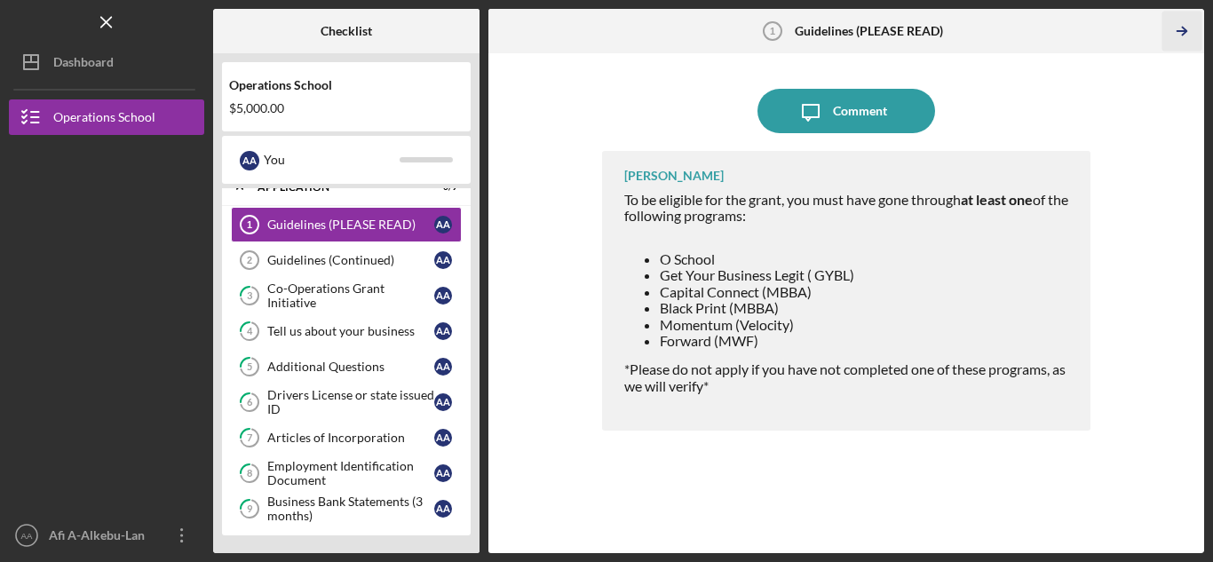
click at [1179, 31] on line "button" at bounding box center [1181, 31] width 9 height 0
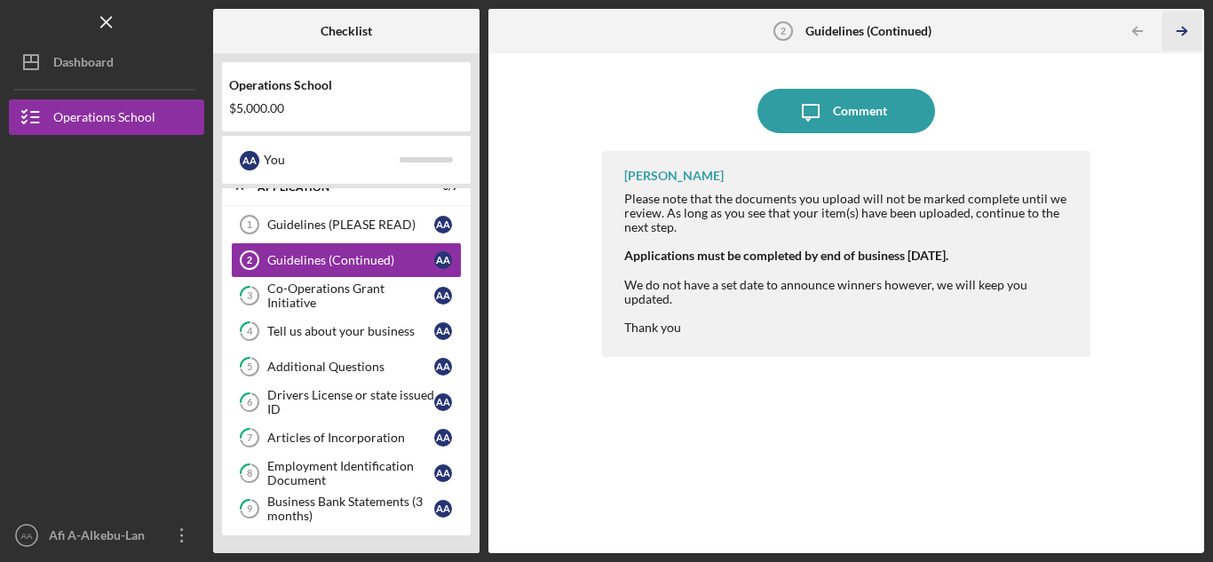
click at [1179, 31] on line "button" at bounding box center [1181, 31] width 9 height 0
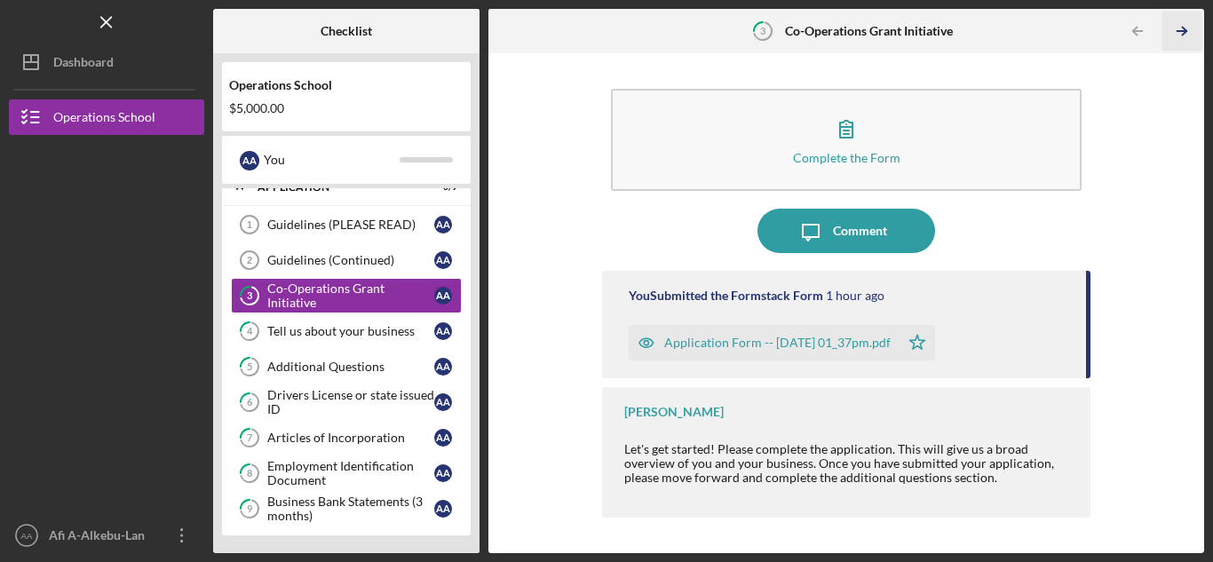
click at [1179, 38] on icon "Icon/Table Pagination Arrow" at bounding box center [1182, 32] width 40 height 40
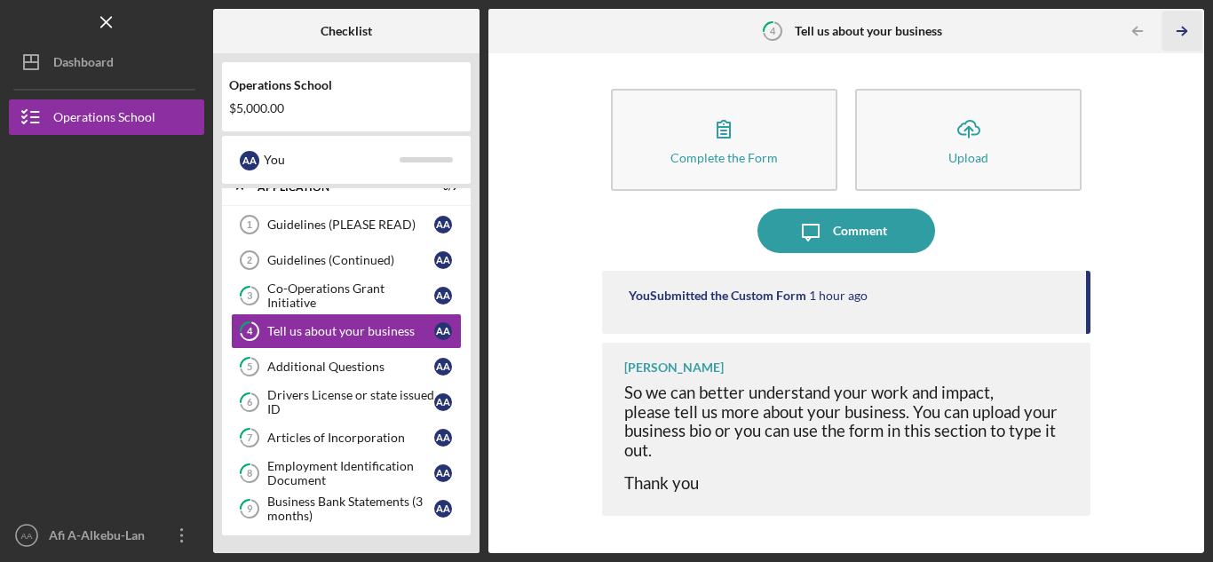
click at [1179, 38] on icon "Icon/Table Pagination Arrow" at bounding box center [1182, 32] width 40 height 40
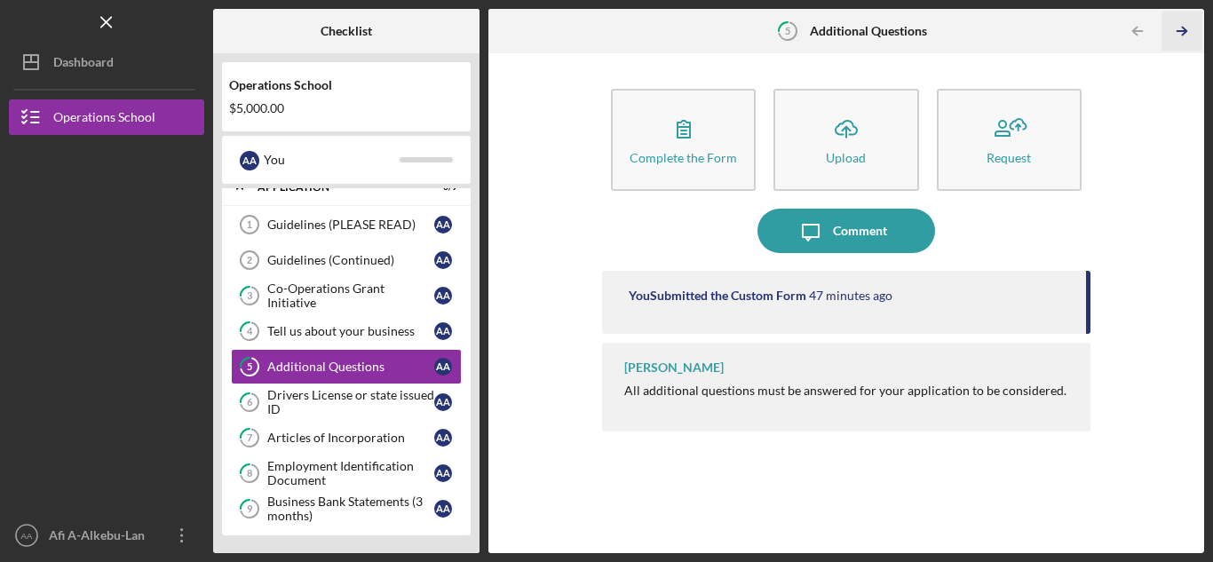
click at [1179, 38] on icon "Icon/Table Pagination Arrow" at bounding box center [1182, 32] width 40 height 40
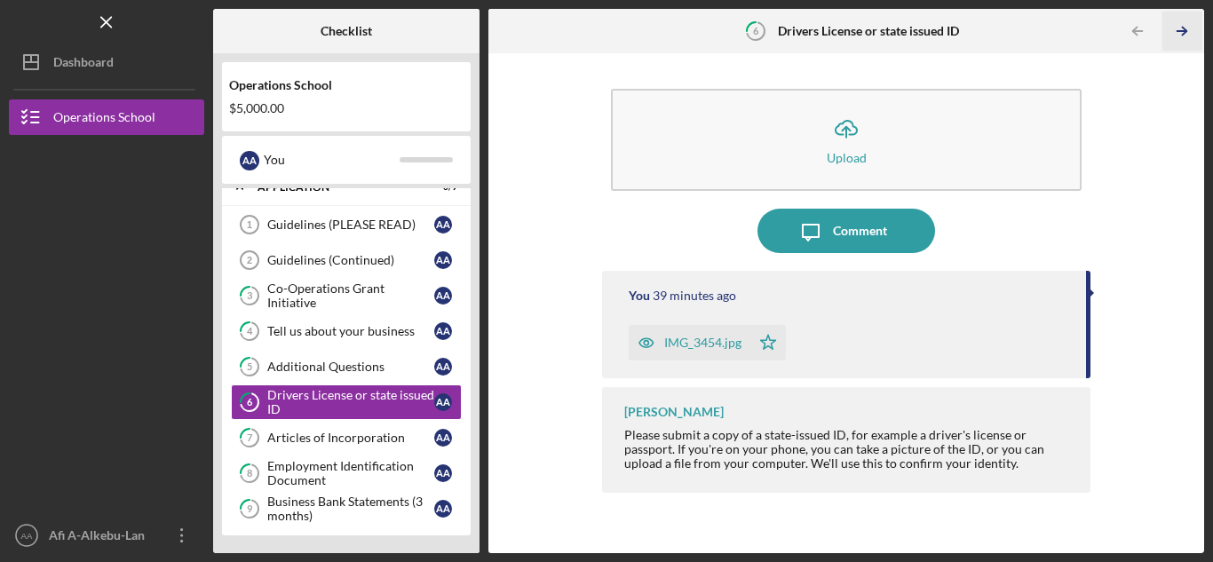
click at [1200, 35] on icon "Icon/Table Pagination Arrow" at bounding box center [1182, 32] width 40 height 40
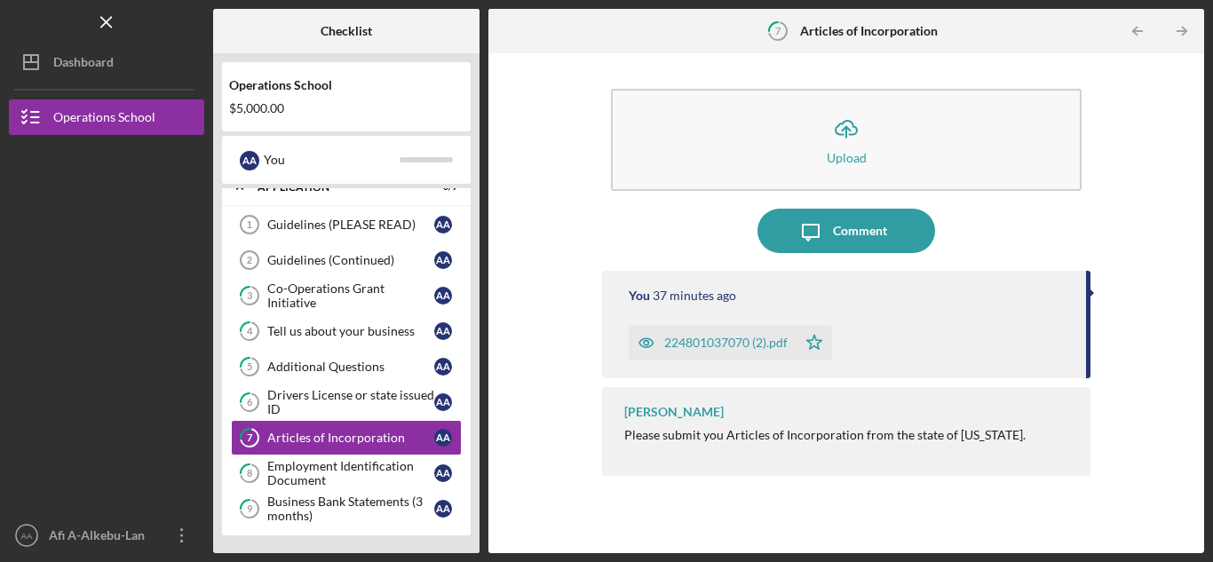
click at [1188, 24] on icon "Icon/Table Pagination Arrow" at bounding box center [1182, 32] width 40 height 40
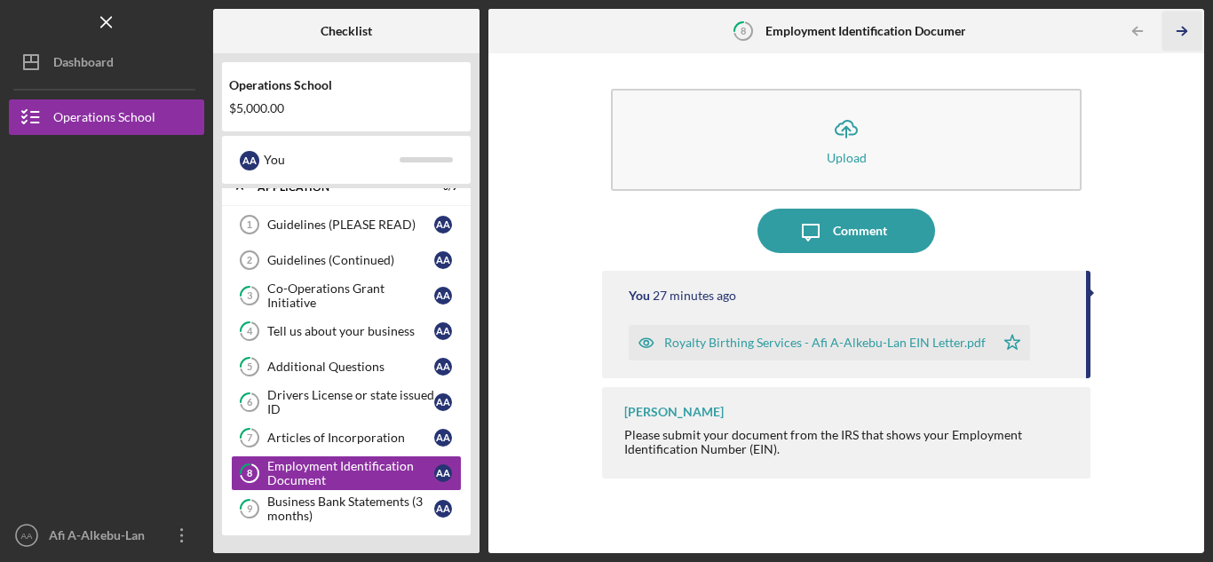
click at [1188, 24] on icon "Icon/Table Pagination Arrow" at bounding box center [1182, 32] width 40 height 40
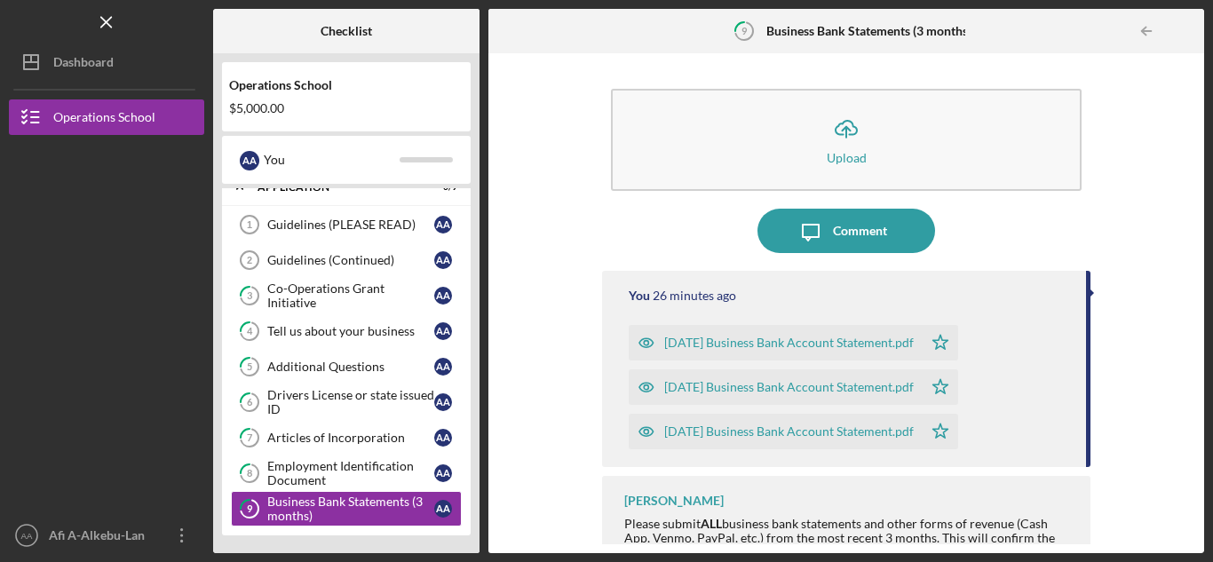
click at [1188, 24] on div at bounding box center [1187, 31] width 36 height 36
